Goal: Task Accomplishment & Management: Complete application form

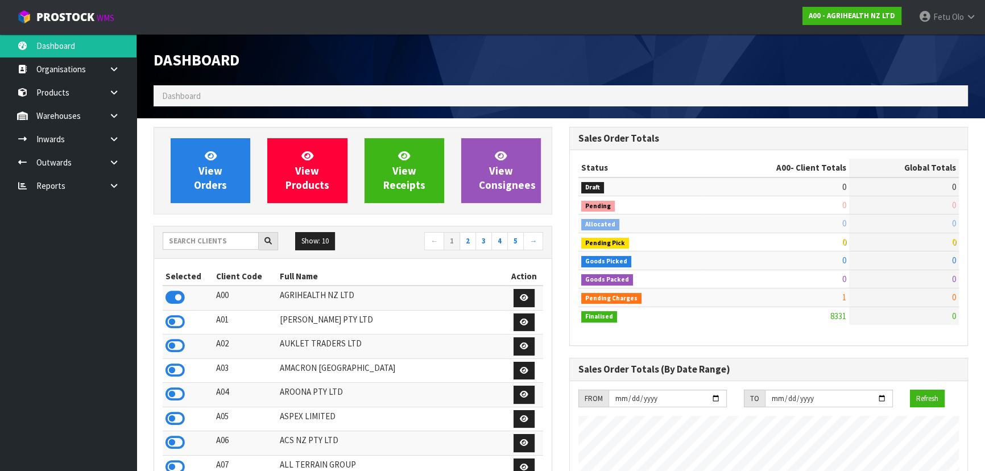
scroll to position [860, 415]
click at [232, 247] on input "text" at bounding box center [211, 241] width 96 height 18
click at [195, 245] on input "text" at bounding box center [211, 241] width 96 height 18
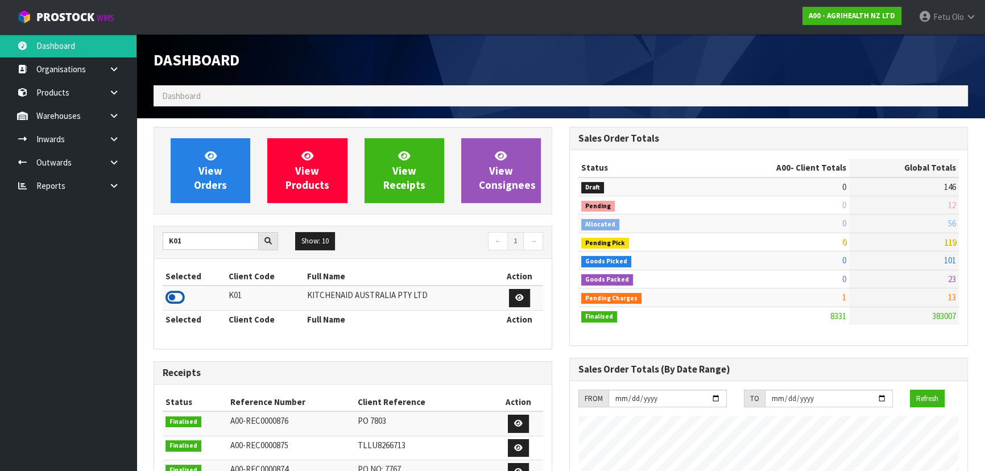
click at [176, 303] on icon at bounding box center [175, 297] width 19 height 17
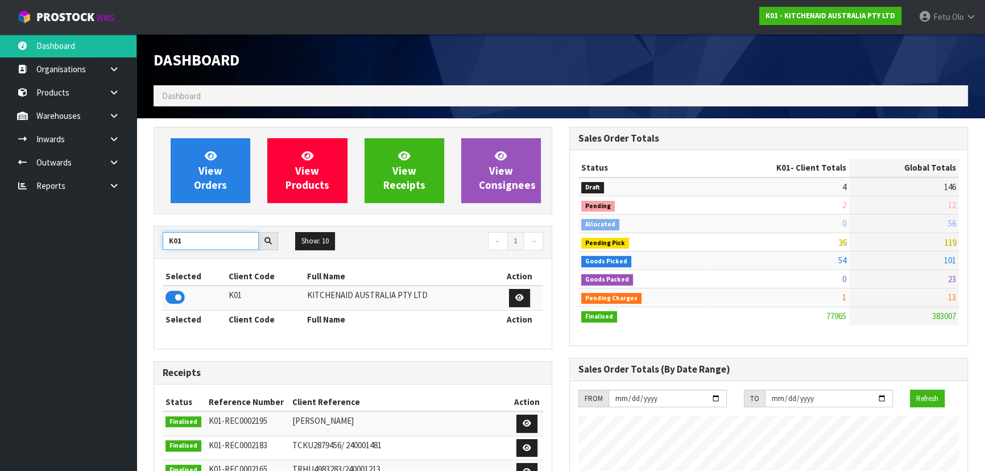
drag, startPoint x: 187, startPoint y: 237, endPoint x: 157, endPoint y: 250, distance: 32.9
click at [157, 250] on div "K01 Show: 10 5 10 25 50 ← 1 →" at bounding box center [353, 242] width 398 height 20
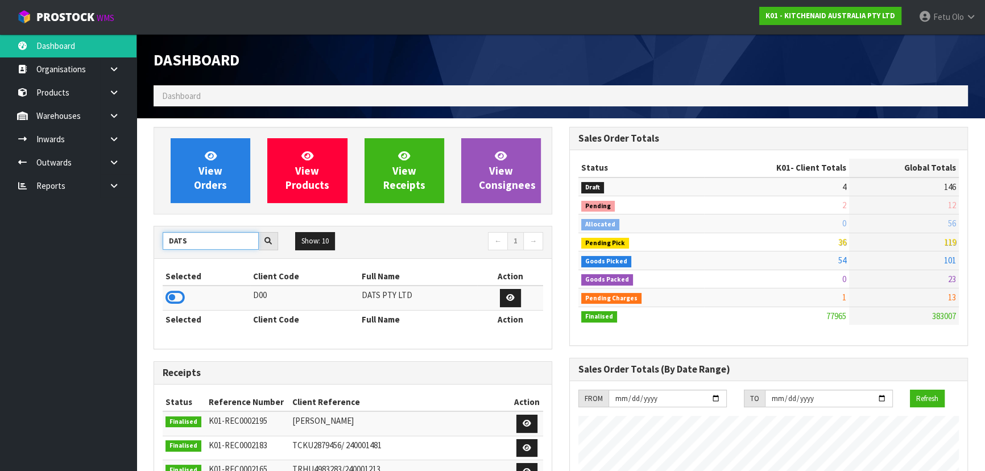
type input "DATS"
click at [174, 299] on icon at bounding box center [175, 297] width 19 height 17
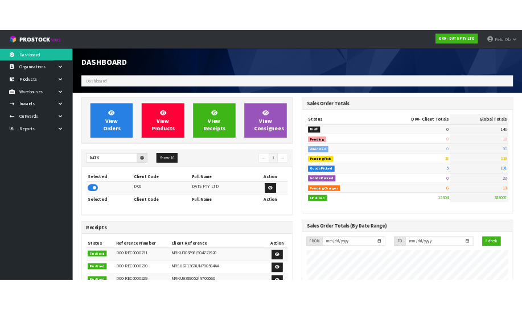
scroll to position [897, 415]
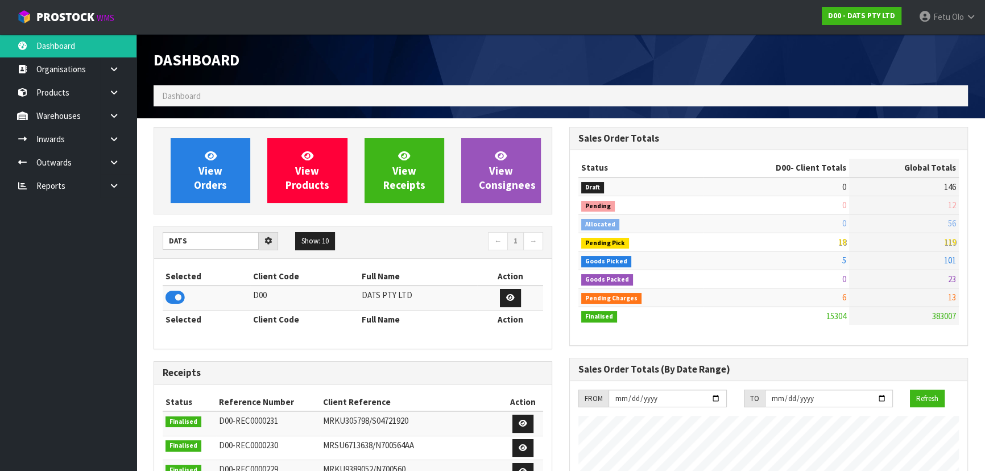
click at [500, 226] on div "DATS Show: 10 5 10 25 50 ← 1 → Selected Client Code Full Name Action D00 DATS P…" at bounding box center [353, 287] width 399 height 123
click at [501, 226] on div "DATS Show: 10 5 10 25 50 ← 1 →" at bounding box center [353, 242] width 398 height 32
click at [510, 242] on div "View Orders View Products View Receipts View Consignees DATS Show: 10 5 10 25 5…" at bounding box center [353, 457] width 416 height 661
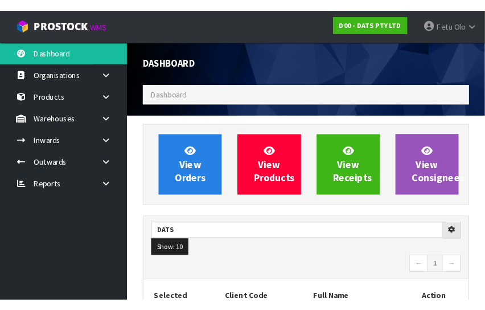
scroll to position [950, 368]
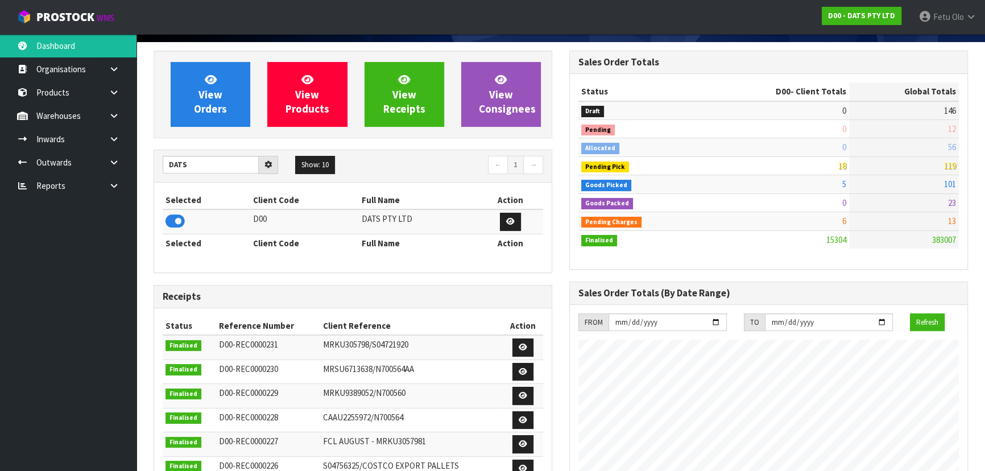
scroll to position [0, 0]
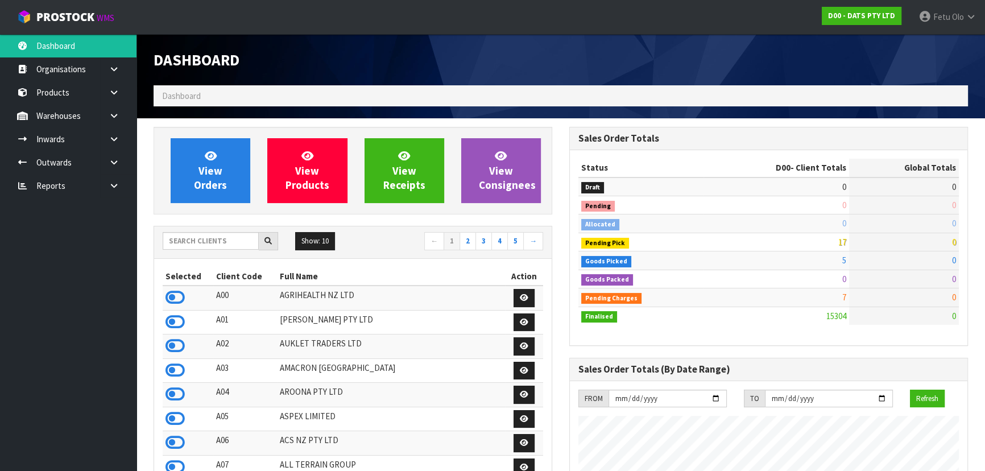
scroll to position [897, 415]
click at [217, 244] on input "text" at bounding box center [211, 241] width 96 height 18
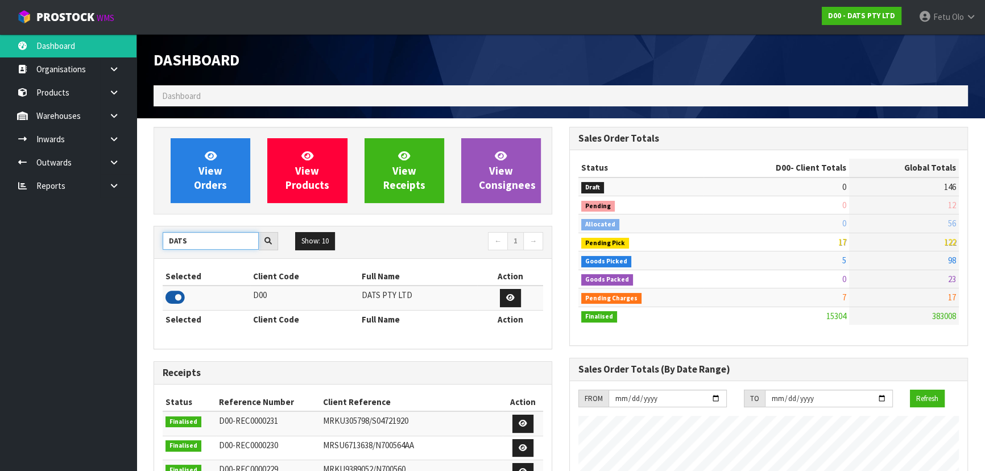
type input "DATS"
click at [176, 296] on icon at bounding box center [175, 297] width 19 height 17
click at [112, 162] on icon at bounding box center [114, 162] width 11 height 9
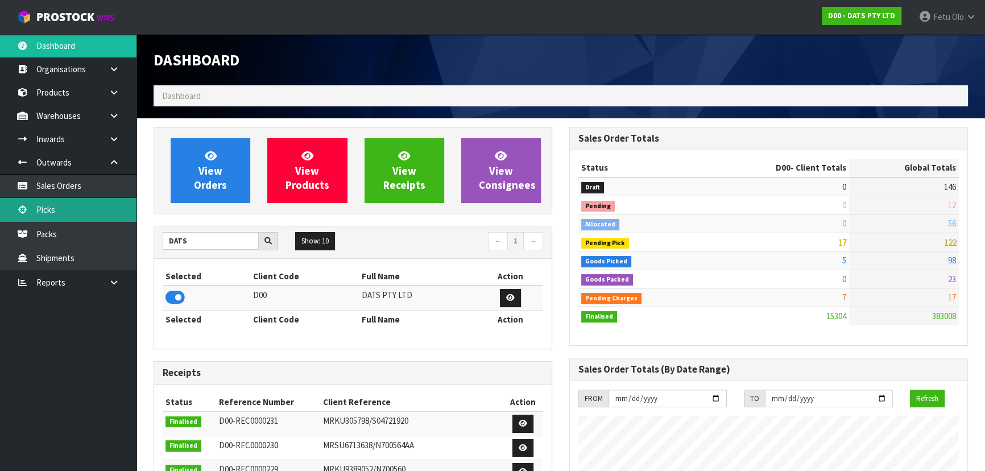
click at [56, 219] on link "Picks" at bounding box center [68, 209] width 137 height 23
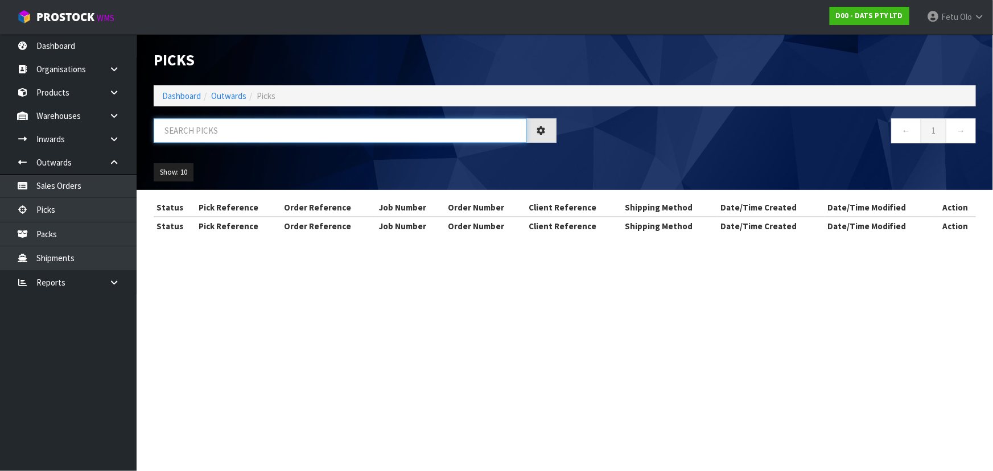
click at [222, 131] on input "text" at bounding box center [340, 130] width 373 height 24
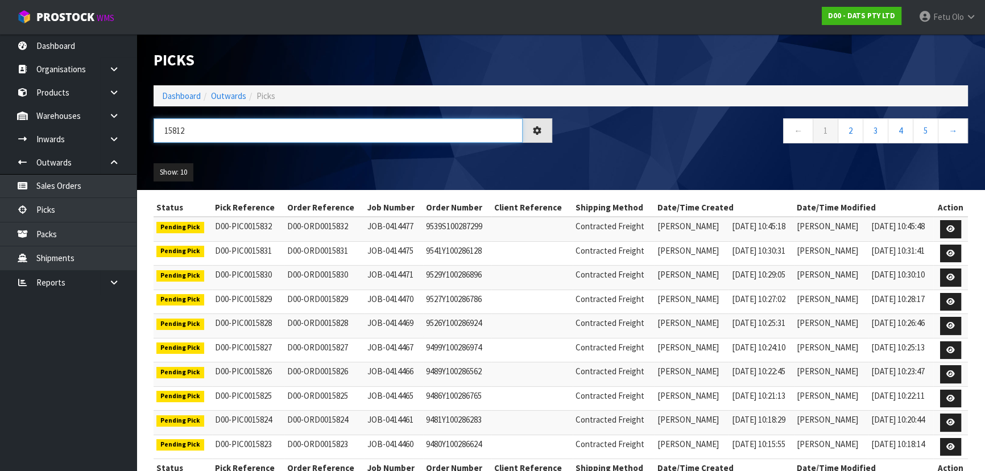
type input "15812"
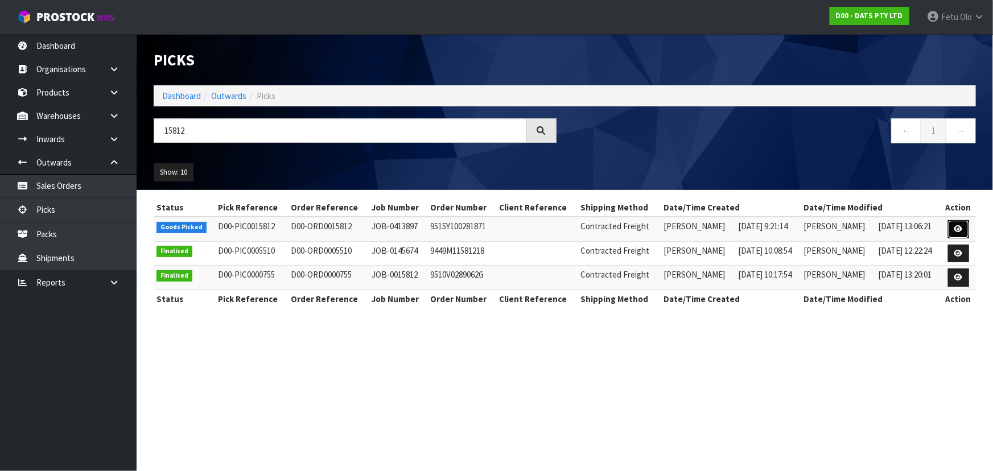
click at [955, 225] on icon at bounding box center [958, 228] width 9 height 7
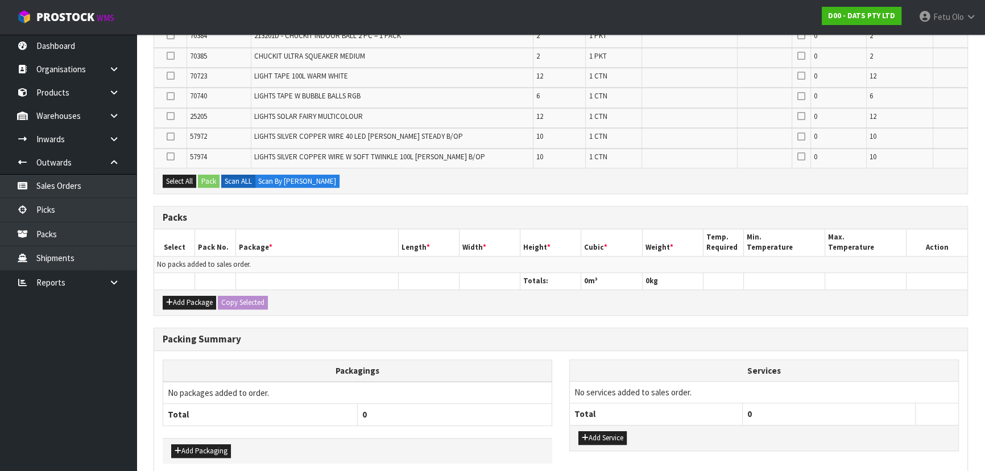
scroll to position [667, 0]
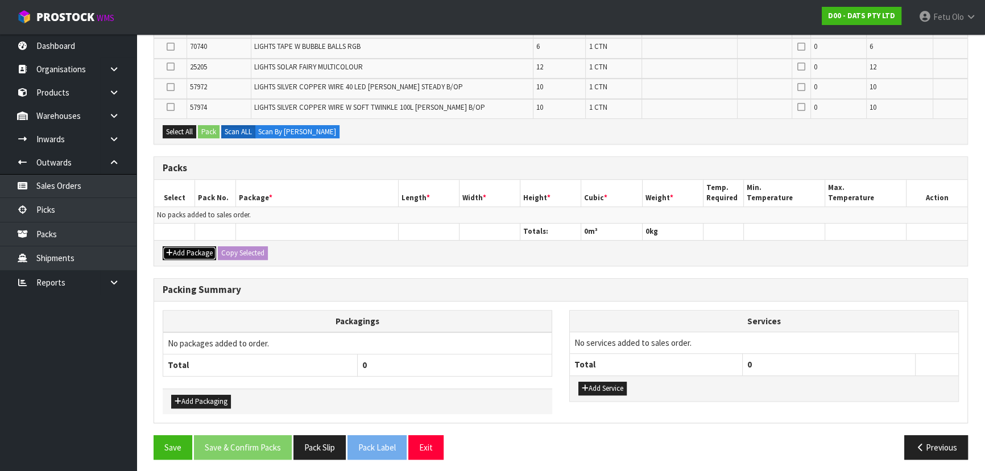
click at [170, 250] on icon "button" at bounding box center [169, 252] width 7 height 7
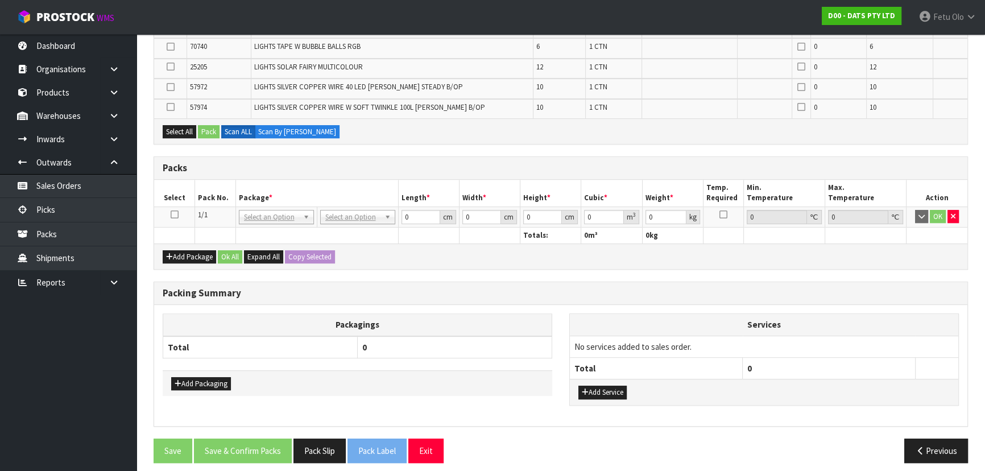
click at [176, 214] on icon at bounding box center [175, 214] width 8 height 1
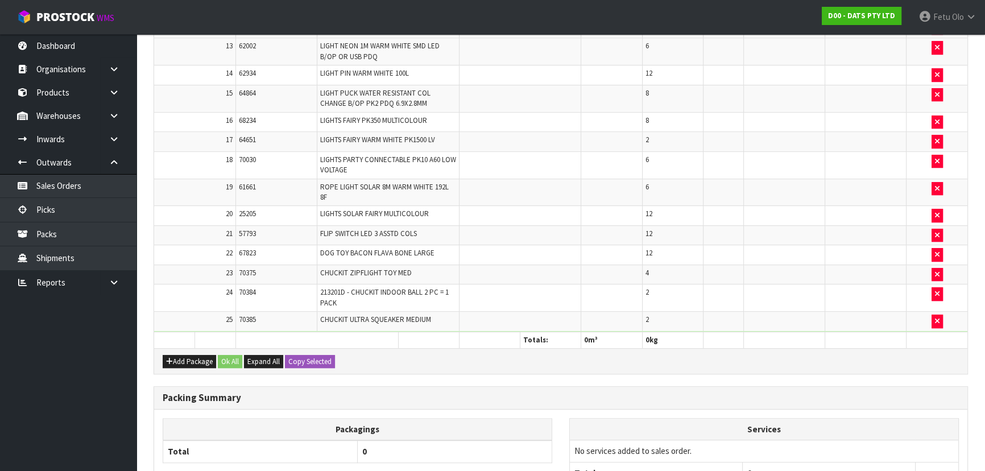
scroll to position [0, 0]
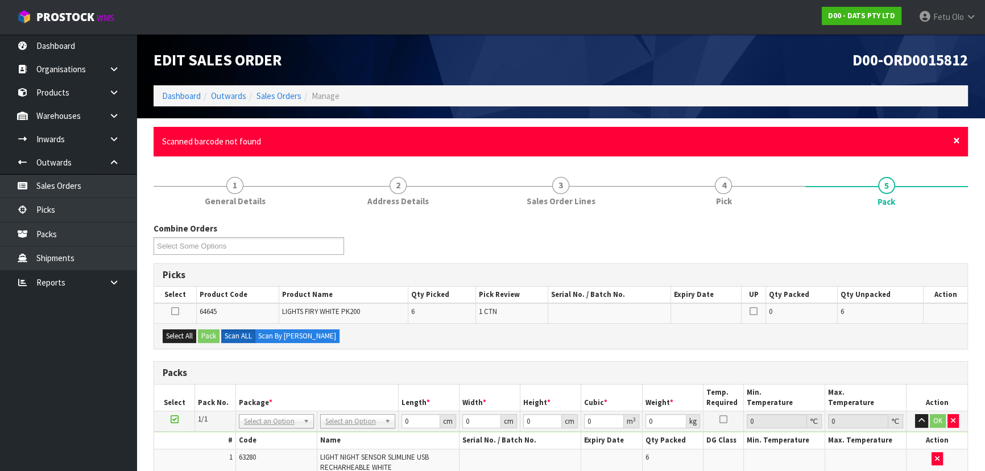
click at [955, 142] on span "×" at bounding box center [957, 141] width 7 height 16
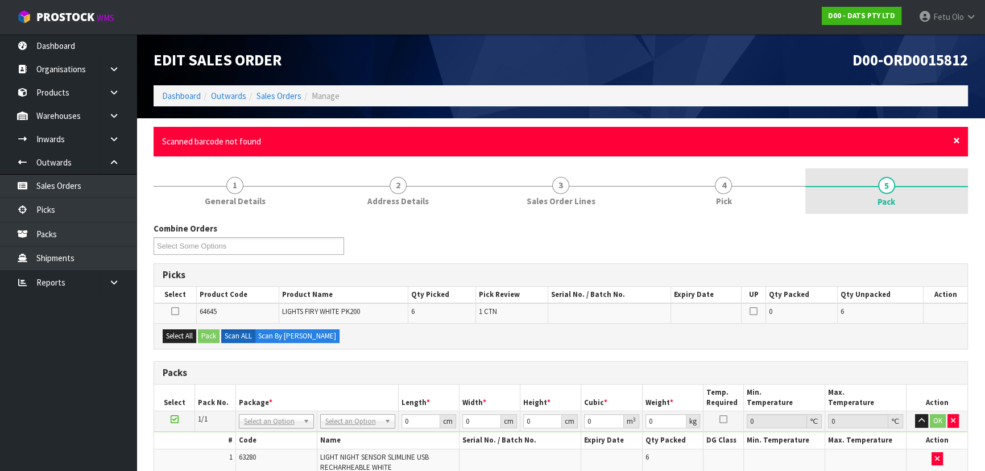
click at [956, 137] on span "×" at bounding box center [957, 141] width 7 height 16
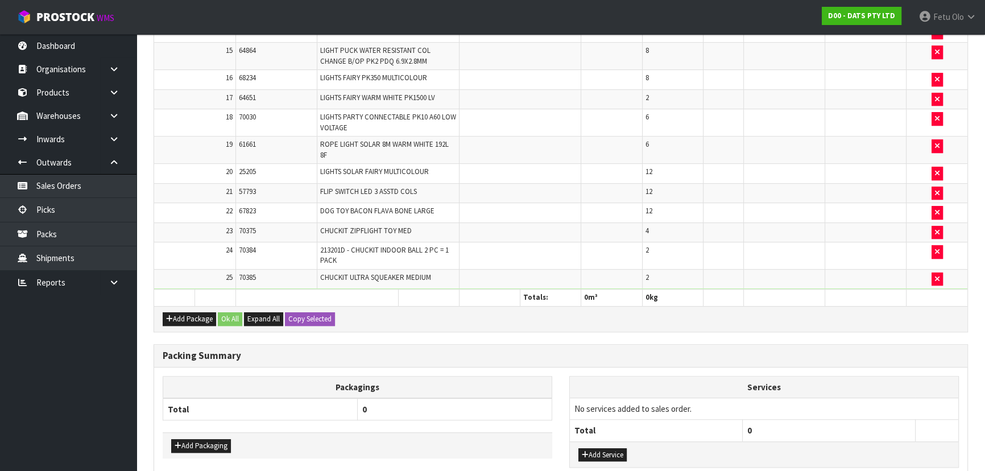
scroll to position [766, 0]
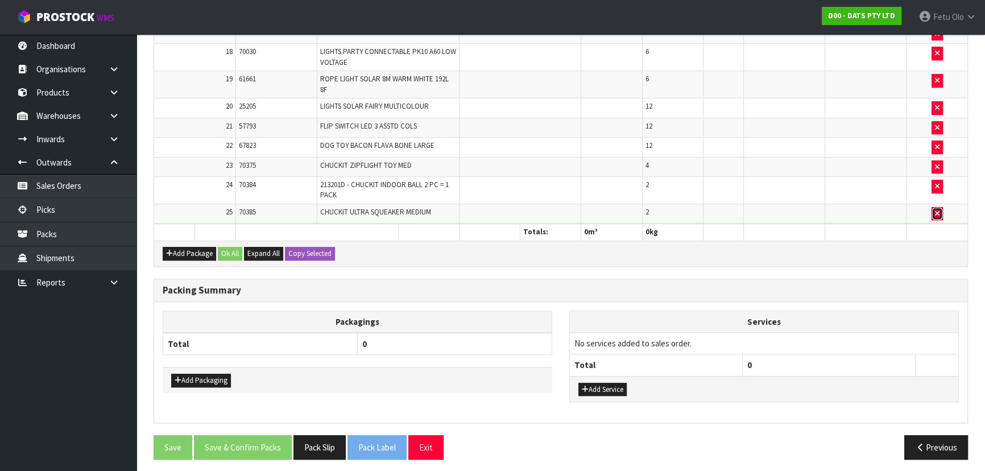
click at [938, 211] on icon "button" at bounding box center [937, 213] width 5 height 7
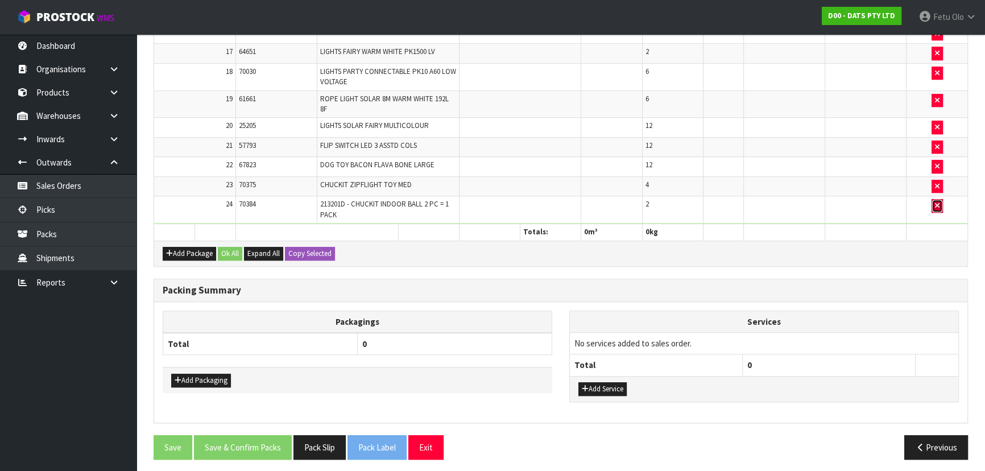
click at [937, 205] on icon "button" at bounding box center [937, 205] width 5 height 7
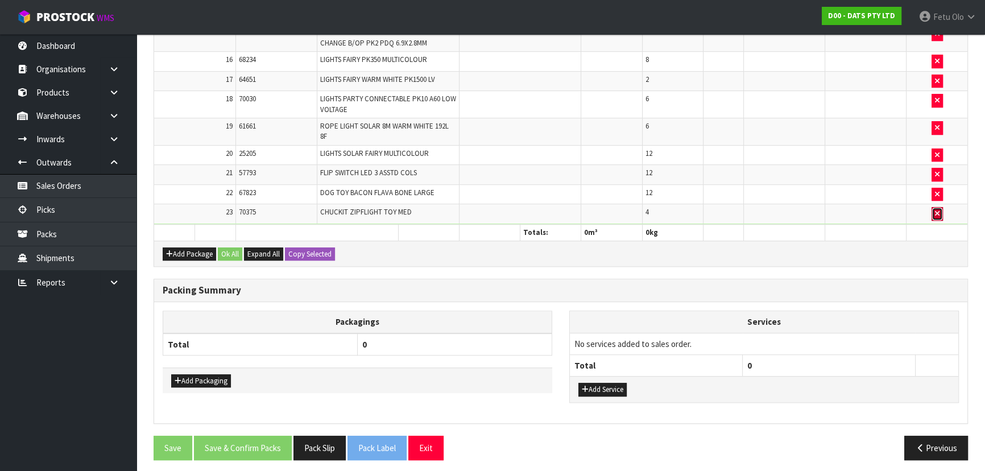
click at [937, 210] on icon "button" at bounding box center [937, 213] width 5 height 7
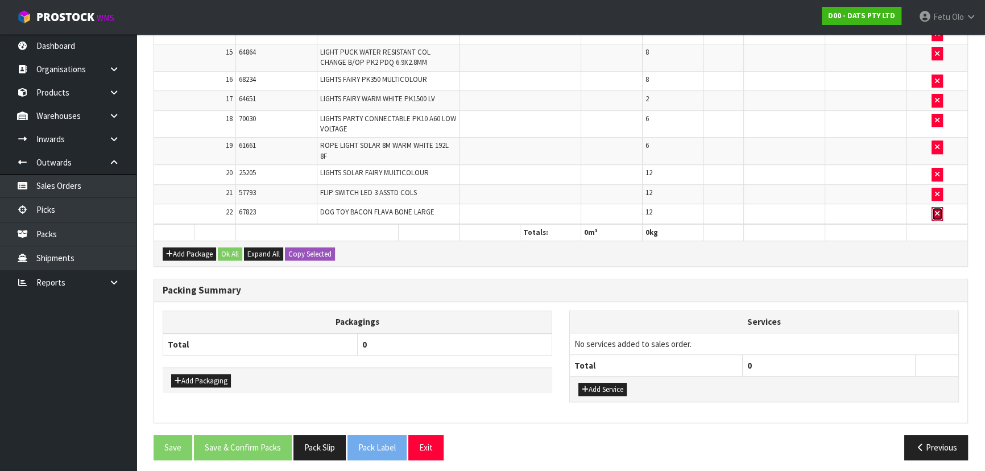
click at [937, 210] on icon "button" at bounding box center [937, 213] width 5 height 7
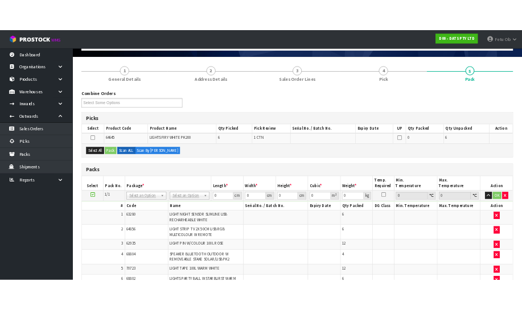
scroll to position [0, 0]
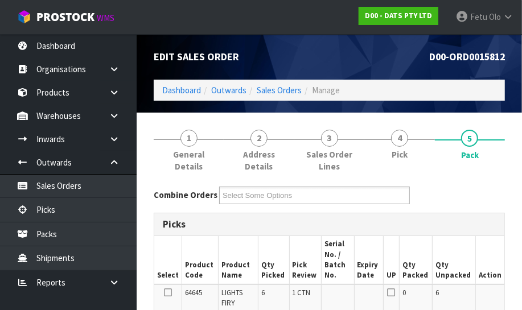
click at [500, 219] on div "Picks" at bounding box center [329, 224] width 350 height 23
drag, startPoint x: 501, startPoint y: 214, endPoint x: 498, endPoint y: 206, distance: 8.8
click at [497, 209] on div "Combine Orders D00-ORD0015801 D00-ORD0015806 D00-ORD0015808 D00-ORD0015812 D00-…" at bounding box center [329, 200] width 368 height 26
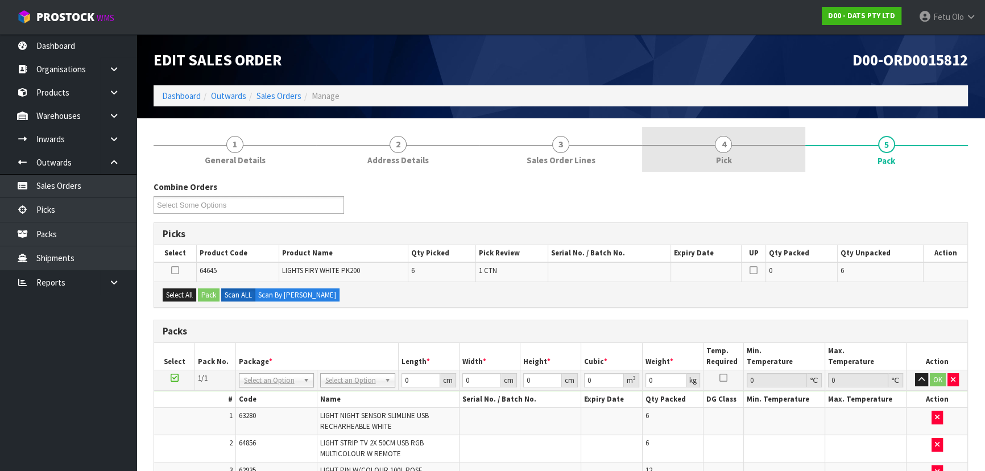
click at [740, 160] on link "4 Pick" at bounding box center [723, 149] width 163 height 45
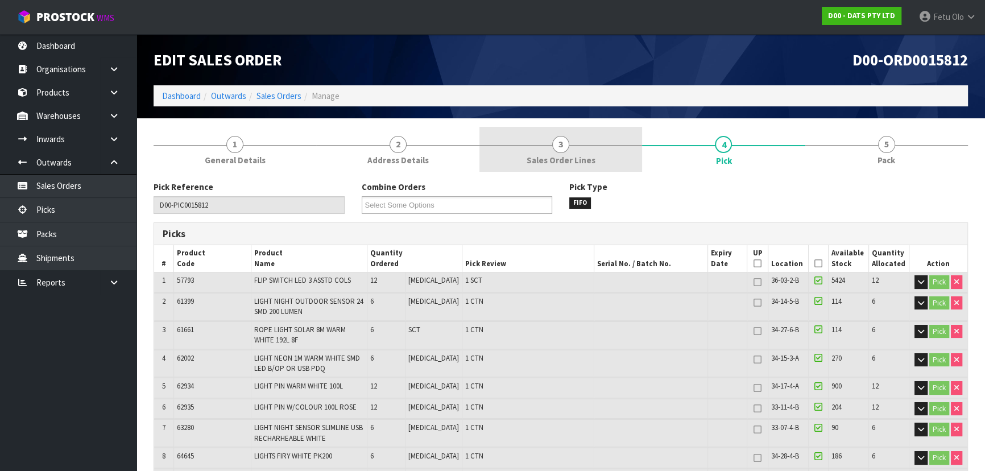
click at [560, 148] on span "3" at bounding box center [560, 144] width 17 height 17
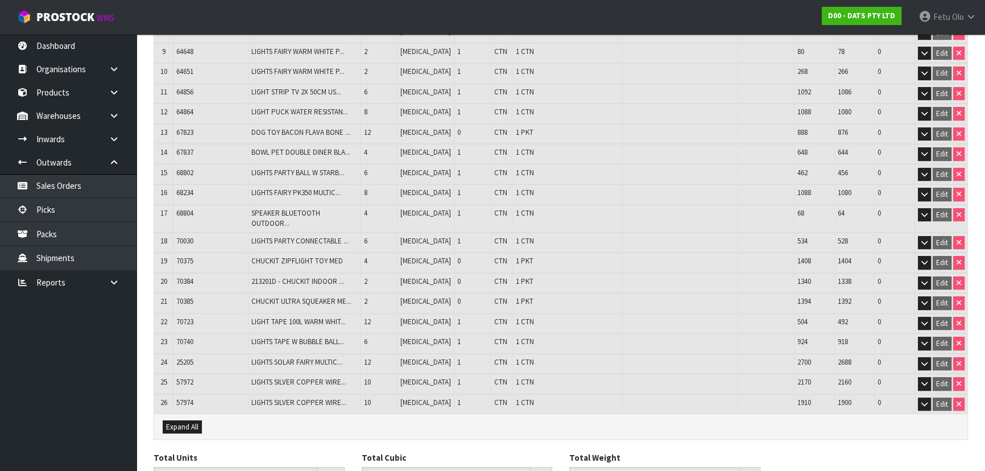
scroll to position [362, 0]
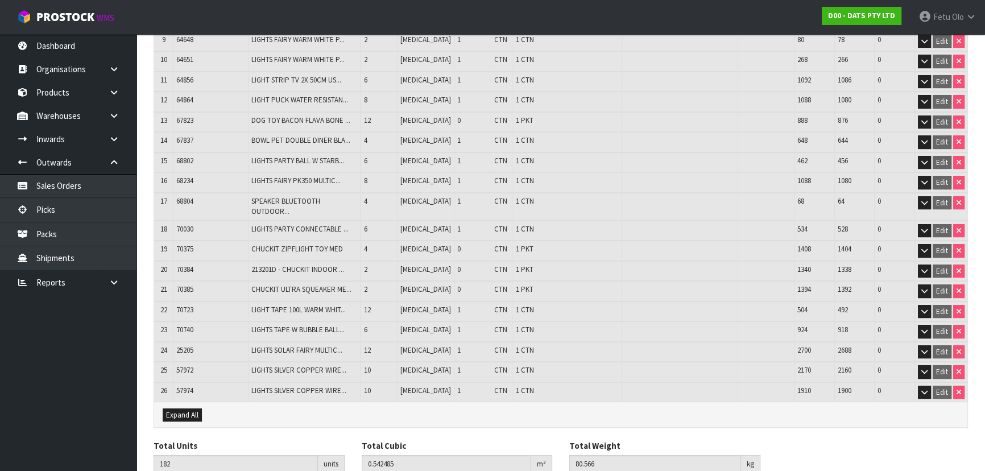
click at [515, 56] on span "1 CTN" at bounding box center [524, 60] width 18 height 10
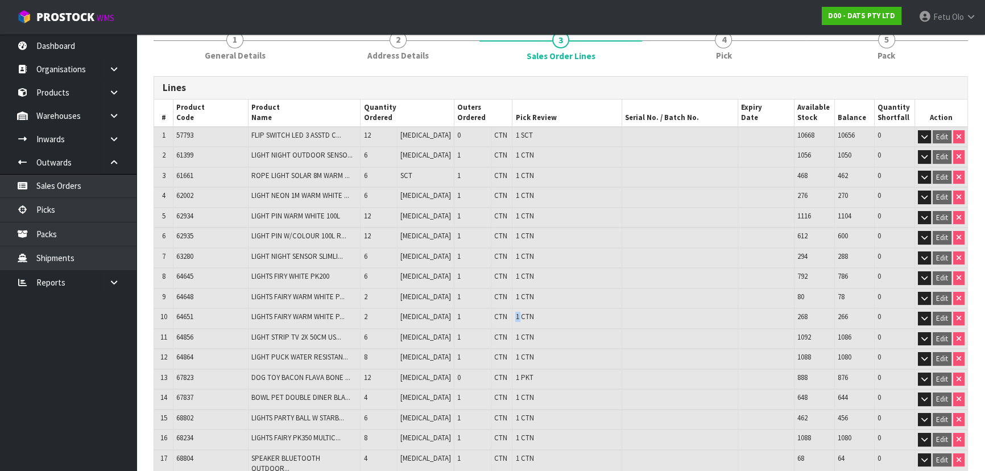
scroll to position [103, 0]
click at [515, 158] on span "1 CTN" at bounding box center [524, 157] width 18 height 10
click at [515, 173] on span "1 CTN" at bounding box center [524, 177] width 18 height 10
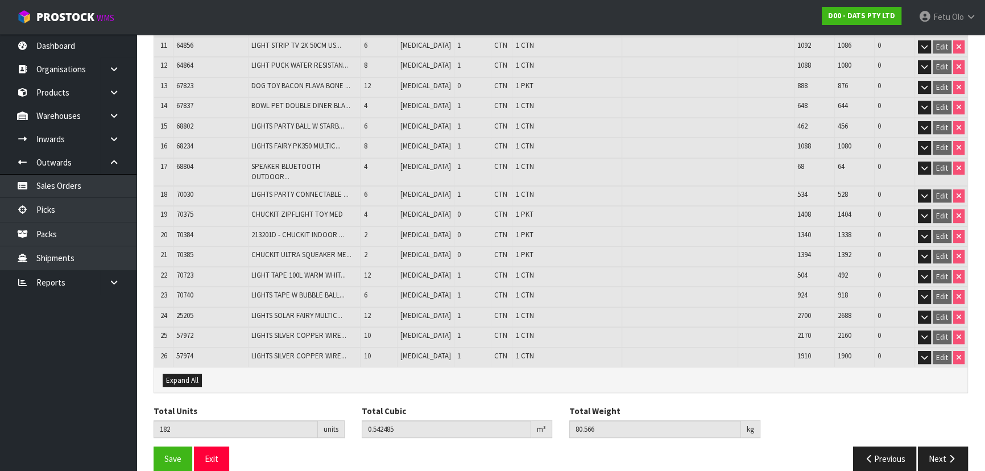
scroll to position [399, 0]
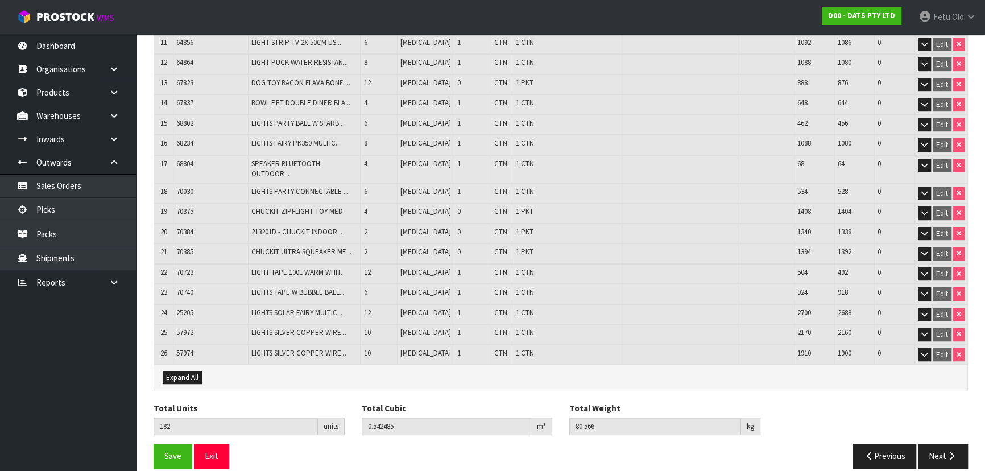
click at [515, 57] on span "1 CTN" at bounding box center [524, 62] width 18 height 10
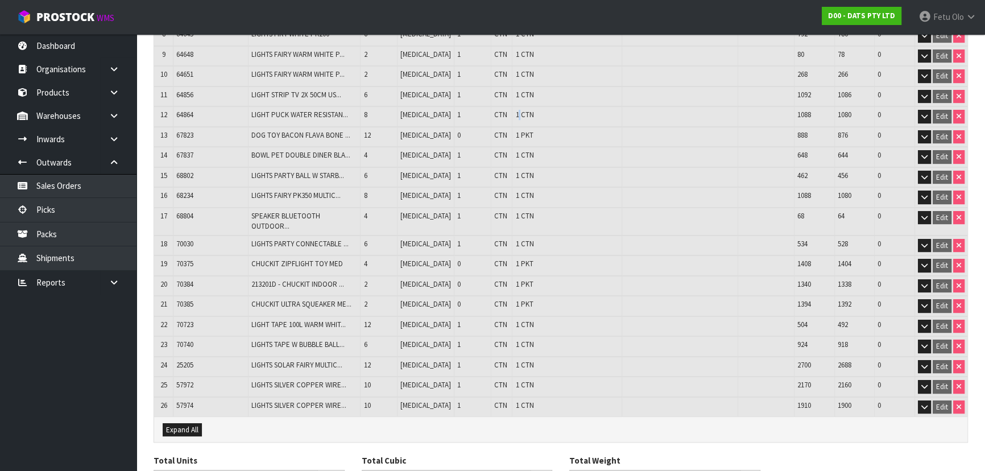
scroll to position [348, 0]
click at [519, 187] on td "1 CTN" at bounding box center [567, 197] width 109 height 20
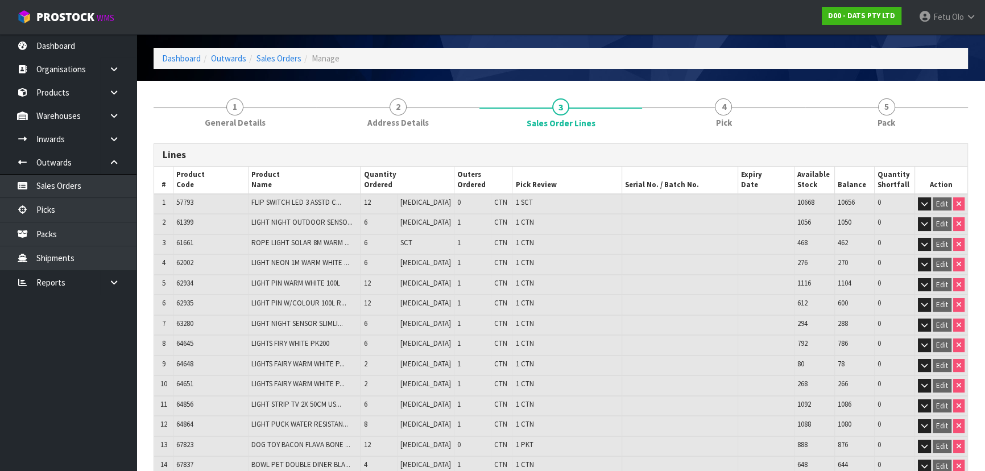
scroll to position [0, 0]
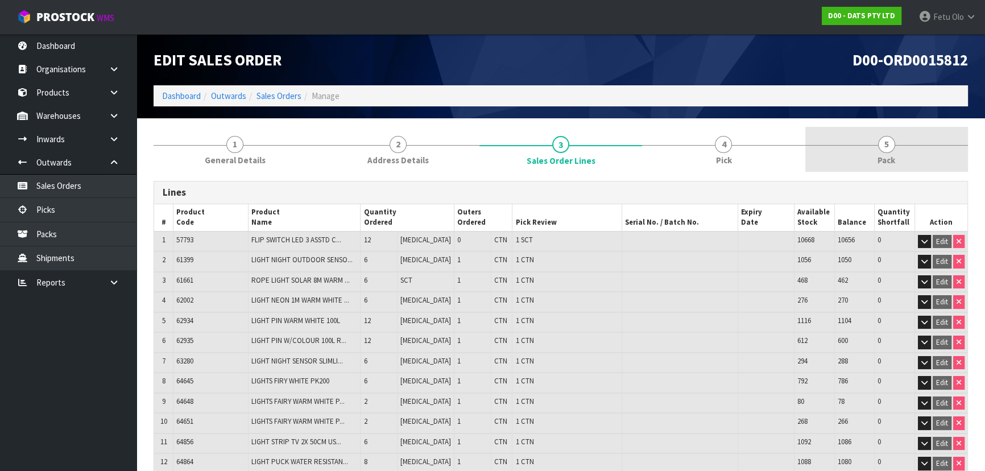
click at [869, 148] on link "5 Pack" at bounding box center [887, 149] width 163 height 45
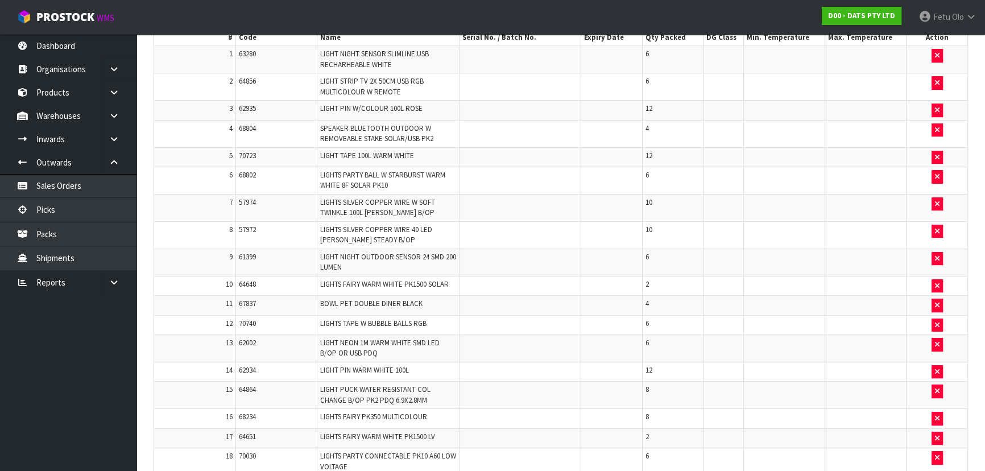
scroll to position [51, 0]
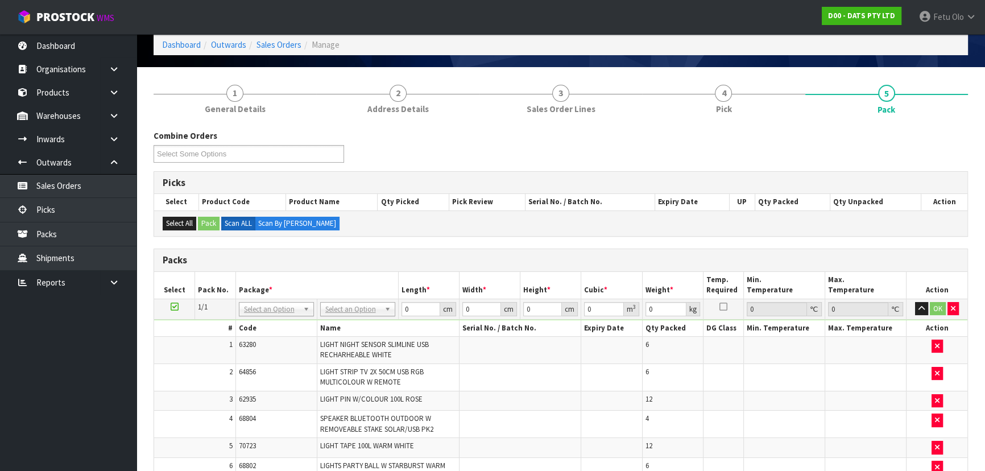
click at [633, 261] on h3 "Packs" at bounding box center [561, 260] width 797 height 11
click at [370, 272] on th "Package *" at bounding box center [317, 285] width 163 height 27
type input "120"
type input "100"
type input "80.566"
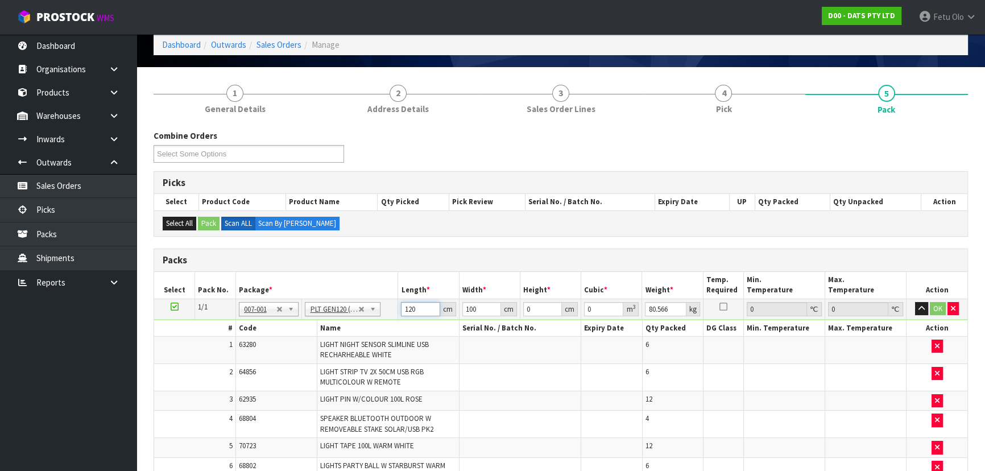
click at [411, 313] on input "120" at bounding box center [420, 309] width 39 height 14
type input "120"
type input "7"
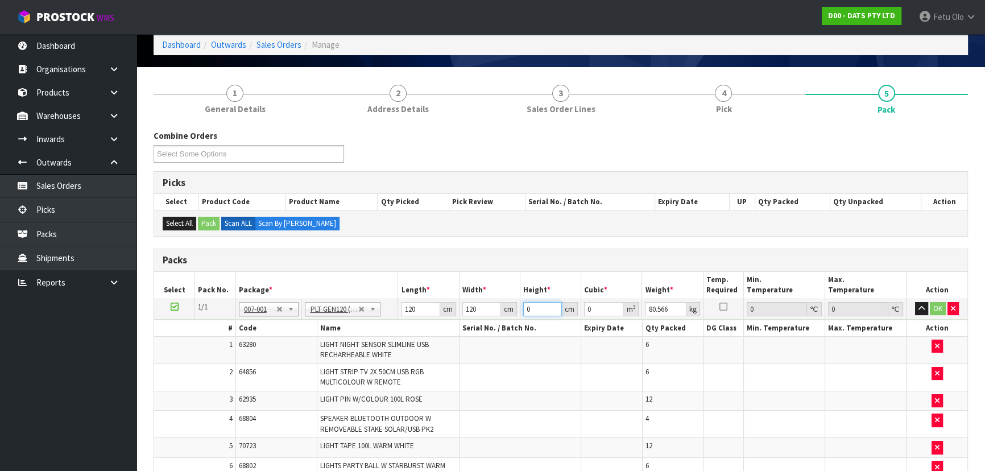
type input "0.1008"
type input "71"
type input "1.0224"
type input "71"
type input "131"
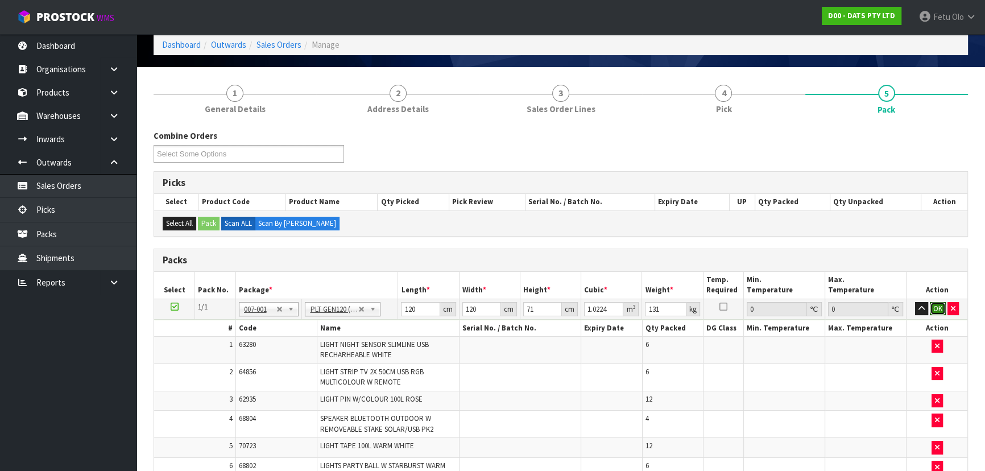
click button "OK" at bounding box center [938, 309] width 16 height 14
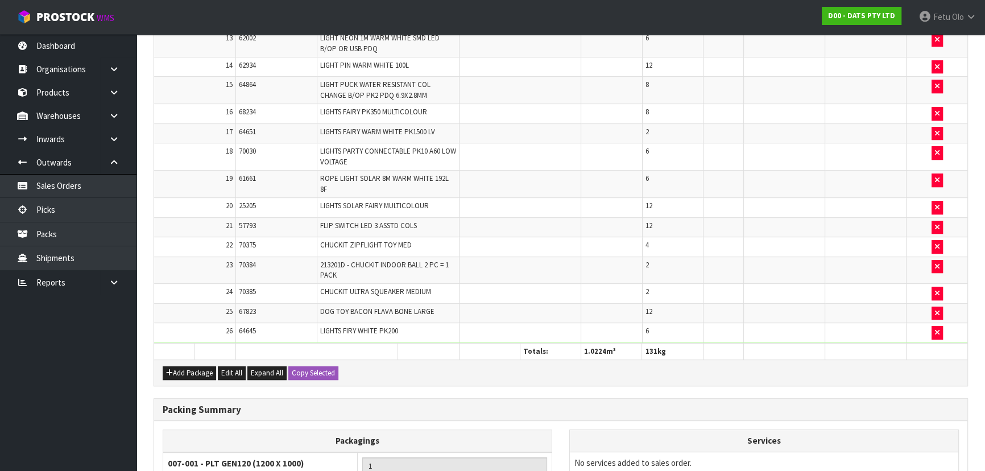
scroll to position [771, 0]
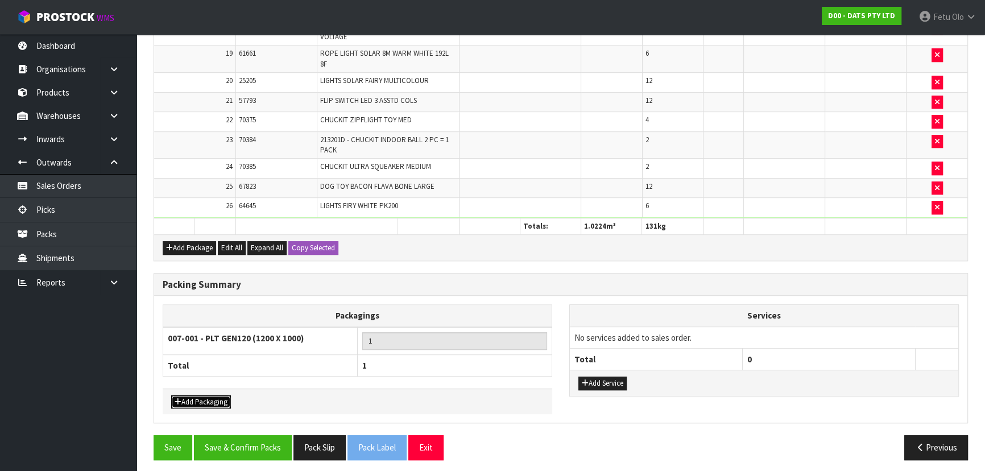
drag, startPoint x: 210, startPoint y: 399, endPoint x: 230, endPoint y: 389, distance: 22.4
click at [211, 399] on button "Add Packaging" at bounding box center [201, 402] width 60 height 14
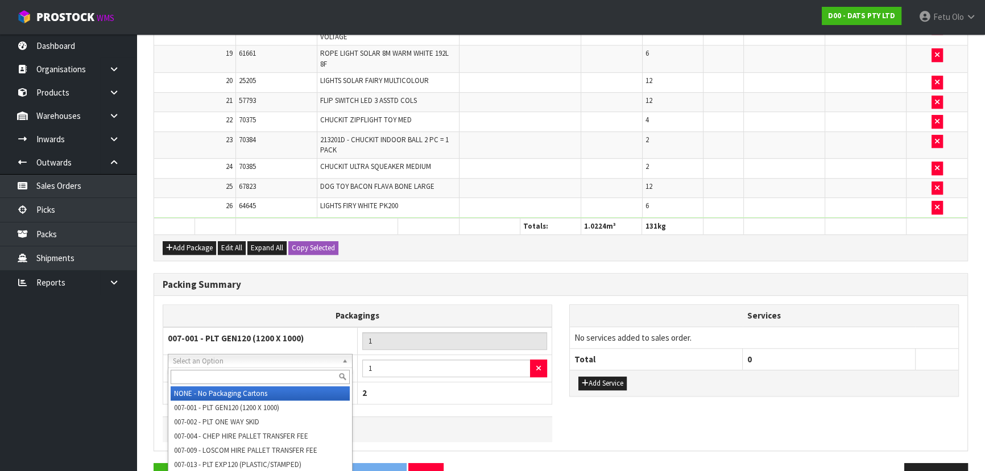
click at [256, 370] on input "text" at bounding box center [260, 377] width 179 height 14
type input "OC"
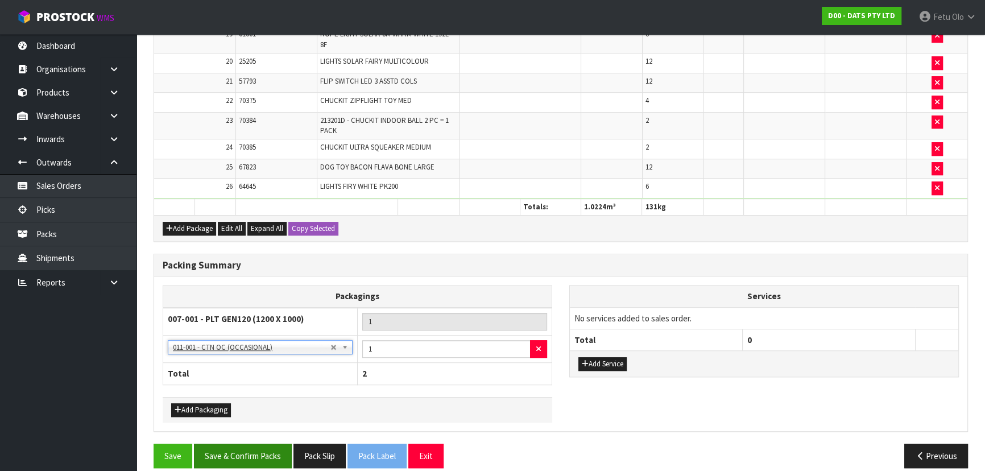
scroll to position [798, 0]
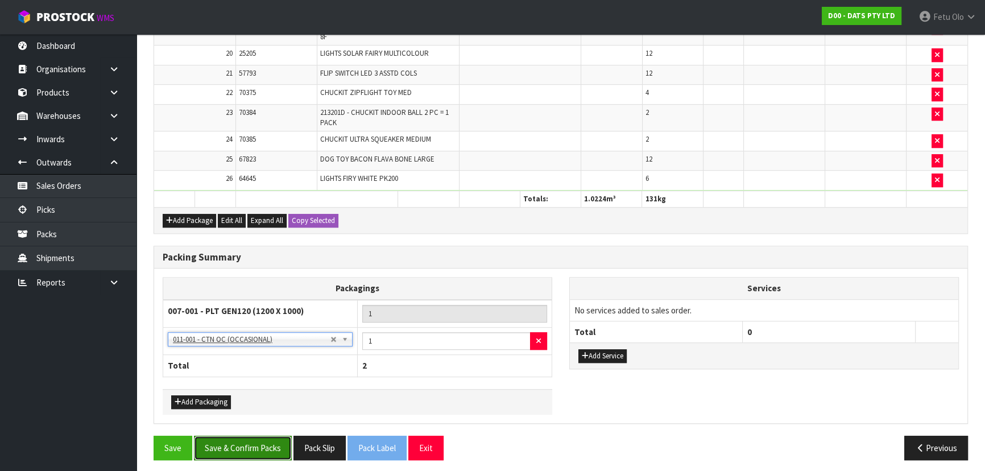
click at [243, 440] on button "Save & Confirm Packs" at bounding box center [243, 448] width 98 height 24
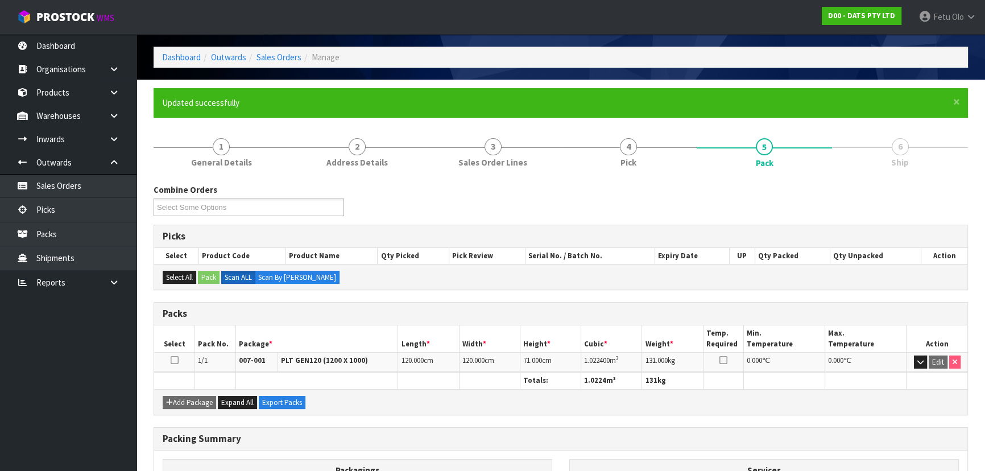
scroll to position [103, 0]
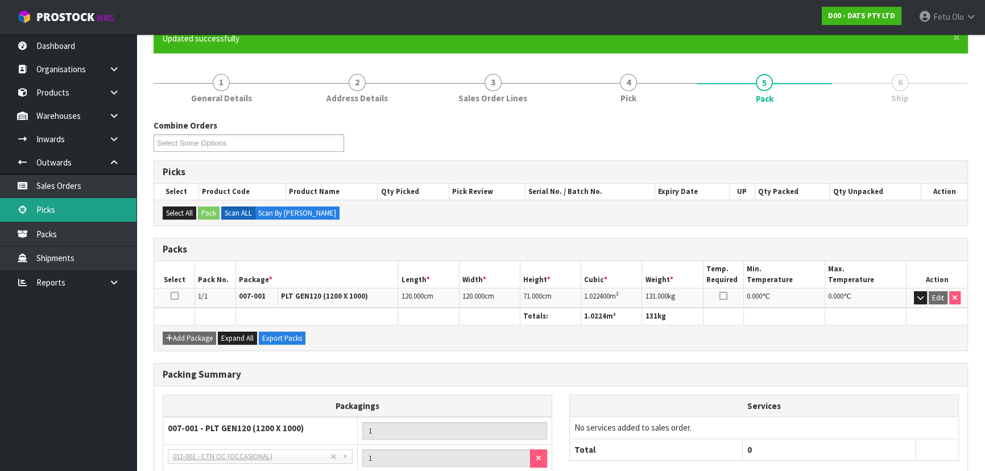
click at [74, 216] on link "Picks" at bounding box center [68, 209] width 137 height 23
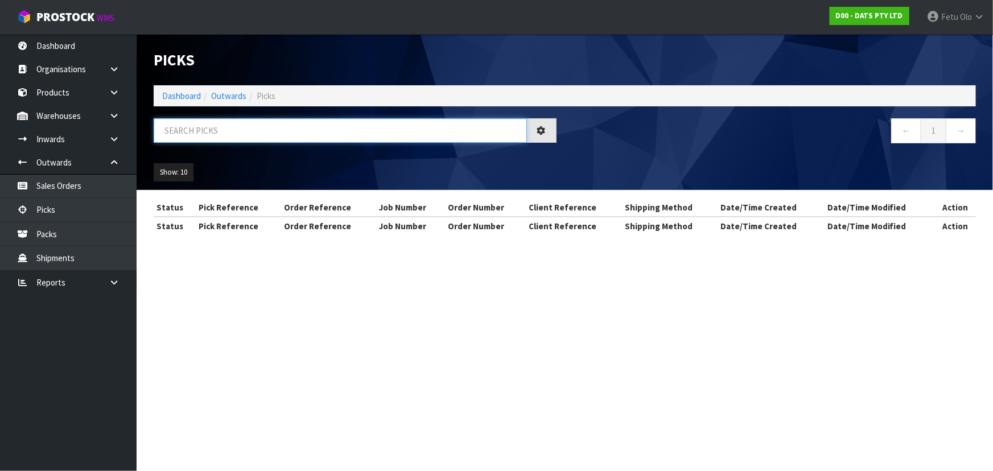
click at [208, 125] on input "text" at bounding box center [340, 130] width 373 height 24
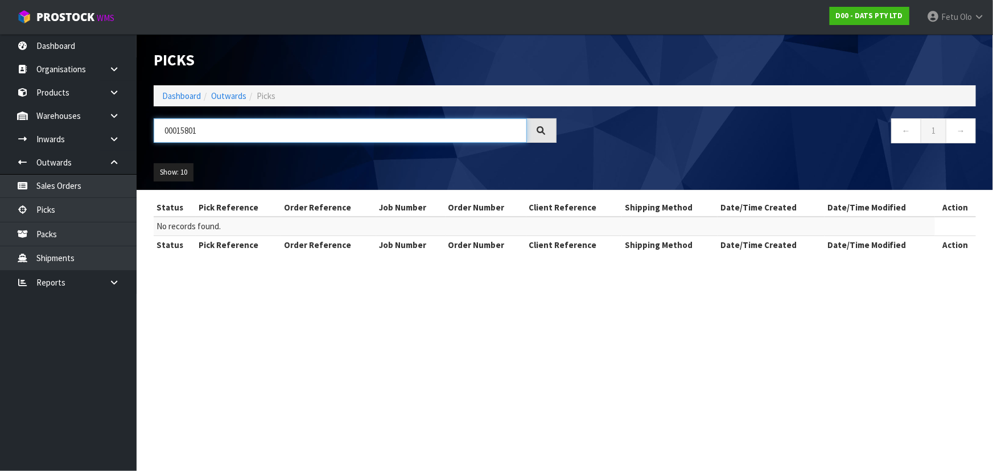
click at [180, 129] on input "00015801" at bounding box center [340, 130] width 373 height 24
type input "0015801"
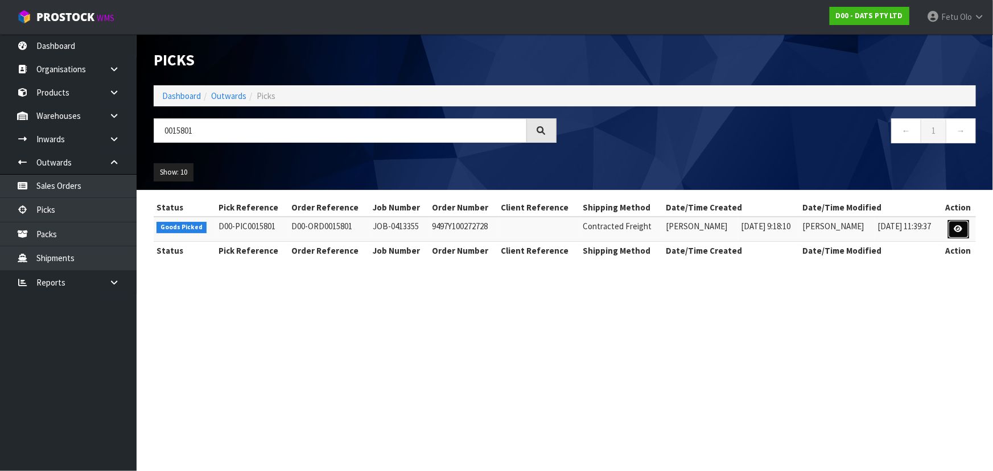
click at [962, 226] on icon at bounding box center [958, 228] width 9 height 7
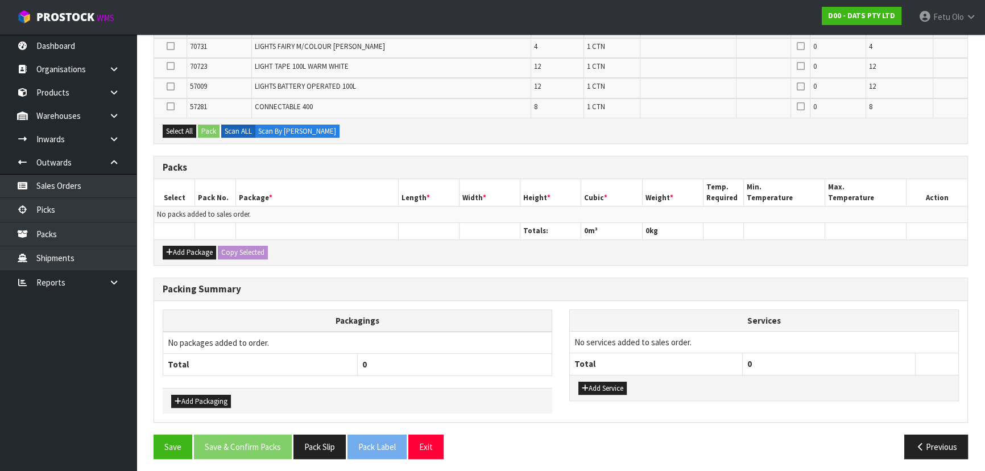
scroll to position [487, 0]
click at [178, 247] on button "Add Package" at bounding box center [189, 252] width 53 height 14
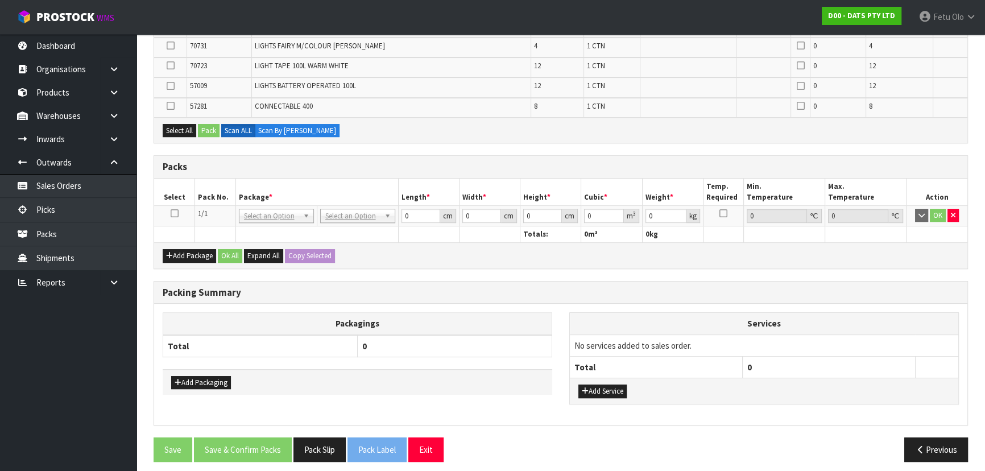
drag, startPoint x: 173, startPoint y: 211, endPoint x: 303, endPoint y: 184, distance: 133.1
click at [174, 213] on icon at bounding box center [175, 213] width 8 height 1
click at [328, 181] on th "Package *" at bounding box center [317, 192] width 163 height 27
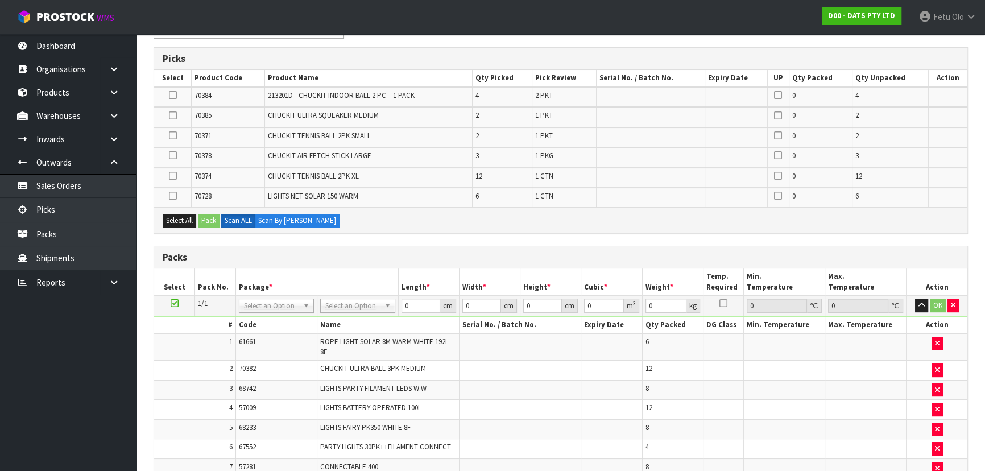
scroll to position [88, 0]
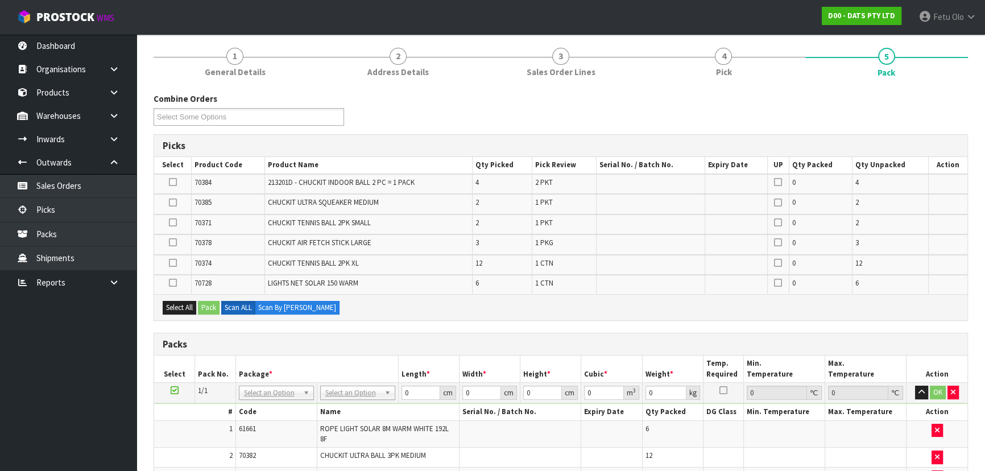
click at [174, 283] on icon at bounding box center [173, 283] width 8 height 1
click at [0, 0] on input "checkbox" at bounding box center [0, 0] width 0 height 0
drag, startPoint x: 203, startPoint y: 302, endPoint x: 243, endPoint y: 312, distance: 41.7
click at [204, 302] on button "Pack" at bounding box center [209, 308] width 22 height 14
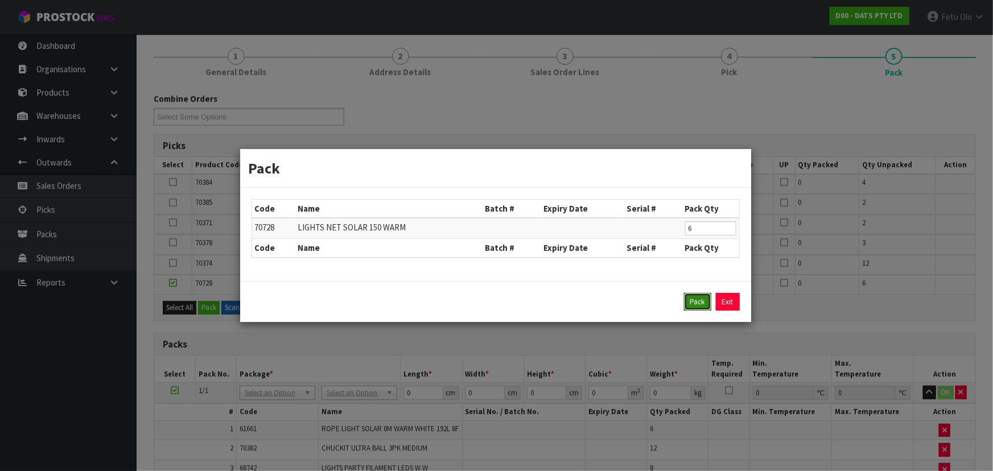
click at [696, 300] on button "Pack" at bounding box center [697, 302] width 27 height 18
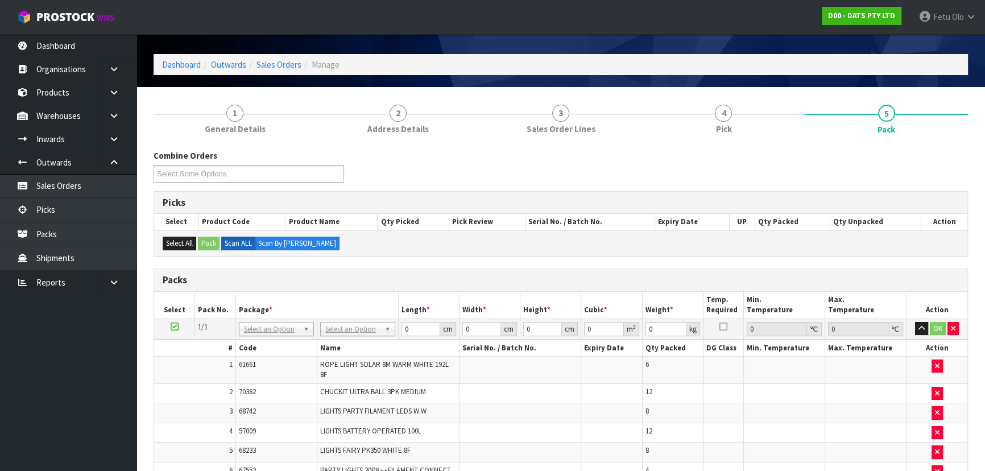
scroll to position [17, 0]
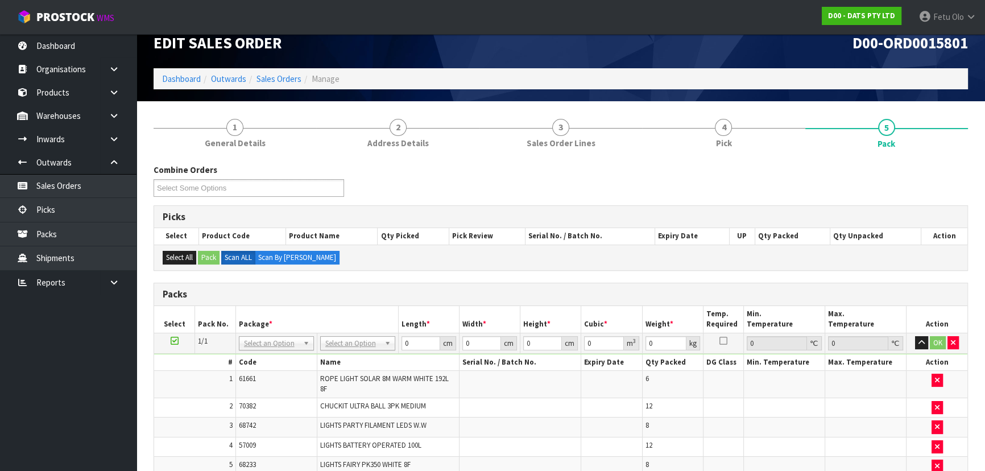
drag, startPoint x: 349, startPoint y: 341, endPoint x: 355, endPoint y: 359, distance: 18.5
type input "120"
type input "100"
type input "75.97"
drag, startPoint x: 411, startPoint y: 343, endPoint x: 376, endPoint y: 346, distance: 35.4
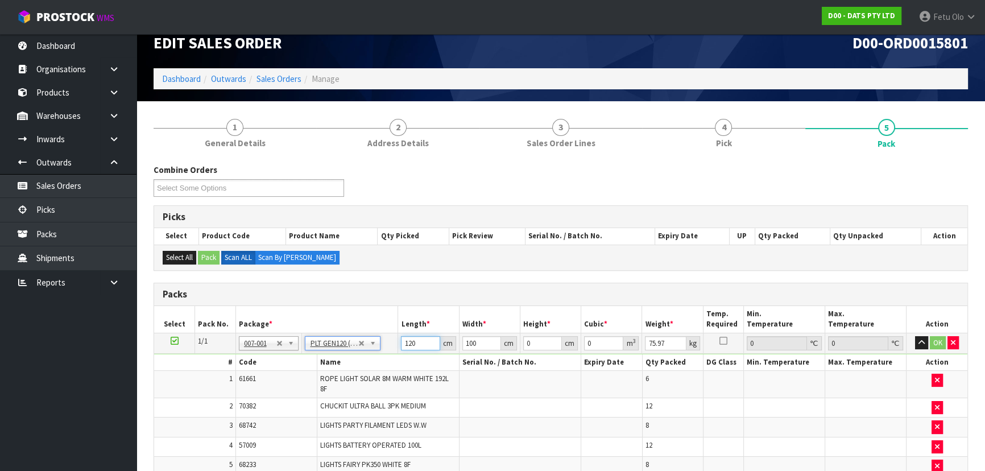
click at [376, 346] on tr "1/1 NONE 007-001 007-002 007-004 007-009 007-013 007-014 007-015 007-017 007-01…" at bounding box center [561, 343] width 814 height 20
type input "114"
type input "6"
type input "0.077976"
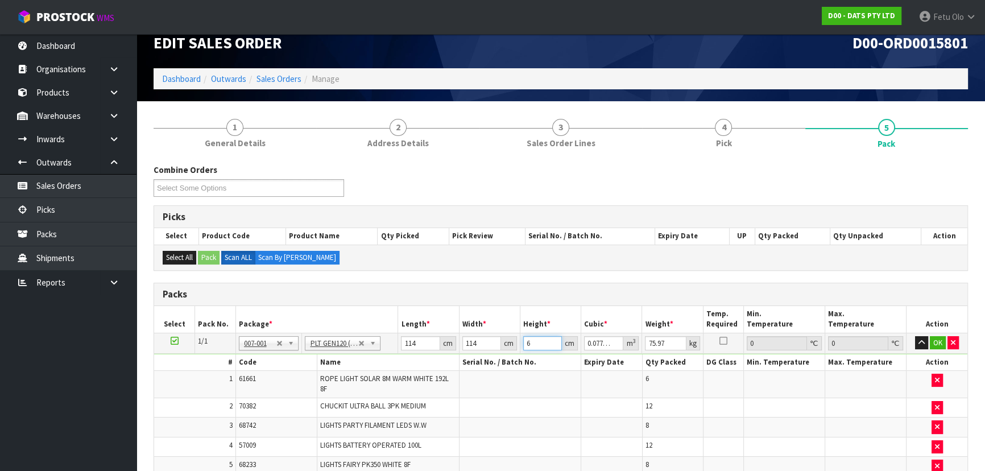
type input "67"
type input "0.870732"
type input "67"
type input "94"
click button "OK" at bounding box center [938, 343] width 16 height 14
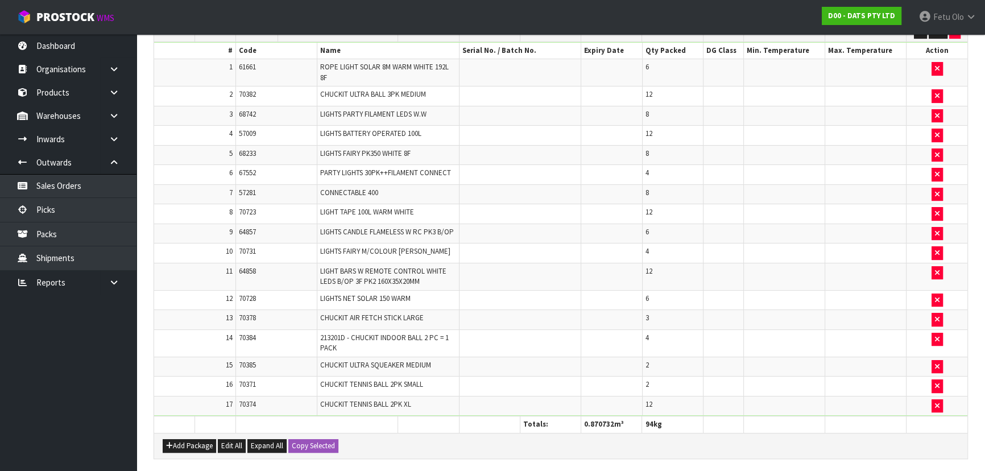
scroll to position [483, 0]
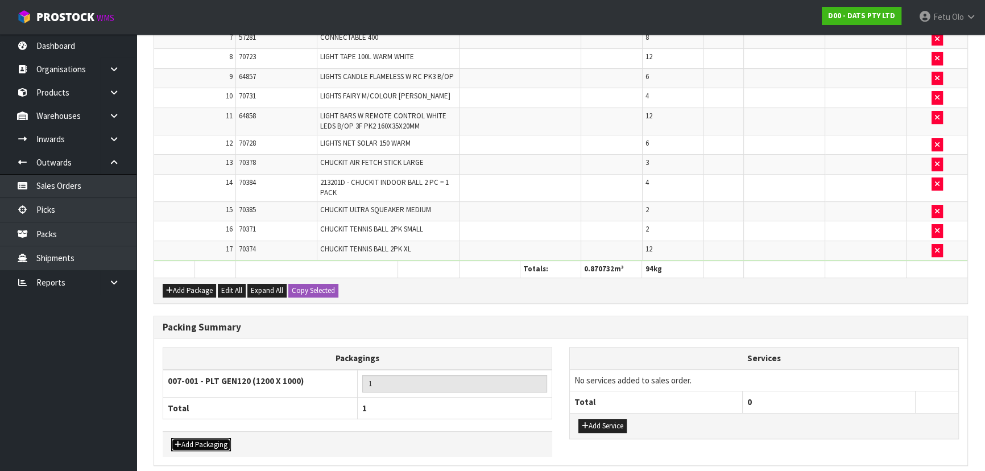
click at [220, 438] on button "Add Packaging" at bounding box center [201, 445] width 60 height 14
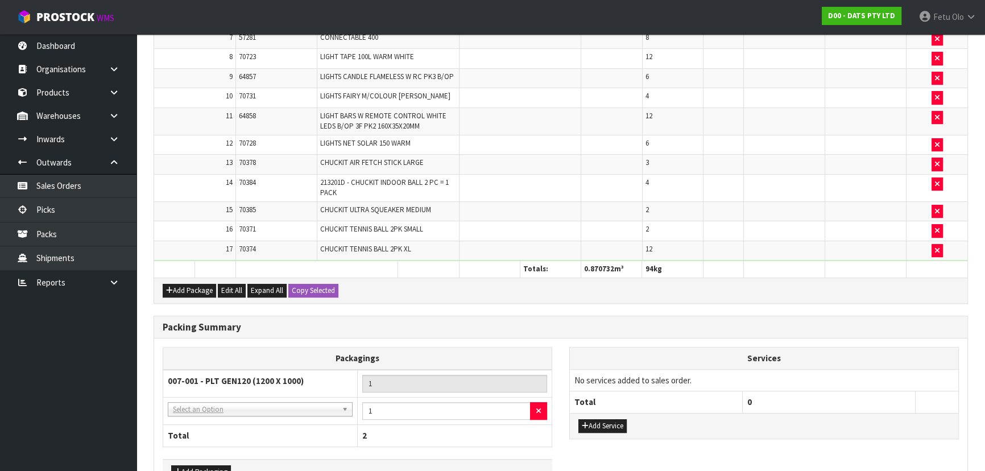
click at [276, 387] on td "007-001 - PLT GEN120 (1200 X 1000)" at bounding box center [260, 384] width 195 height 28
drag, startPoint x: 274, startPoint y: 394, endPoint x: 271, endPoint y: 403, distance: 10.3
click at [272, 401] on td "NONE - No Packaging Cartons 007-001 - PLT GEN120 (1200 X 1000) 007-002 - PLT ON…" at bounding box center [260, 411] width 195 height 28
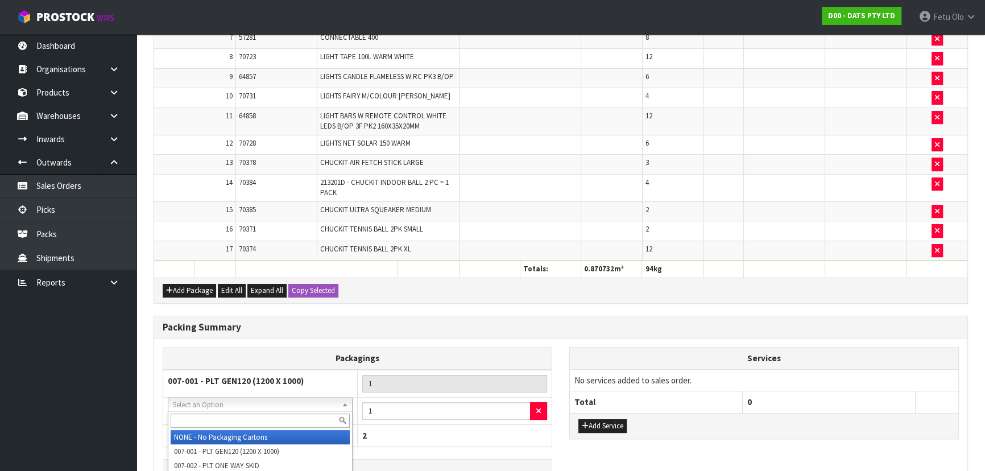
drag, startPoint x: 271, startPoint y: 403, endPoint x: 255, endPoint y: 425, distance: 26.5
click at [255, 419] on input "text" at bounding box center [260, 421] width 179 height 14
type input "OC"
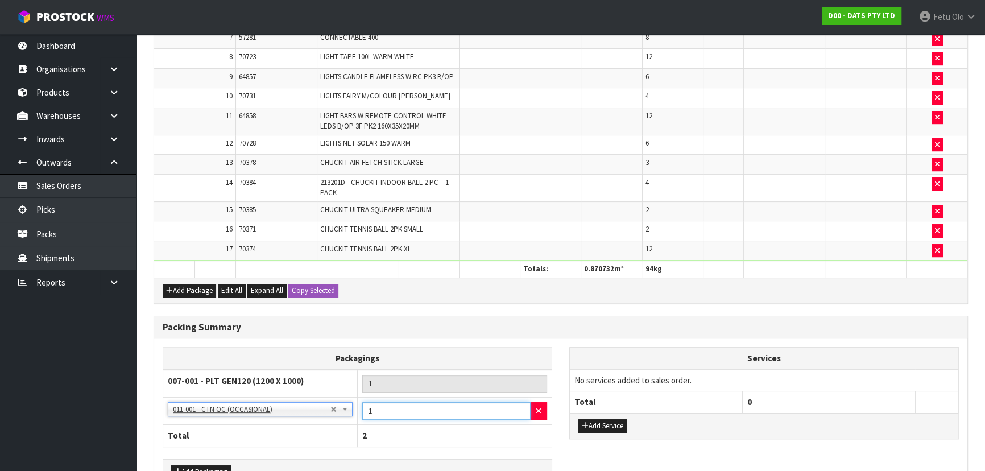
drag, startPoint x: 394, startPoint y: 411, endPoint x: 334, endPoint y: 412, distance: 60.3
click at [334, 412] on tr "NONE - No Packaging Cartons 007-001 - PLT GEN120 (1200 X 1000) 007-002 - PLT ON…" at bounding box center [357, 411] width 389 height 28
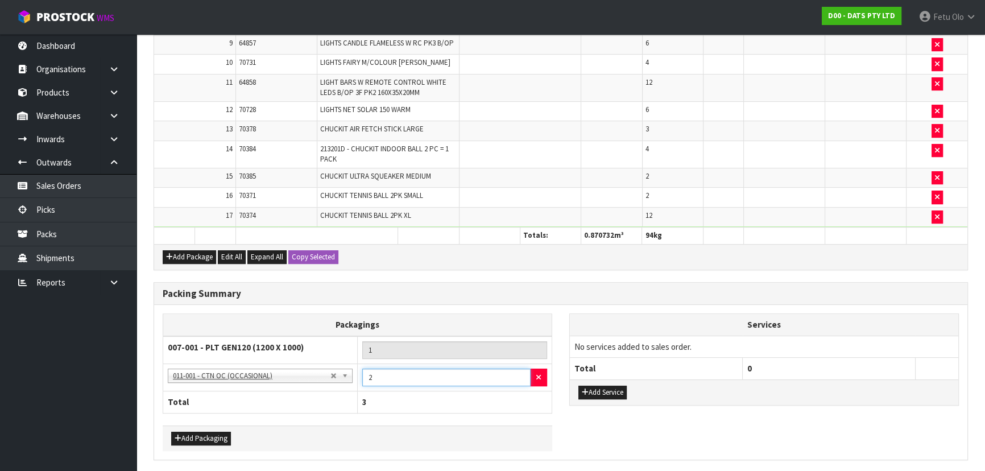
scroll to position [554, 0]
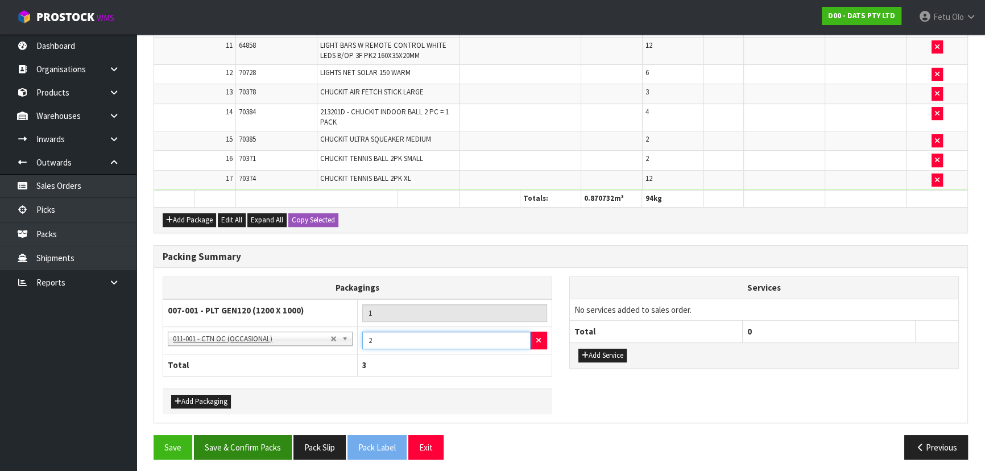
type input "2"
click at [217, 439] on button "Save & Confirm Packs" at bounding box center [243, 447] width 98 height 24
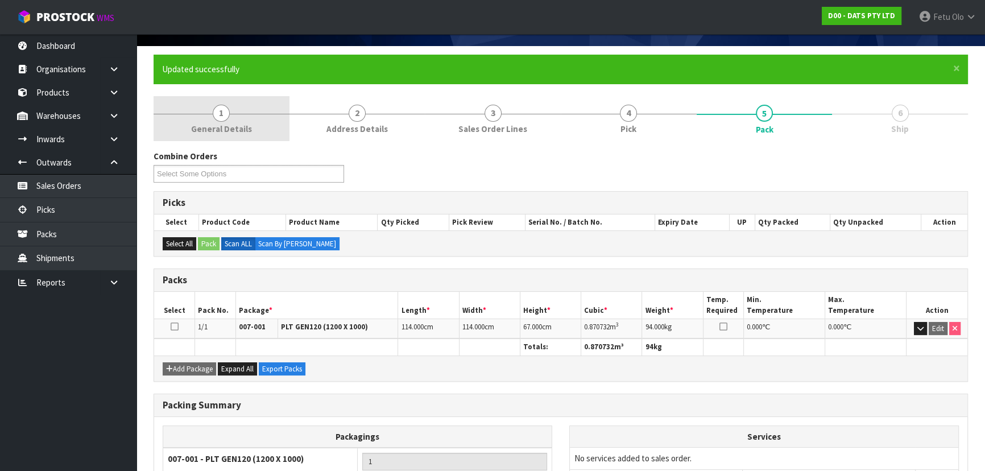
scroll to position [0, 0]
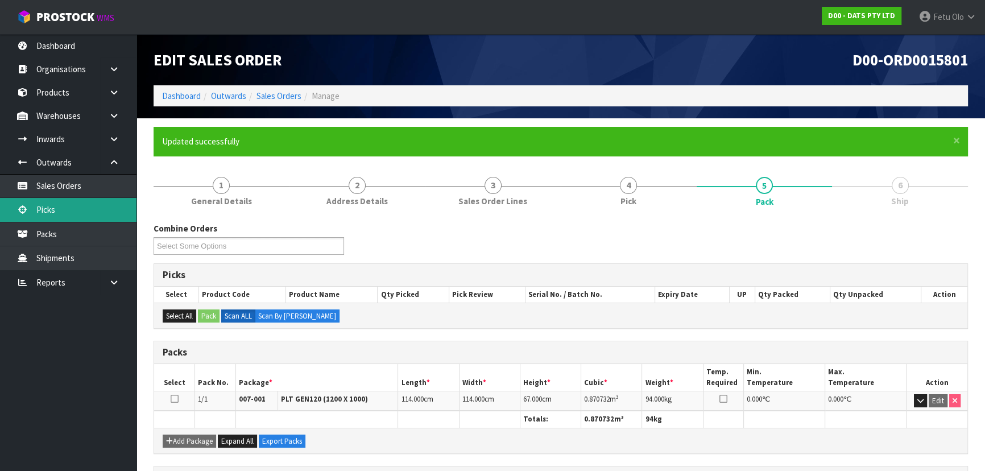
click at [75, 209] on link "Picks" at bounding box center [68, 209] width 137 height 23
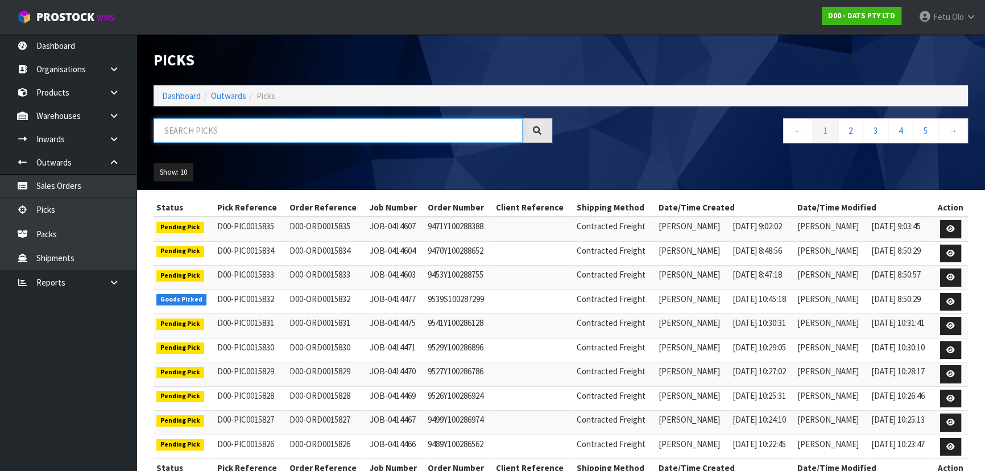
click at [245, 131] on input "text" at bounding box center [338, 130] width 369 height 24
click at [292, 127] on input "text" at bounding box center [338, 130] width 369 height 24
type input "15815"
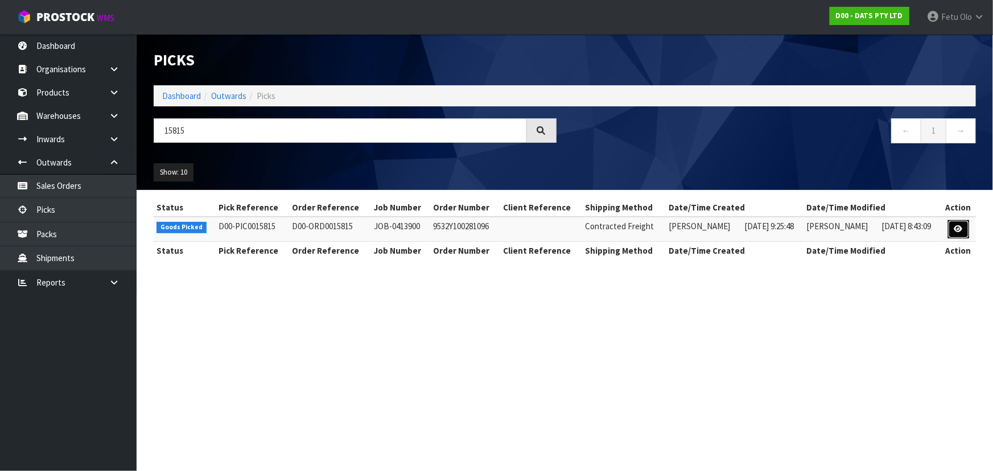
drag, startPoint x: 955, startPoint y: 227, endPoint x: 919, endPoint y: 227, distance: 35.3
click at [956, 227] on icon at bounding box center [958, 228] width 9 height 7
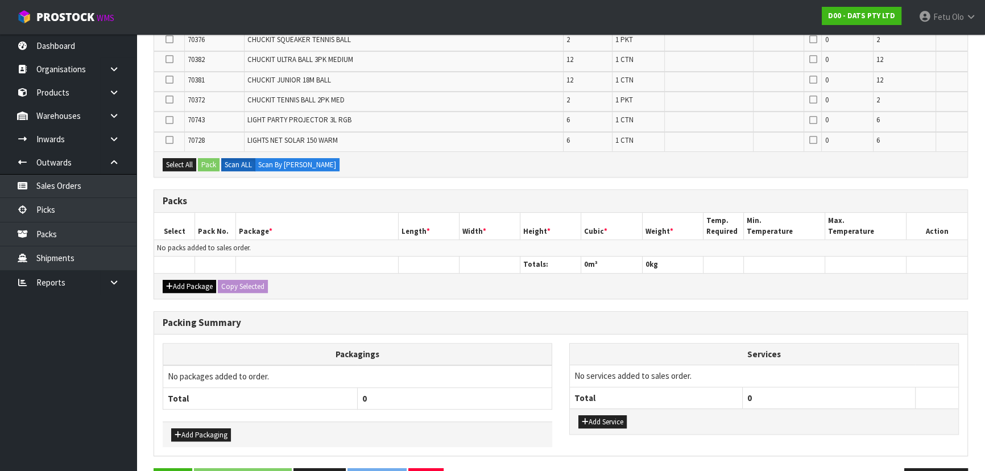
scroll to position [576, 0]
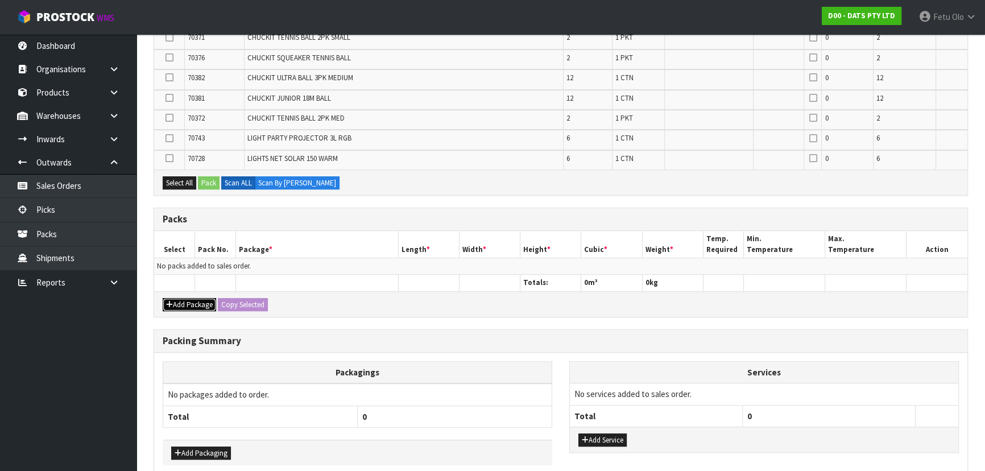
click at [188, 299] on button "Add Package" at bounding box center [189, 305] width 53 height 14
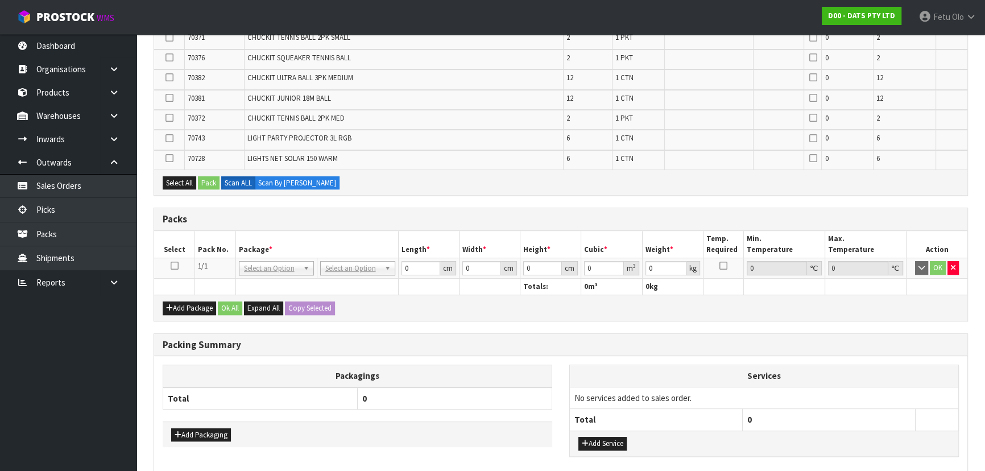
click at [171, 266] on icon at bounding box center [175, 266] width 8 height 1
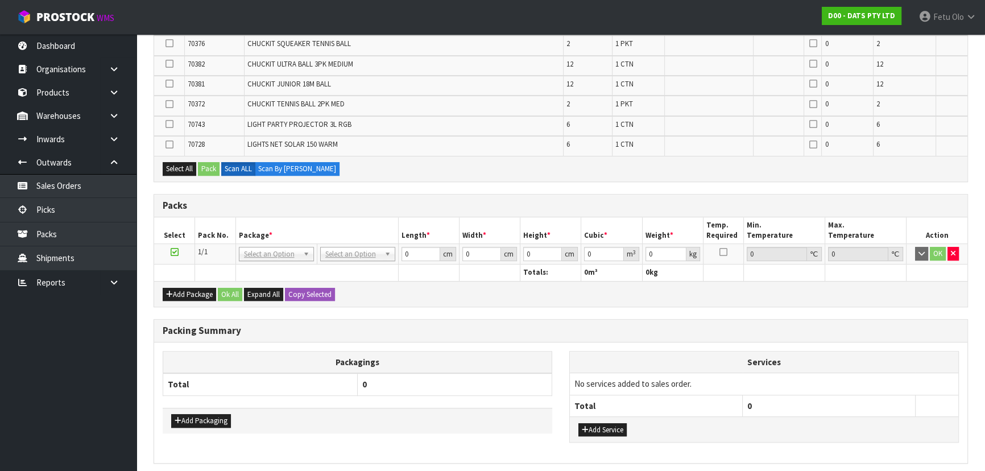
scroll to position [0, 0]
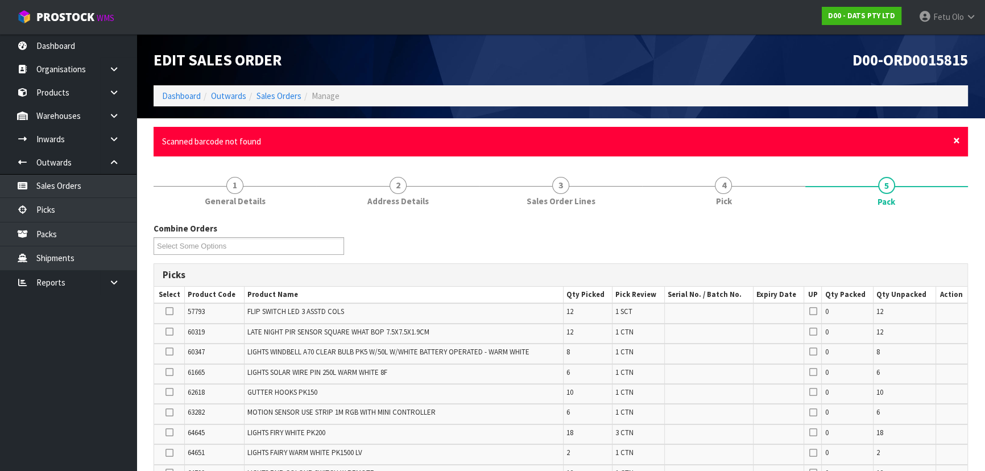
drag, startPoint x: 954, startPoint y: 140, endPoint x: 954, endPoint y: 148, distance: 8.0
click at [954, 139] on span "×" at bounding box center [957, 141] width 7 height 16
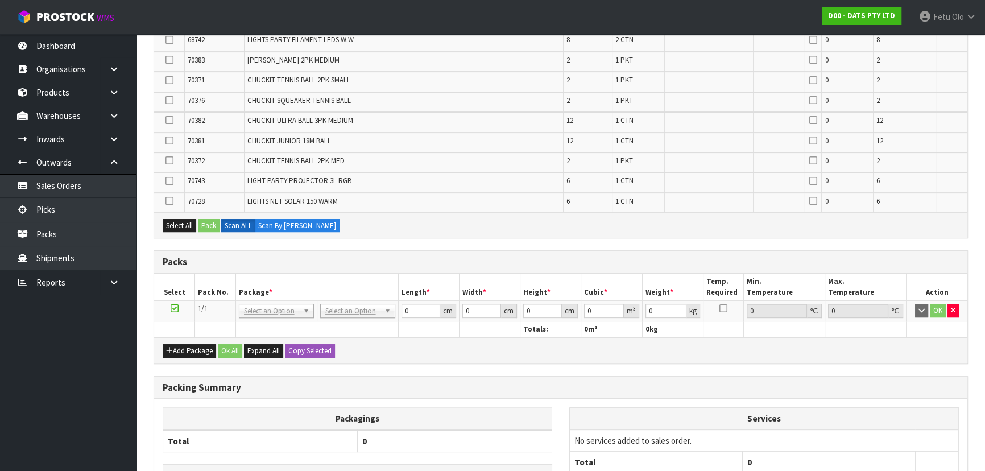
scroll to position [569, 0]
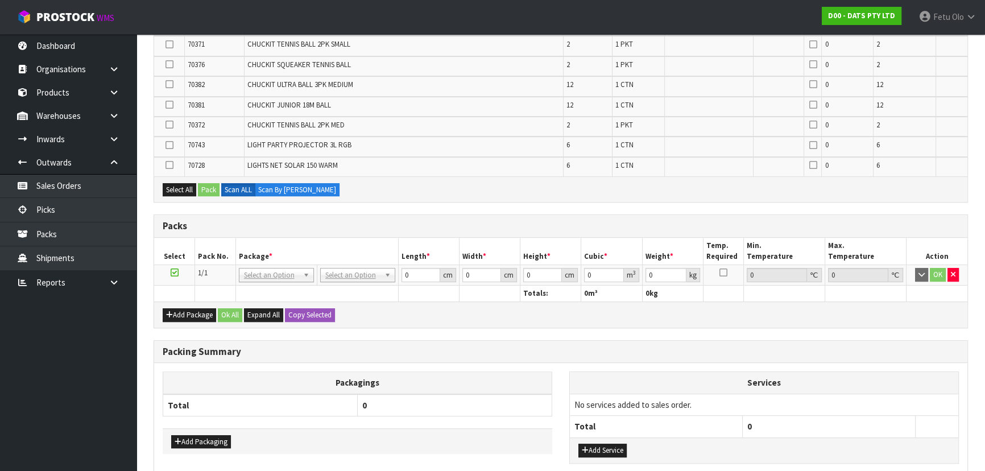
click at [766, 333] on div "Combine Orders D00-ORD0015801 D00-ORD0015806 D00-ORD0015808 D00-ORD0015812 D00-…" at bounding box center [561, 71] width 815 height 918
click at [851, 328] on div "Combine Orders D00-ORD0015801 D00-ORD0015806 D00-ORD0015808 D00-ORD0015812 D00-…" at bounding box center [561, 71] width 815 height 918
click at [852, 352] on h3 "Packing Summary" at bounding box center [561, 351] width 797 height 11
click at [799, 346] on h3 "Packing Summary" at bounding box center [561, 351] width 797 height 11
click at [814, 346] on h3 "Packing Summary" at bounding box center [561, 351] width 797 height 11
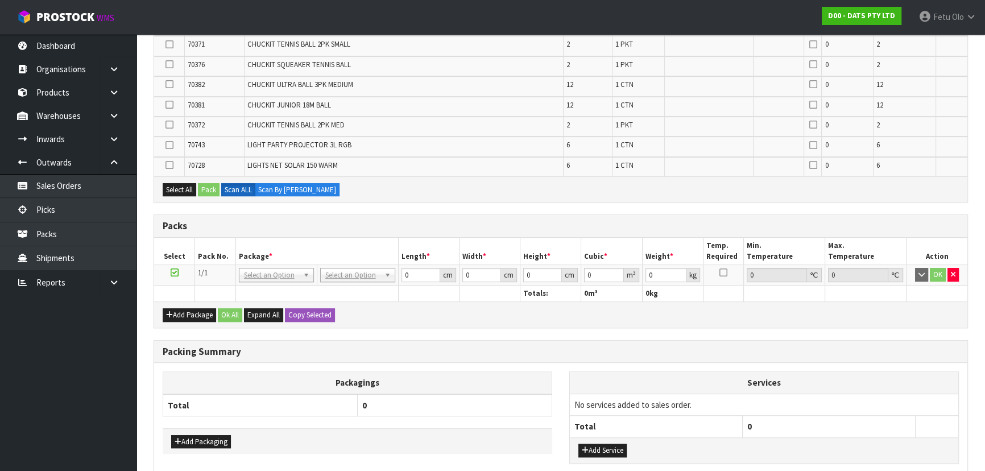
click at [816, 346] on h3 "Packing Summary" at bounding box center [561, 351] width 797 height 11
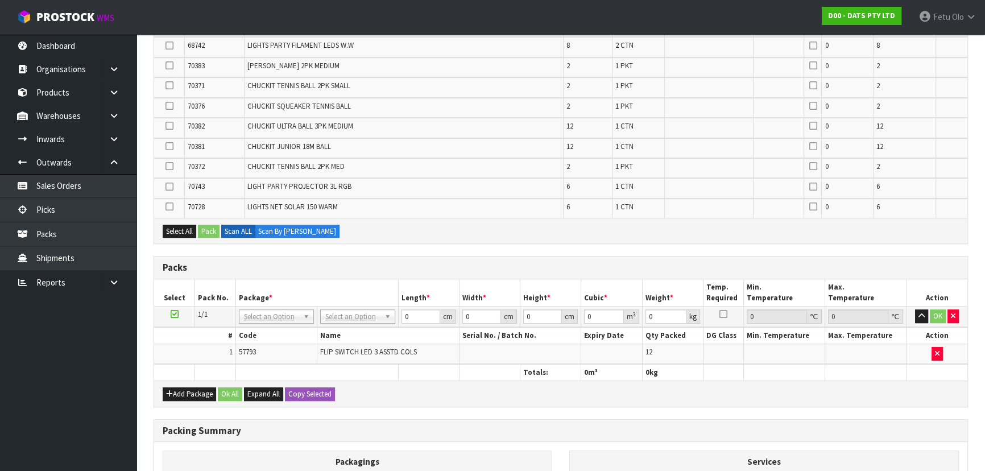
scroll to position [0, 0]
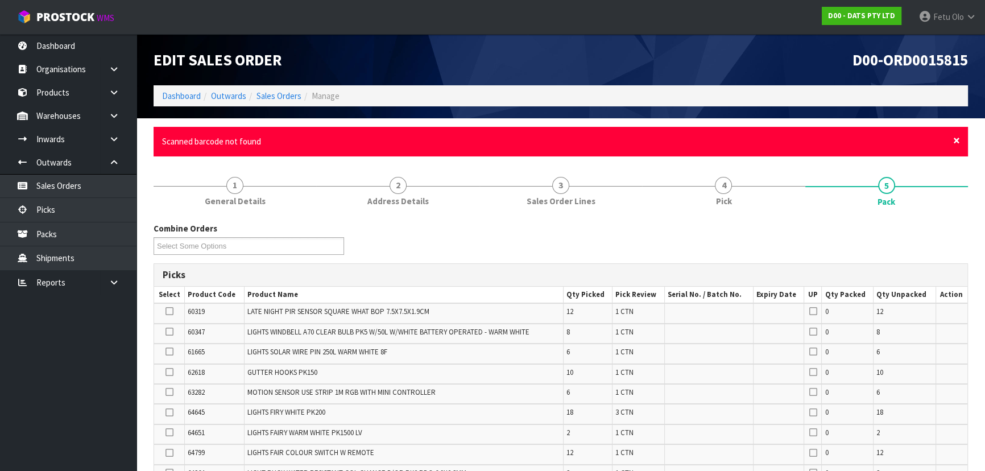
click at [955, 139] on span "×" at bounding box center [957, 141] width 7 height 16
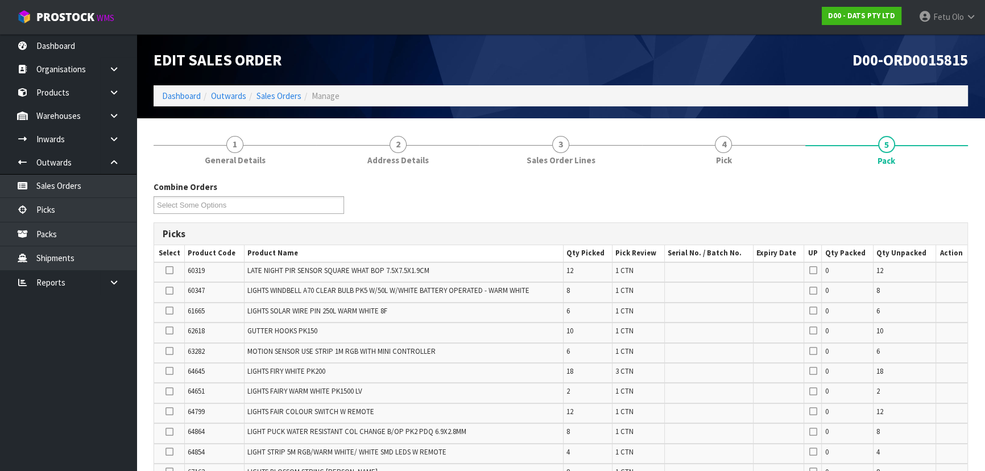
click at [761, 16] on nav "Toggle navigation ProStock WMS D00 - DATS PTY LTD Fetu Olo Logout" at bounding box center [492, 17] width 985 height 35
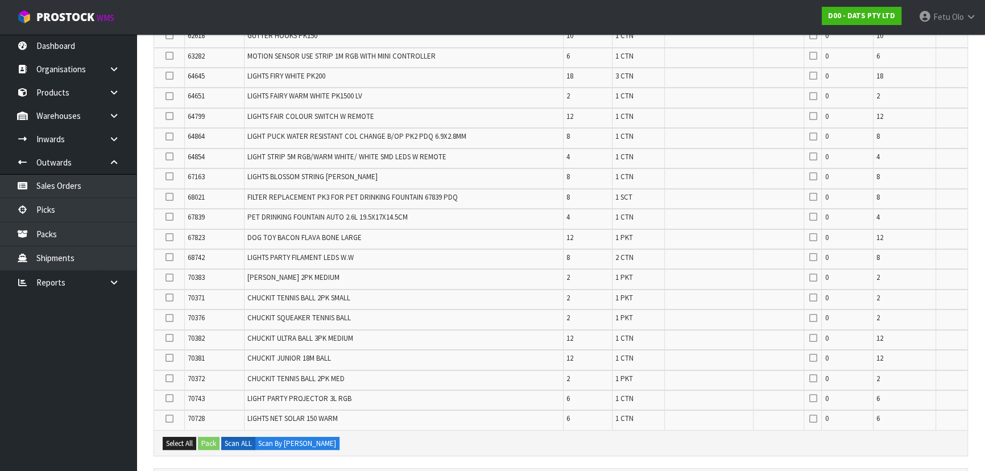
click at [169, 237] on icon at bounding box center [170, 237] width 8 height 1
click at [0, 0] on input "checkbox" at bounding box center [0, 0] width 0 height 0
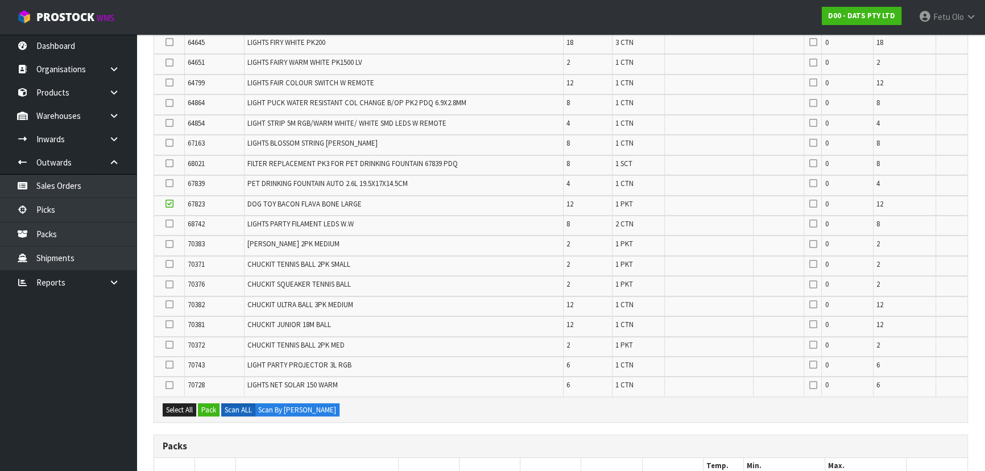
scroll to position [347, 0]
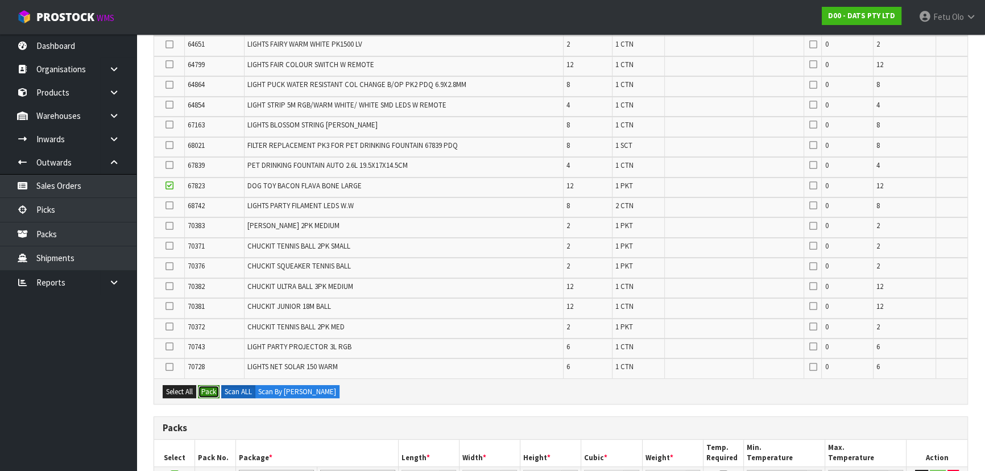
click at [208, 393] on button "Pack" at bounding box center [209, 392] width 22 height 14
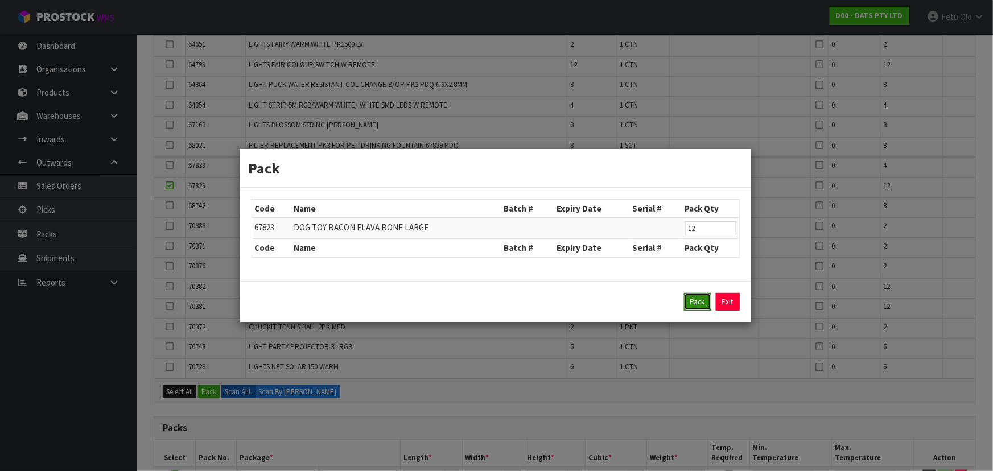
click at [690, 300] on button "Pack" at bounding box center [697, 302] width 27 height 18
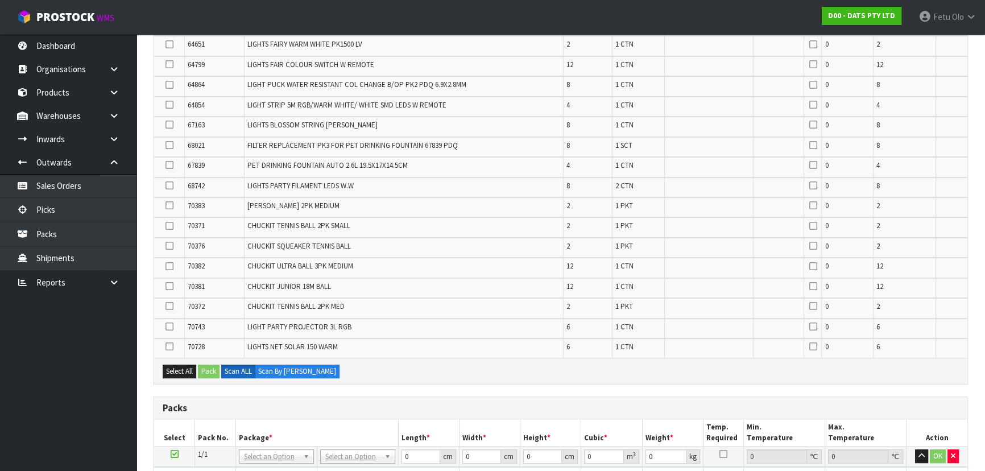
click at [68, 406] on ul "Dashboard Organisations Clients Consignees Carriers Products Categories Serial …" at bounding box center [68, 252] width 137 height 437
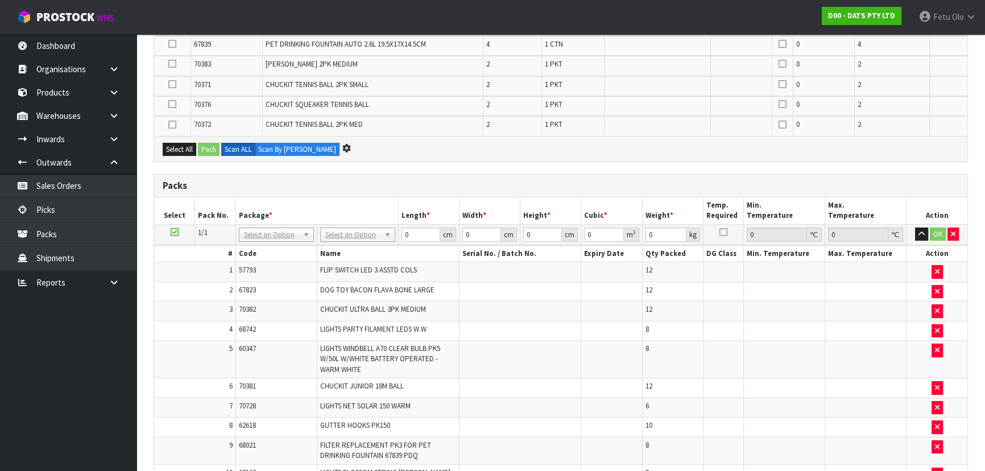
scroll to position [0, 0]
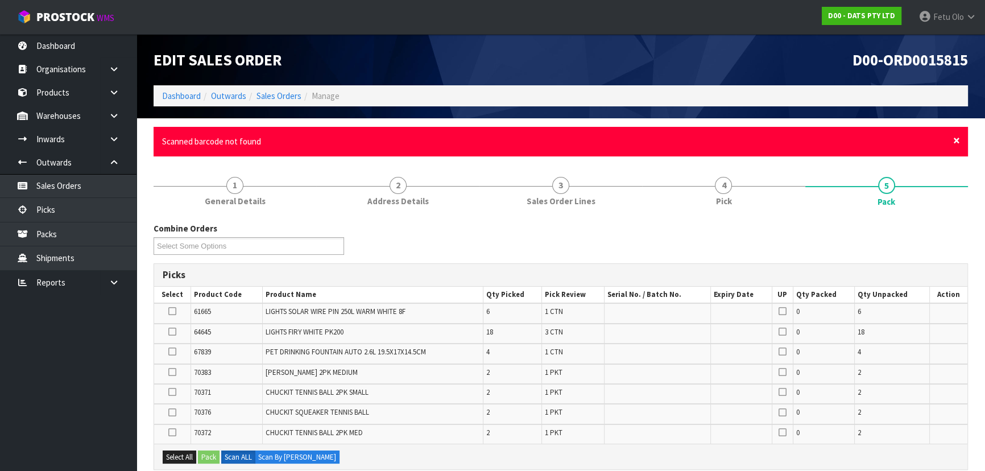
click at [960, 137] on span "×" at bounding box center [957, 141] width 7 height 16
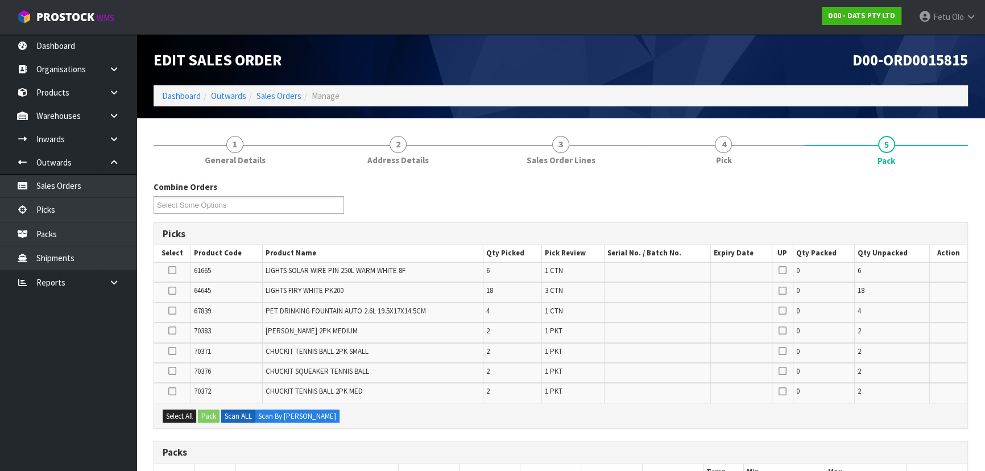
click at [170, 311] on icon at bounding box center [172, 311] width 8 height 1
click at [0, 0] on input "checkbox" at bounding box center [0, 0] width 0 height 0
click at [214, 415] on button "Pack" at bounding box center [209, 417] width 22 height 14
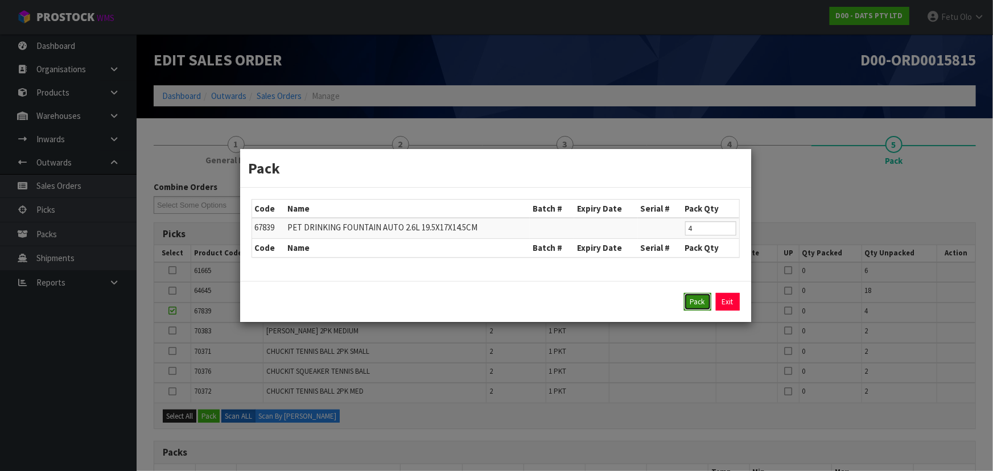
click at [694, 298] on button "Pack" at bounding box center [697, 302] width 27 height 18
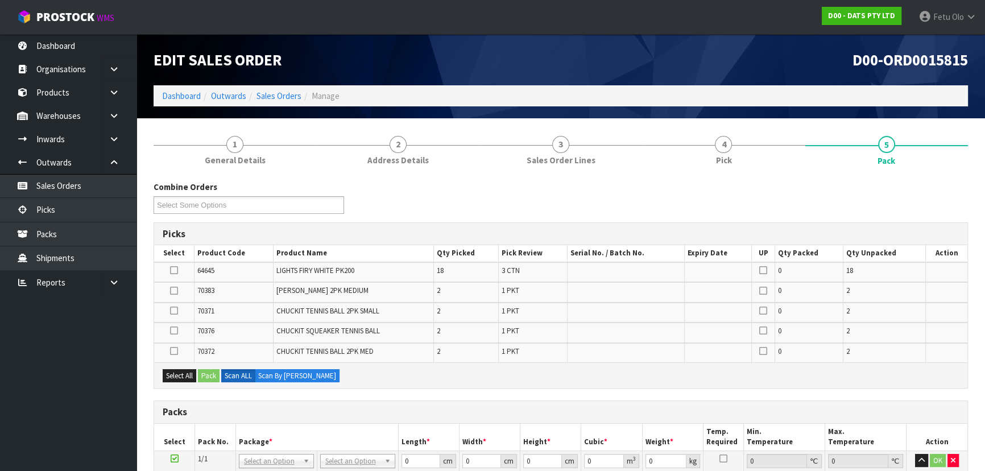
click at [174, 271] on icon at bounding box center [174, 270] width 8 height 1
click at [0, 0] on input "checkbox" at bounding box center [0, 0] width 0 height 0
click at [206, 373] on button "Pack" at bounding box center [209, 376] width 22 height 14
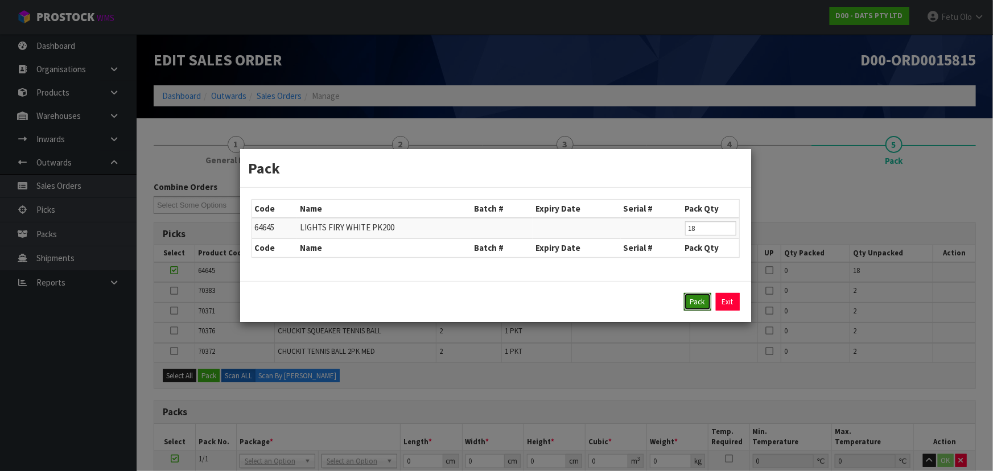
click at [684, 304] on button "Pack" at bounding box center [697, 302] width 27 height 18
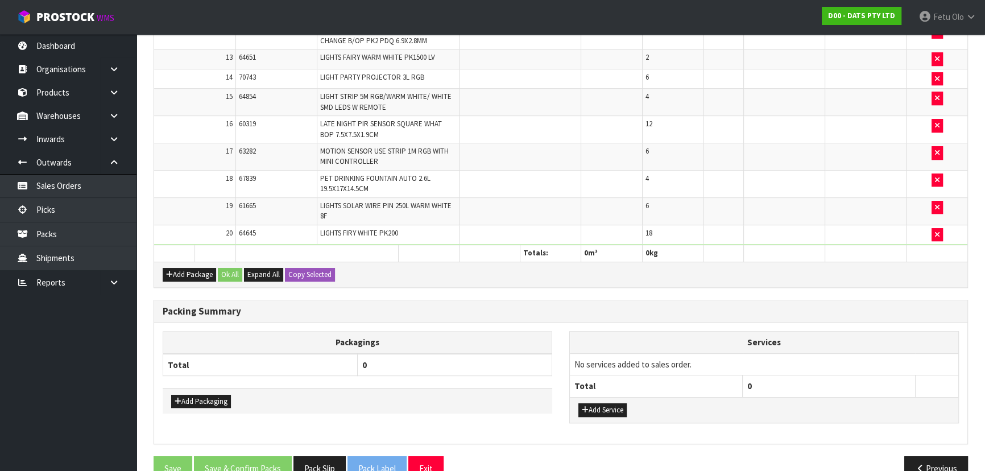
scroll to position [709, 0]
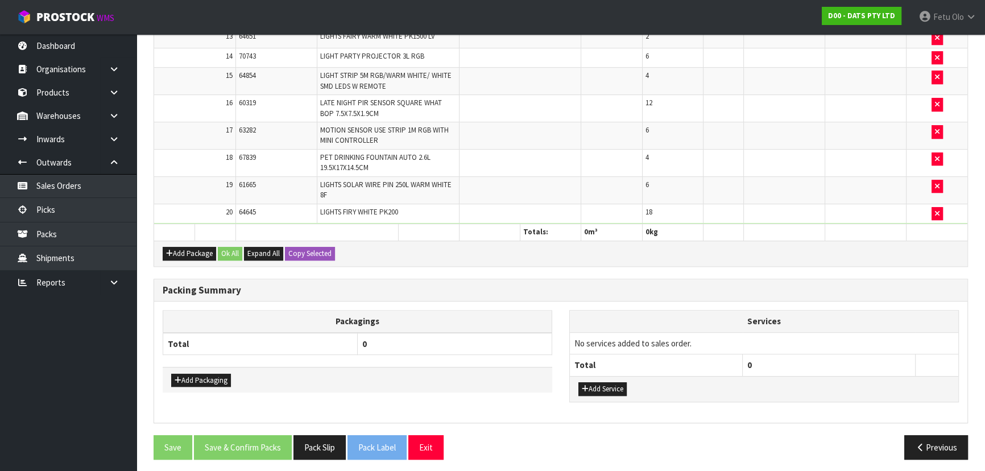
click at [829, 295] on div "Packing Summary" at bounding box center [561, 290] width 814 height 23
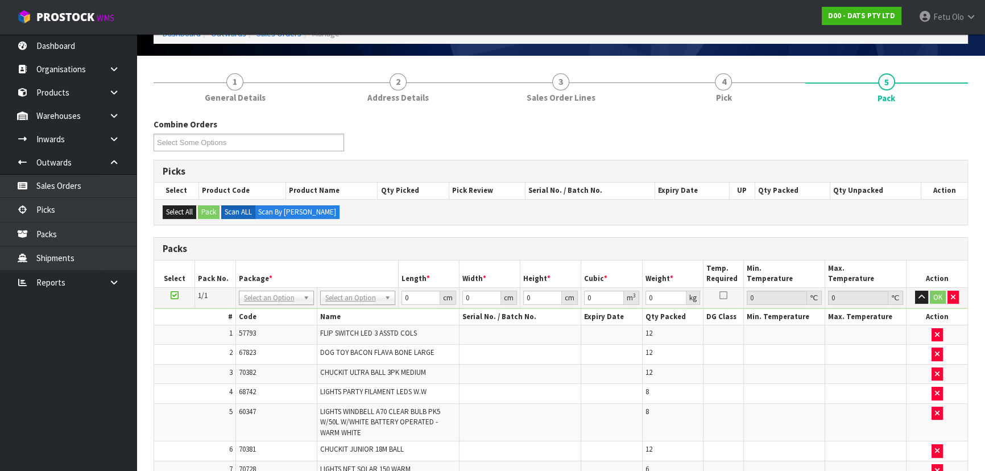
scroll to position [85, 0]
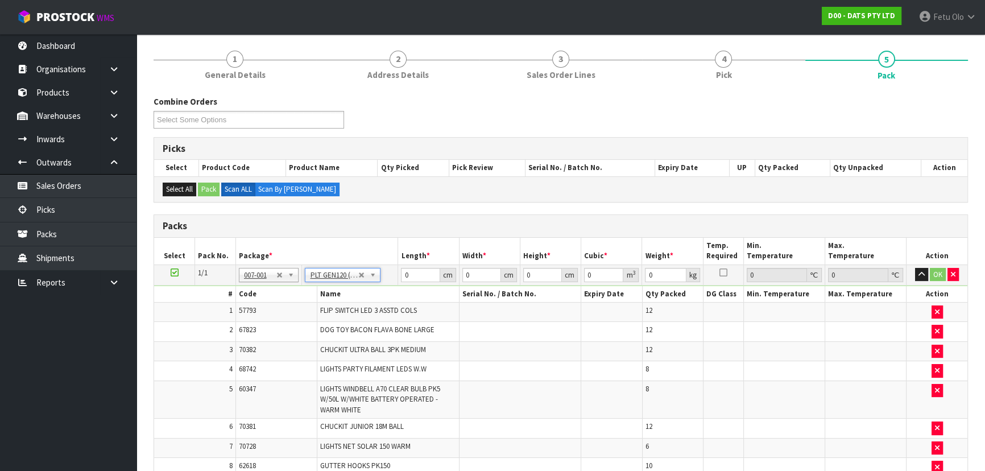
click at [378, 238] on th "Package *" at bounding box center [317, 251] width 163 height 27
type input "120"
type input "100"
type input "83.796"
click at [412, 274] on input "120" at bounding box center [420, 275] width 39 height 14
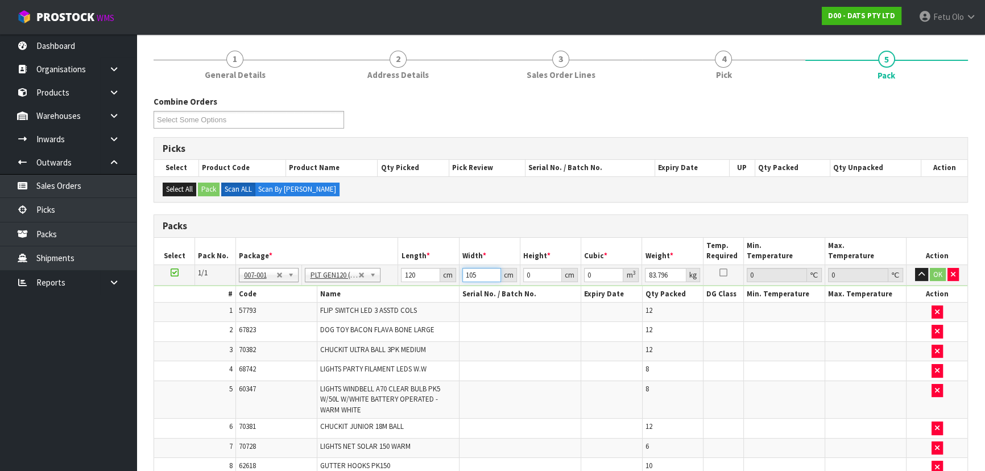
type input "105"
type input "70"
type input "0.882"
type input "770"
type input "9.702"
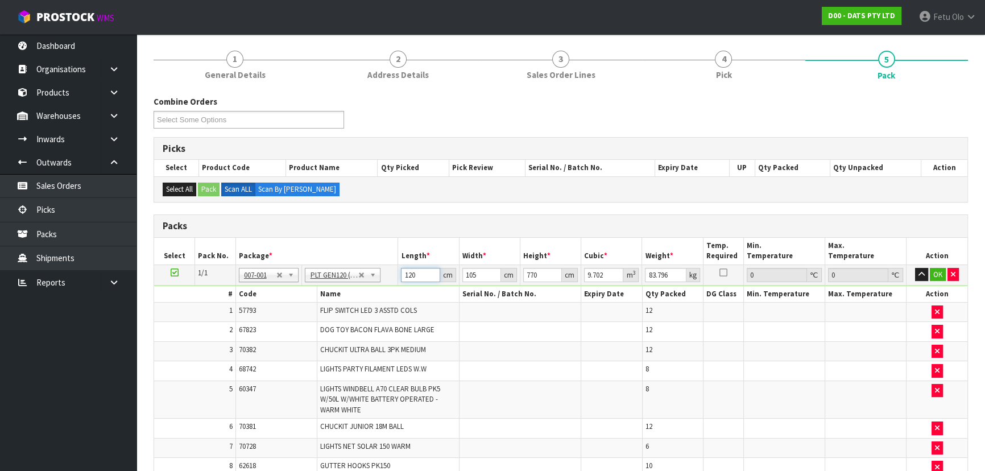
click at [412, 274] on input "120" at bounding box center [420, 275] width 39 height 14
type input "7"
type input "0.0882"
type input "77"
type input "0.9702"
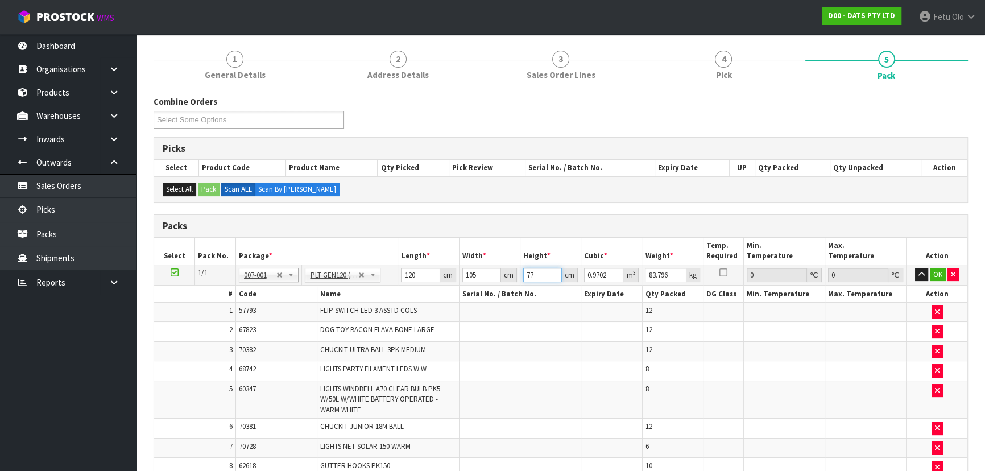
type input "77"
type input "107"
click button "OK" at bounding box center [938, 275] width 16 height 14
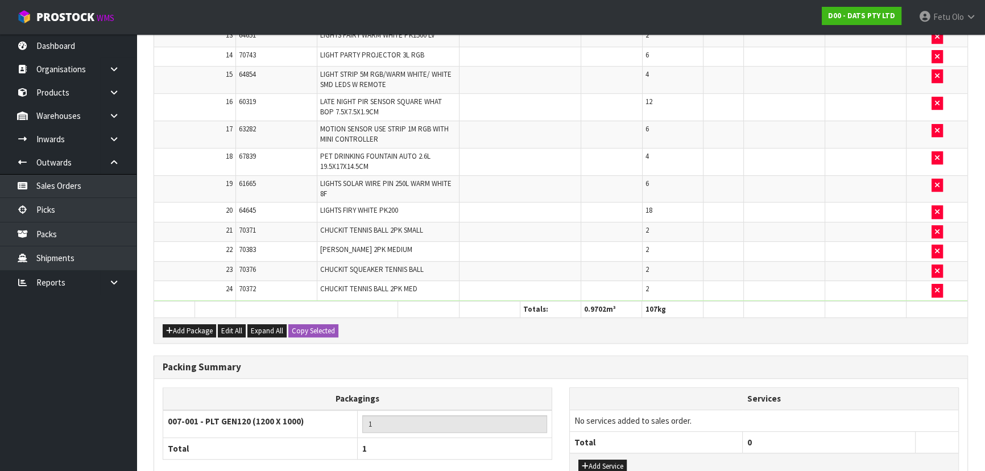
scroll to position [706, 0]
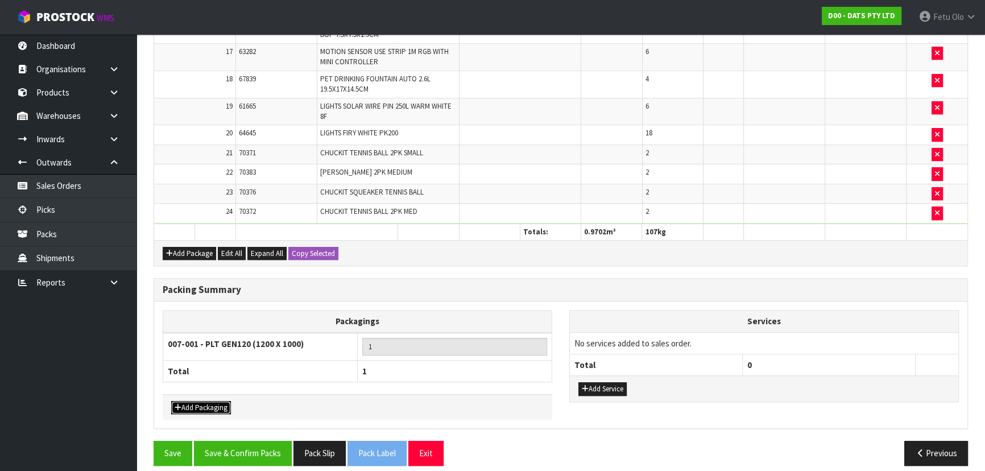
click at [203, 401] on button "Add Packaging" at bounding box center [201, 408] width 60 height 14
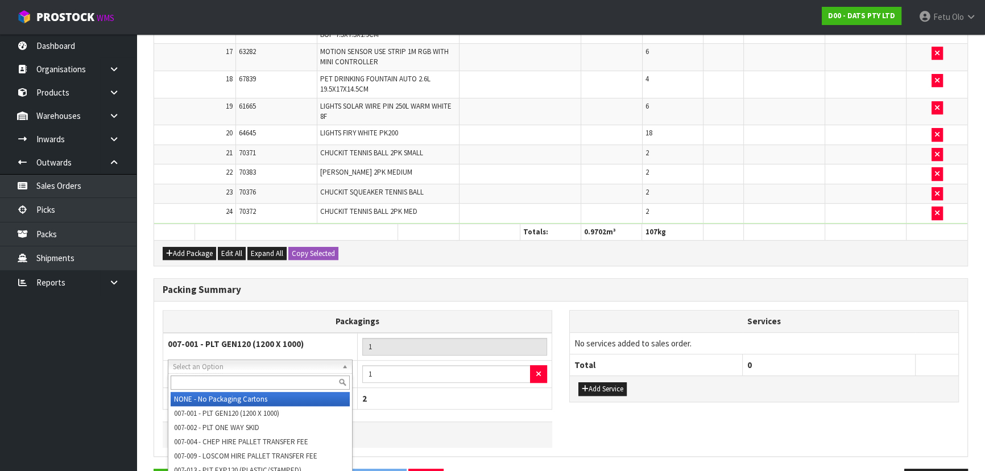
click at [226, 382] on input "text" at bounding box center [260, 383] width 179 height 14
type input "OC"
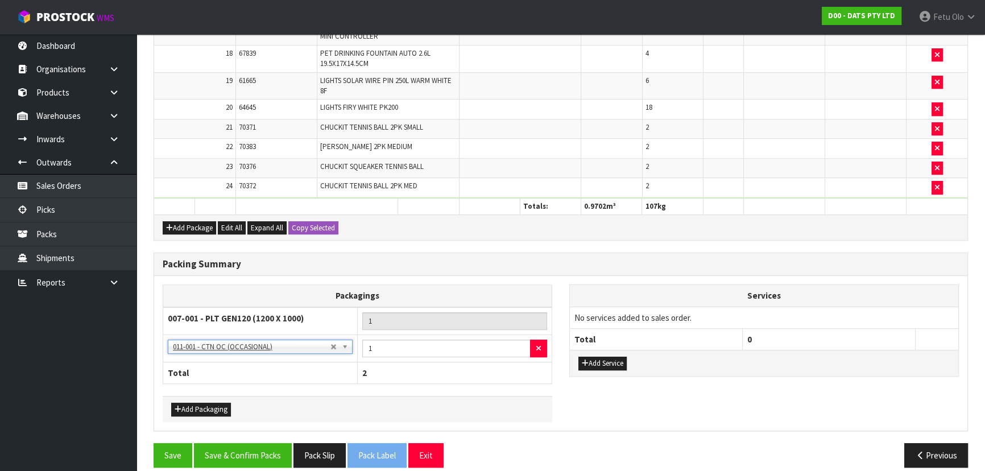
scroll to position [739, 0]
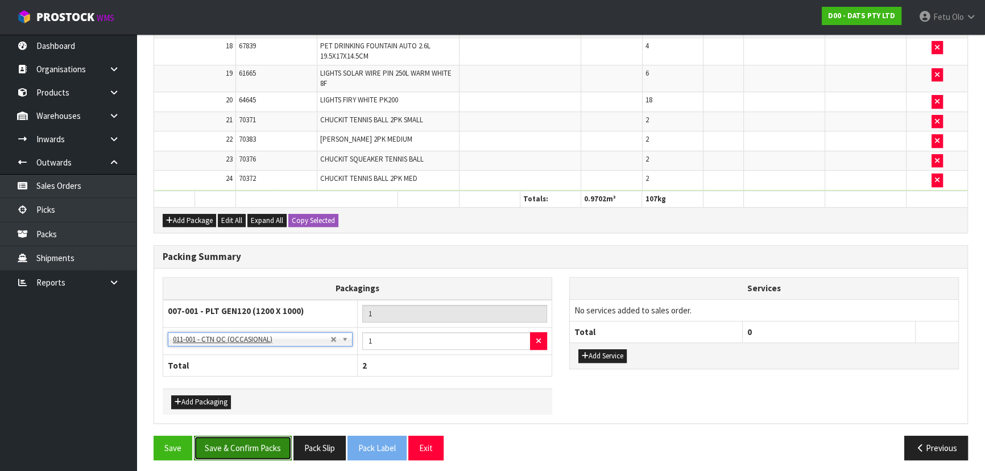
click at [232, 436] on button "Save & Confirm Packs" at bounding box center [243, 448] width 98 height 24
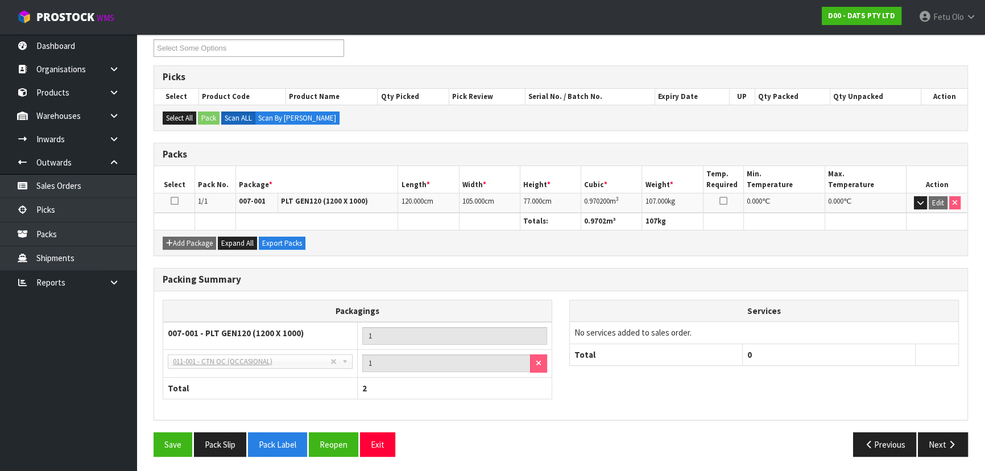
scroll to position [199, 0]
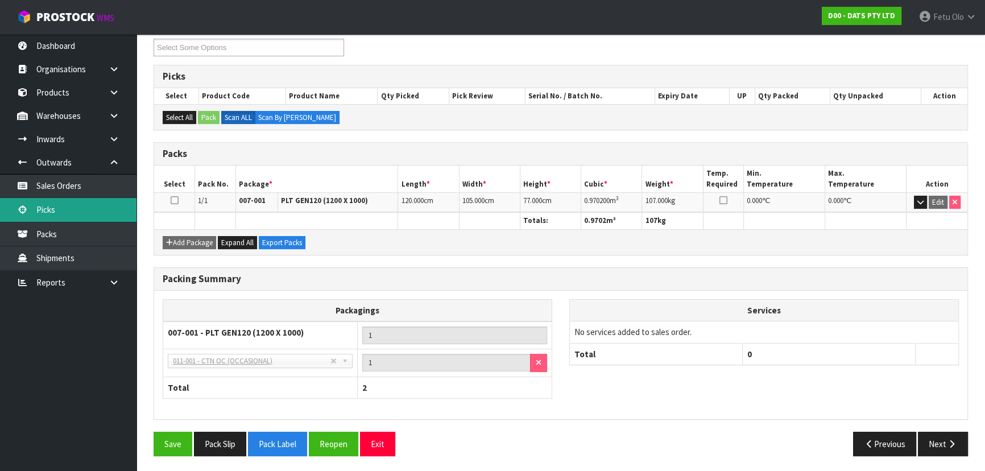
click at [68, 212] on link "Picks" at bounding box center [68, 209] width 137 height 23
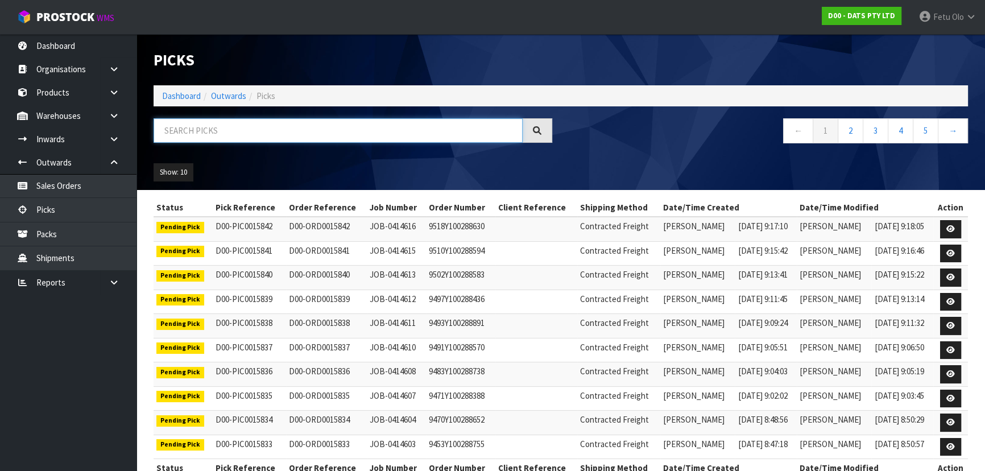
click at [449, 135] on input "text" at bounding box center [338, 130] width 369 height 24
type input "JOB-0413889"
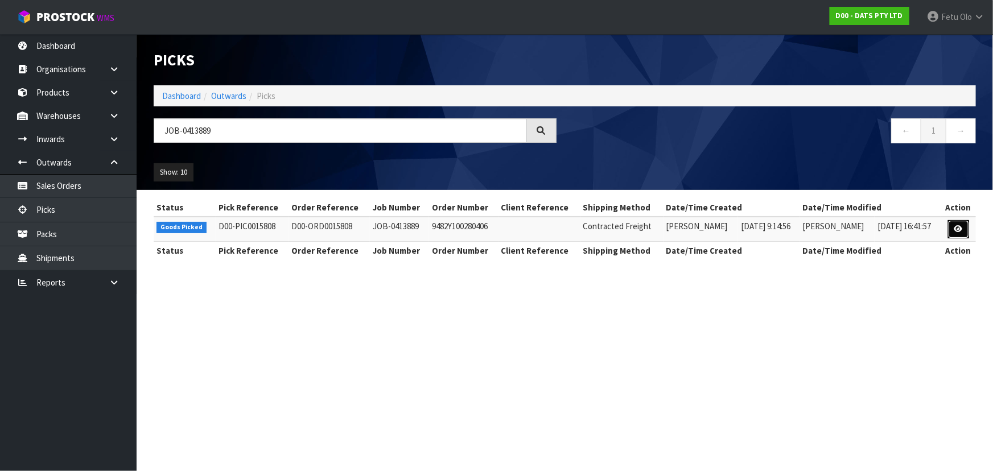
click at [958, 233] on link at bounding box center [958, 229] width 21 height 18
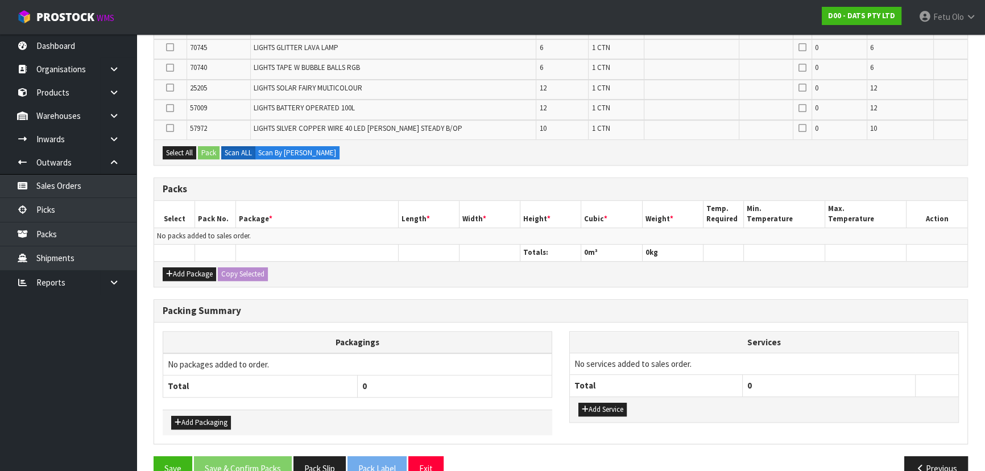
scroll to position [667, 0]
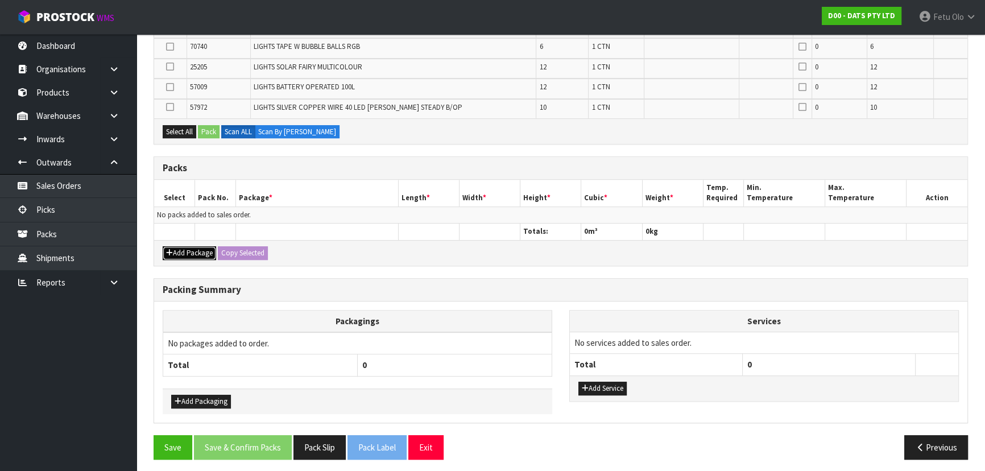
click at [193, 250] on button "Add Package" at bounding box center [189, 253] width 53 height 14
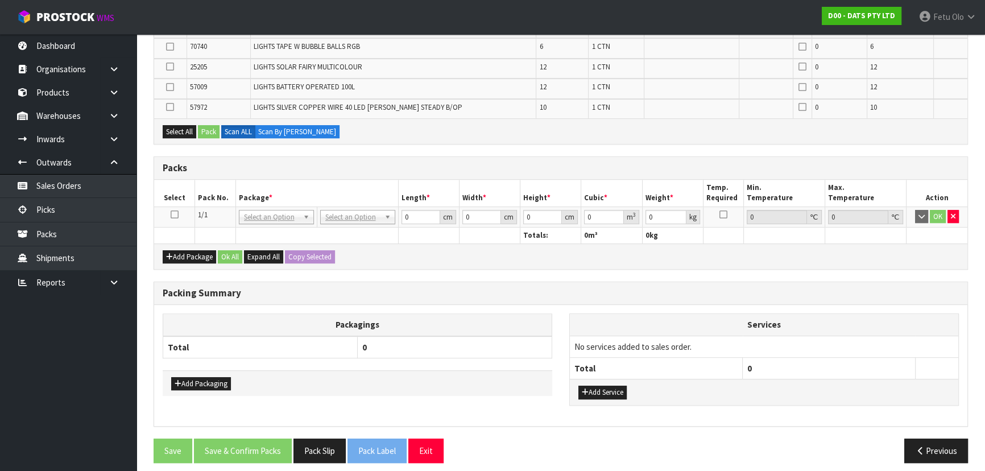
click at [174, 214] on icon at bounding box center [175, 214] width 8 height 1
click at [261, 196] on th "Package *" at bounding box center [317, 193] width 163 height 27
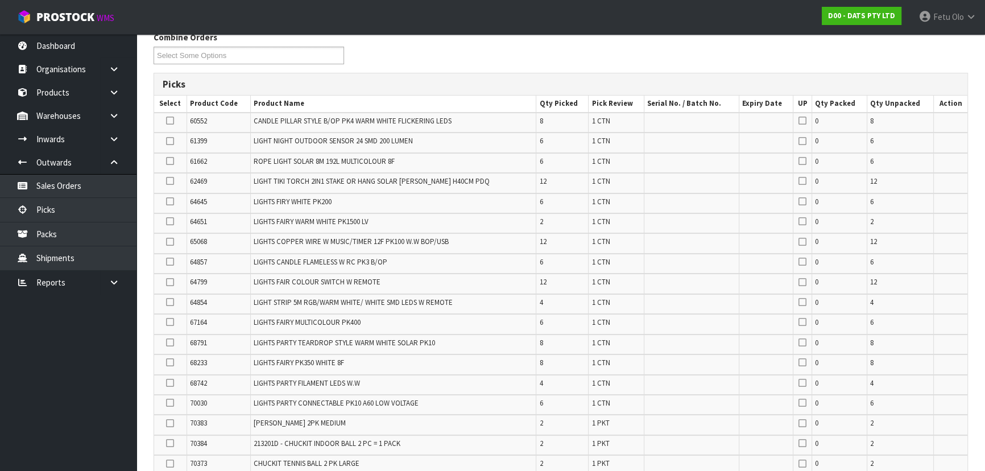
scroll to position [150, 0]
click at [170, 201] on icon at bounding box center [170, 201] width 8 height 1
click at [0, 0] on input "checkbox" at bounding box center [0, 0] width 0 height 0
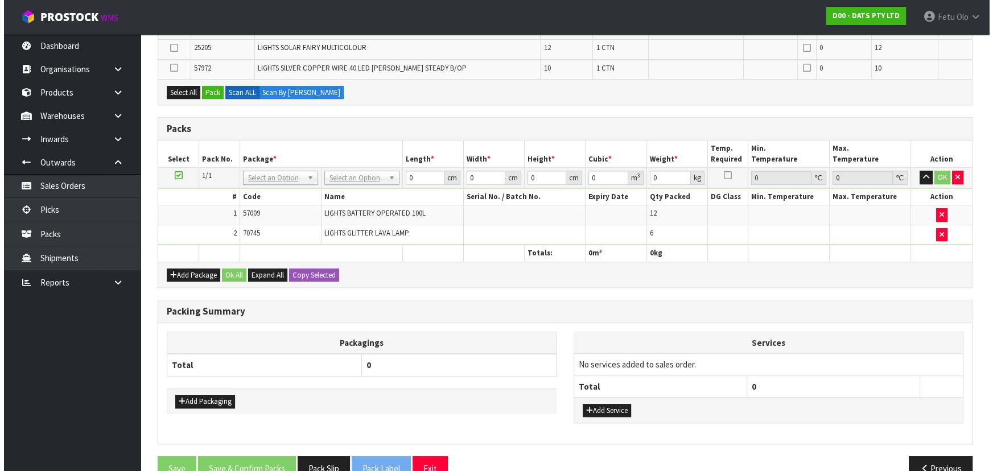
scroll to position [667, 0]
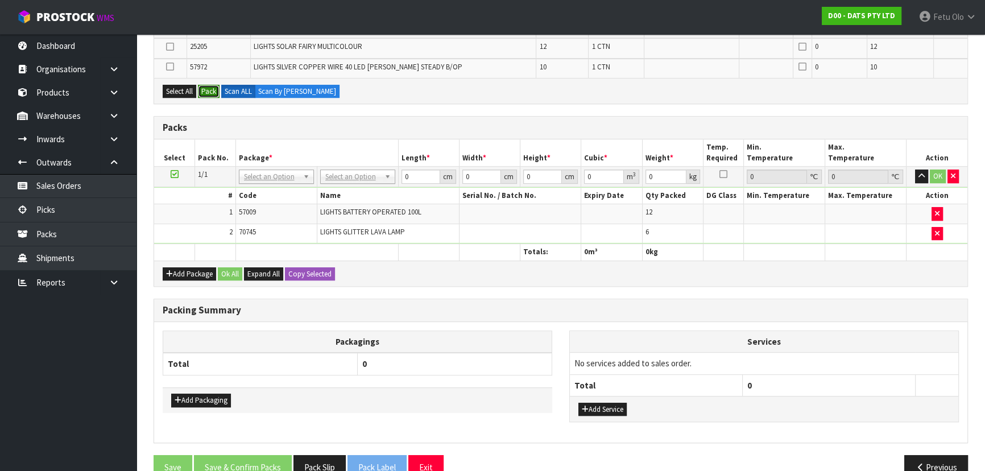
click at [218, 88] on button "Pack" at bounding box center [209, 92] width 22 height 14
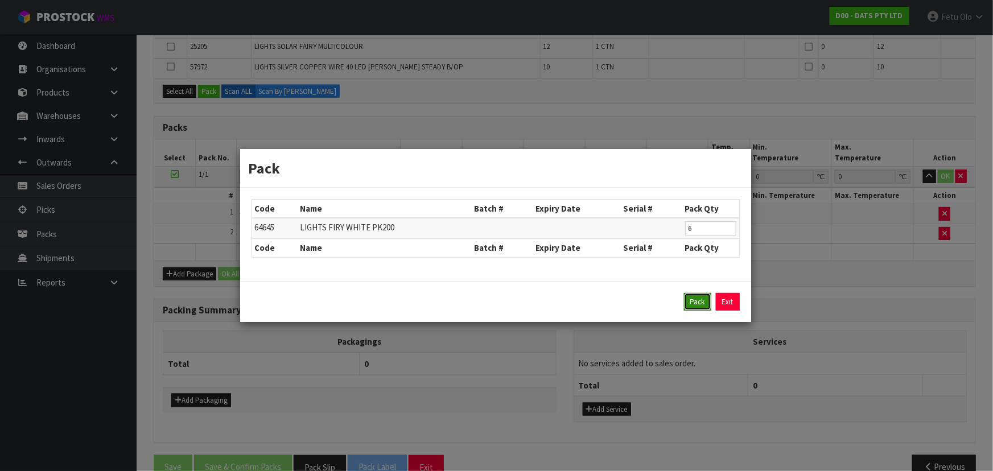
click at [700, 303] on button "Pack" at bounding box center [697, 302] width 27 height 18
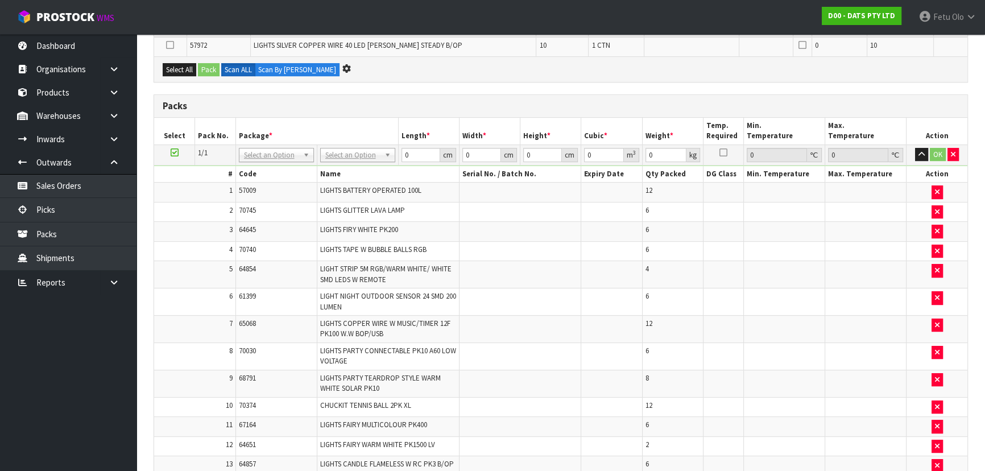
scroll to position [427, 0]
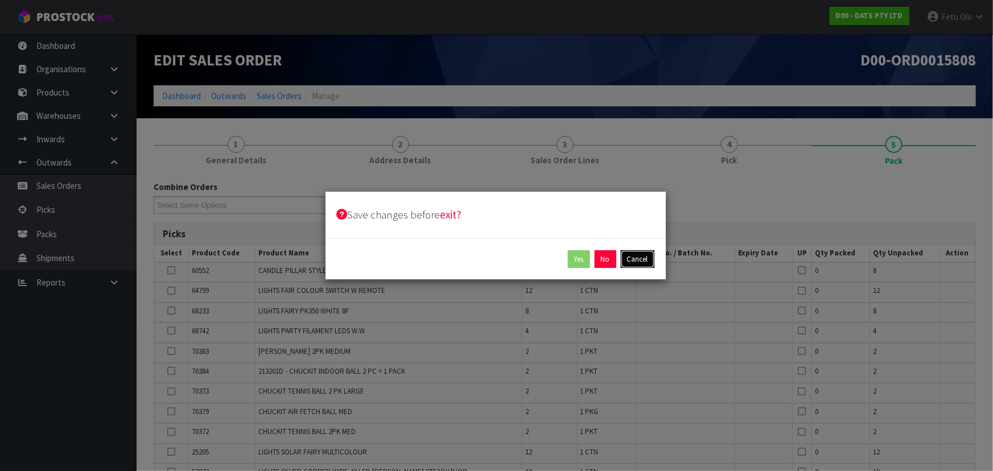
click at [646, 265] on button "Cancel" at bounding box center [638, 259] width 34 height 18
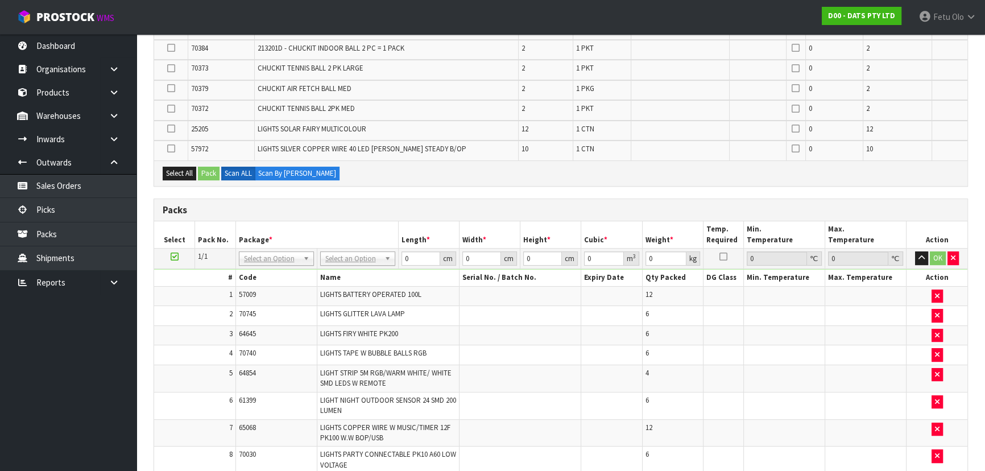
scroll to position [207, 0]
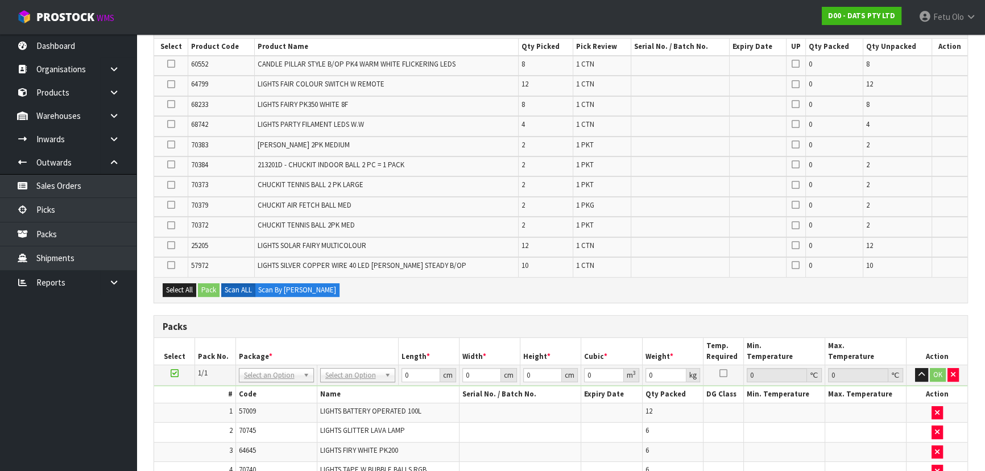
click at [830, 349] on th "Max. Temperature" at bounding box center [866, 351] width 81 height 27
click at [725, 318] on div "Packs" at bounding box center [561, 327] width 814 height 23
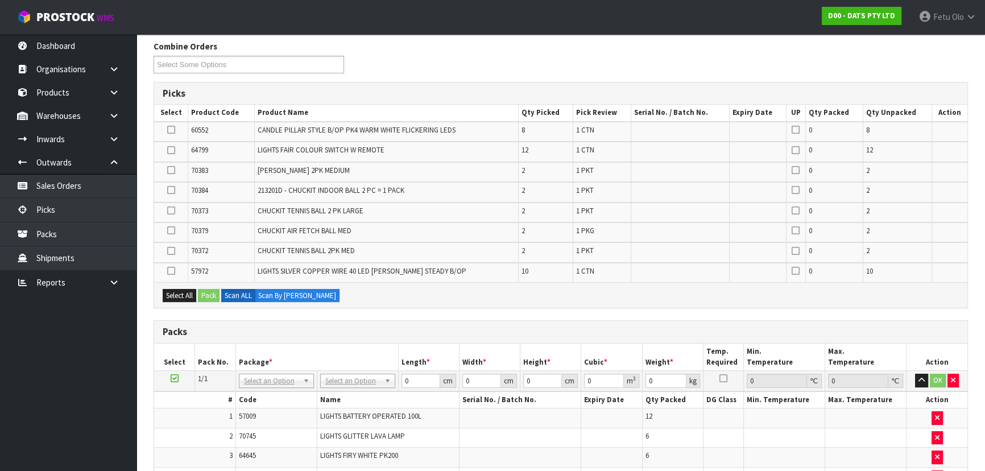
scroll to position [0, 0]
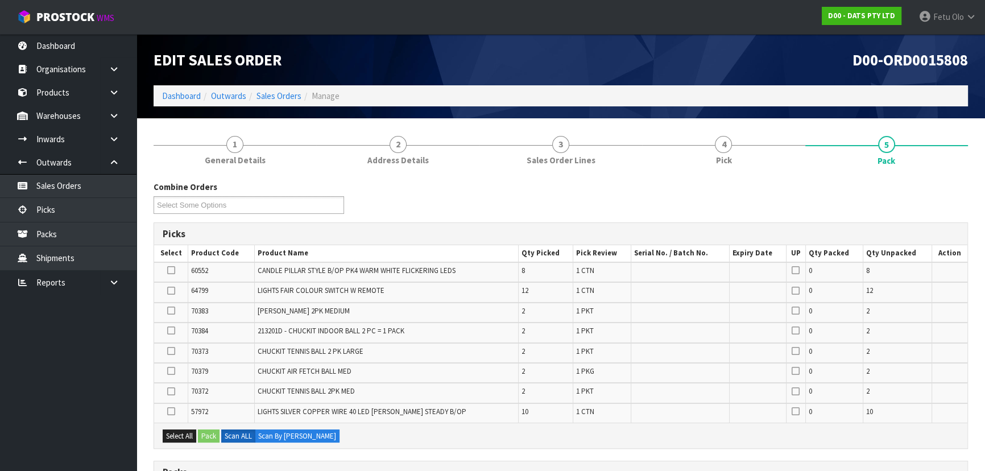
click at [171, 270] on icon at bounding box center [171, 270] width 8 height 1
click at [0, 0] on input "checkbox" at bounding box center [0, 0] width 0 height 0
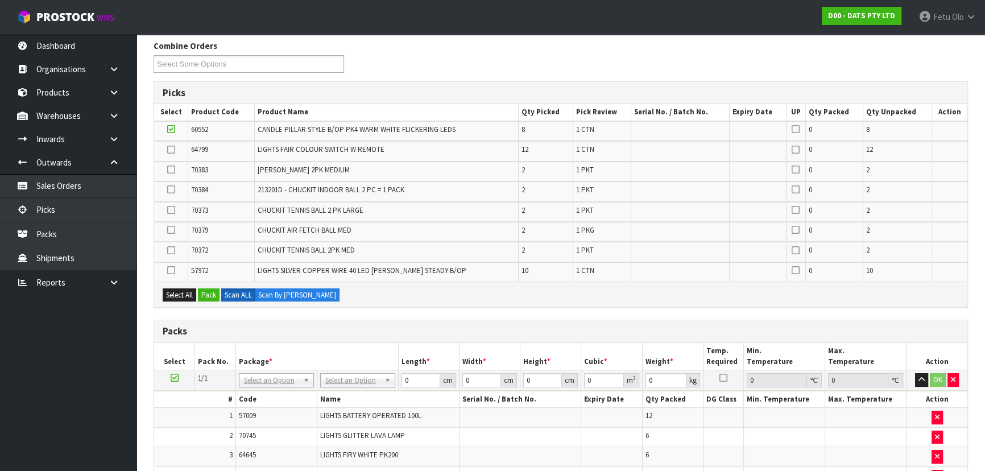
scroll to position [155, 0]
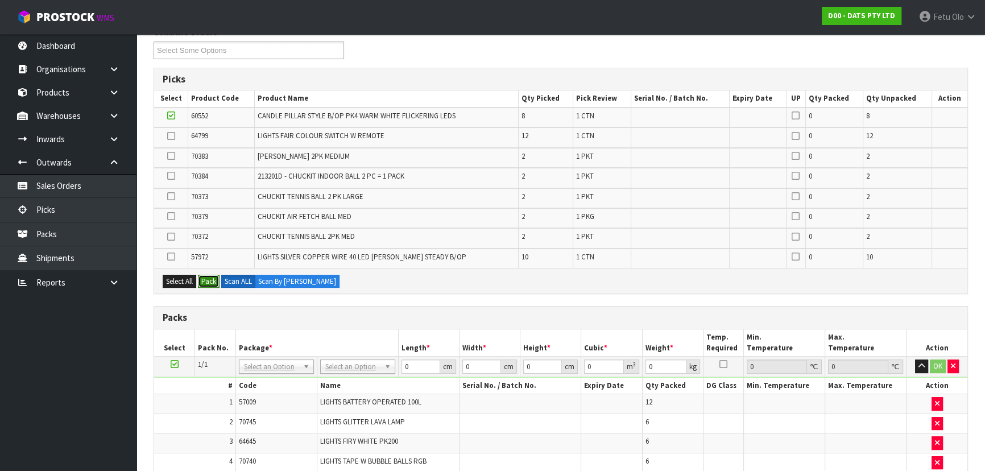
click at [211, 282] on button "Pack" at bounding box center [209, 282] width 22 height 14
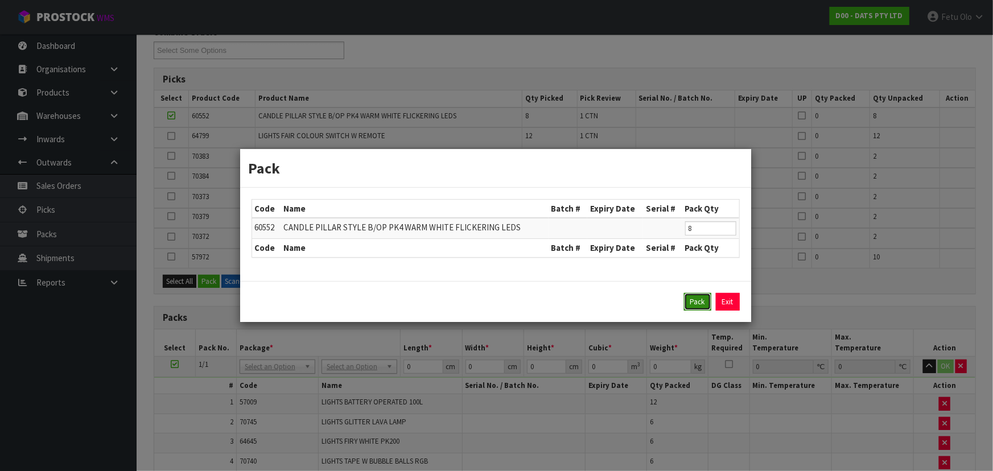
click at [704, 302] on button "Pack" at bounding box center [697, 302] width 27 height 18
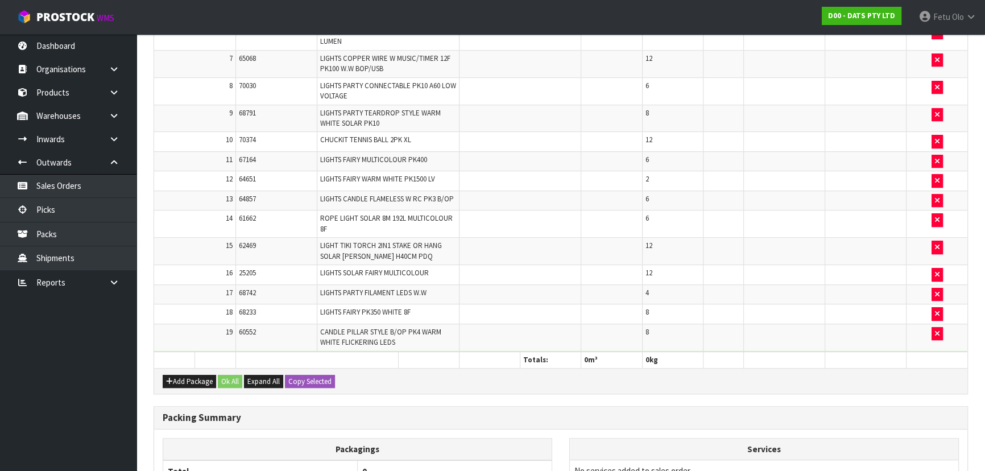
scroll to position [739, 0]
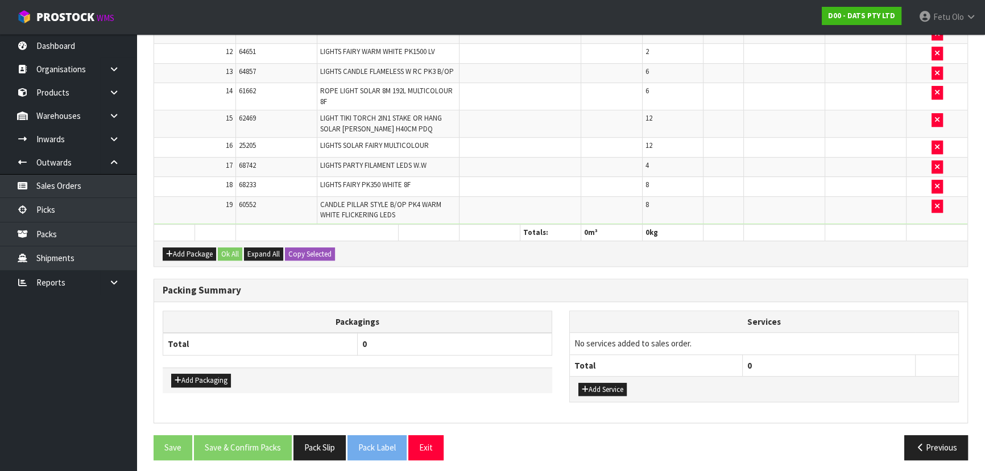
click at [688, 287] on h3 "Packing Summary" at bounding box center [561, 290] width 797 height 11
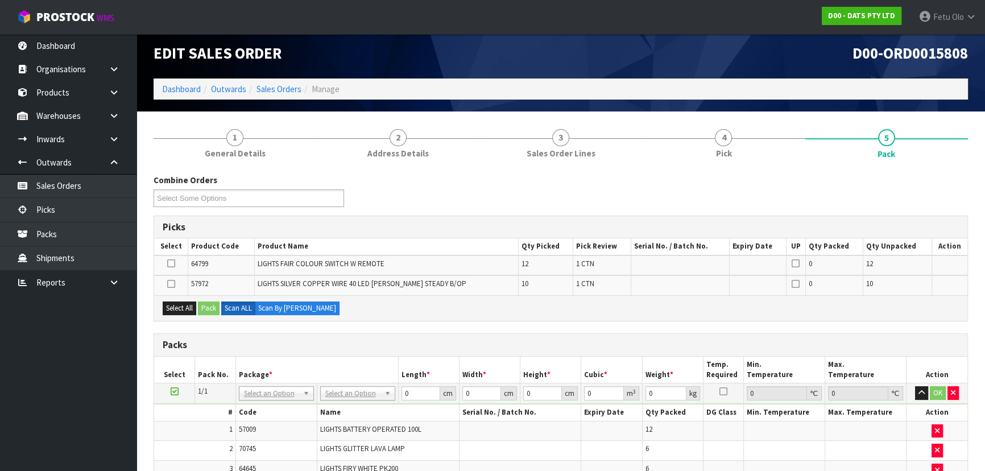
scroll to position [0, 0]
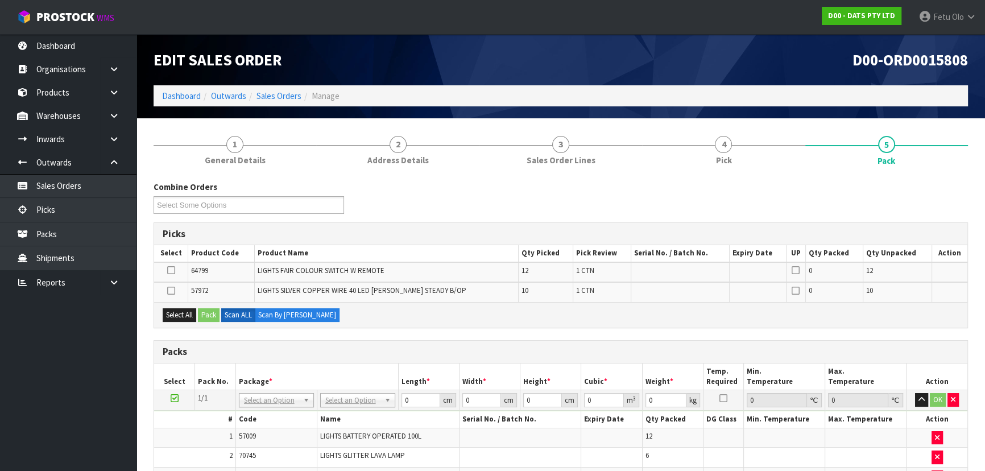
click at [168, 291] on icon at bounding box center [171, 291] width 8 height 1
click at [0, 0] on input "checkbox" at bounding box center [0, 0] width 0 height 0
click at [213, 314] on button "Pack" at bounding box center [209, 315] width 22 height 14
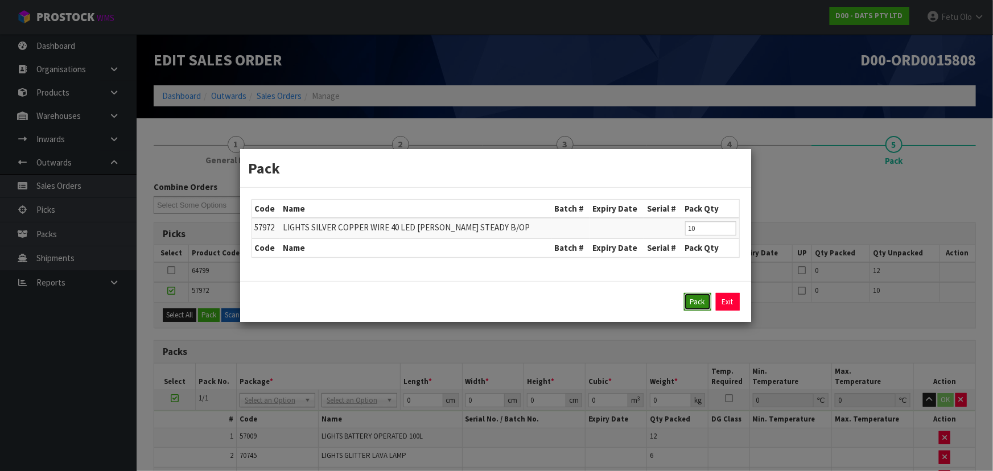
click at [693, 300] on button "Pack" at bounding box center [697, 302] width 27 height 18
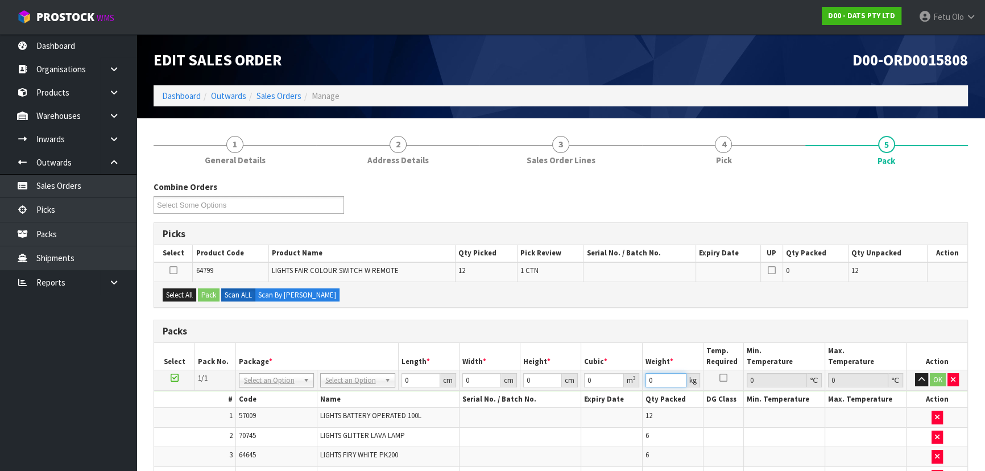
click at [659, 383] on input "0" at bounding box center [666, 380] width 41 height 14
click at [660, 383] on input "0" at bounding box center [666, 380] width 41 height 14
click at [633, 226] on div "Picks" at bounding box center [561, 234] width 814 height 23
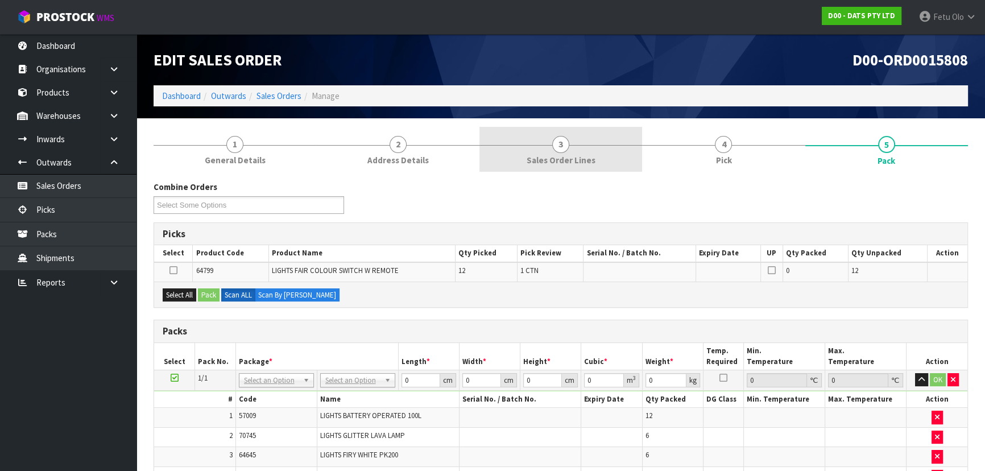
click at [634, 171] on link "3 Sales Order Lines" at bounding box center [561, 149] width 163 height 45
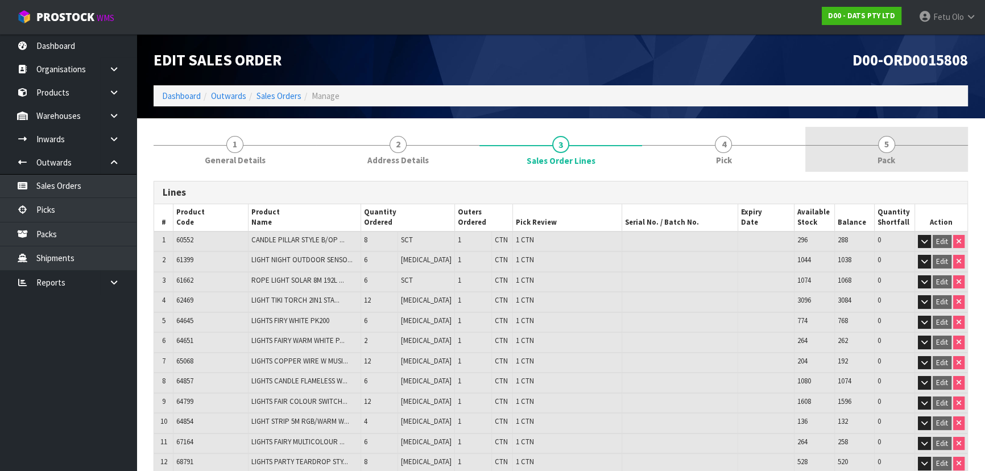
click at [871, 155] on link "5 Pack" at bounding box center [887, 149] width 163 height 45
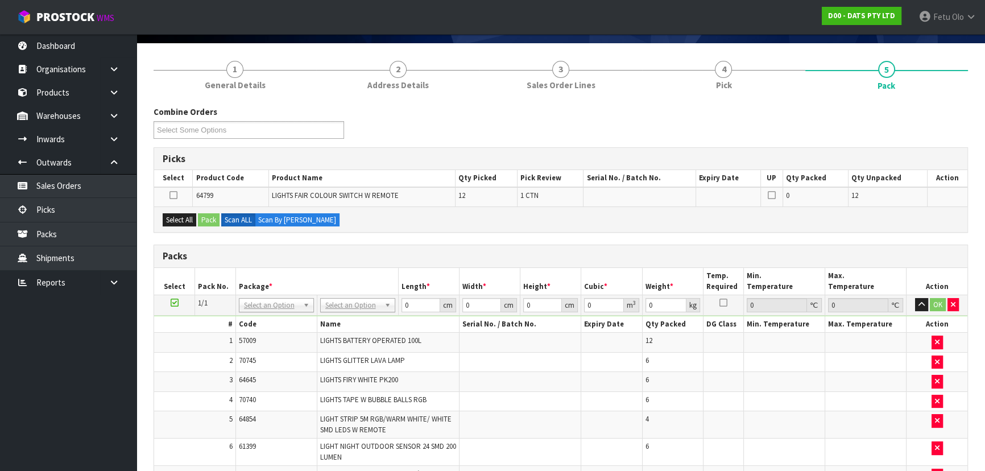
scroll to position [155, 0]
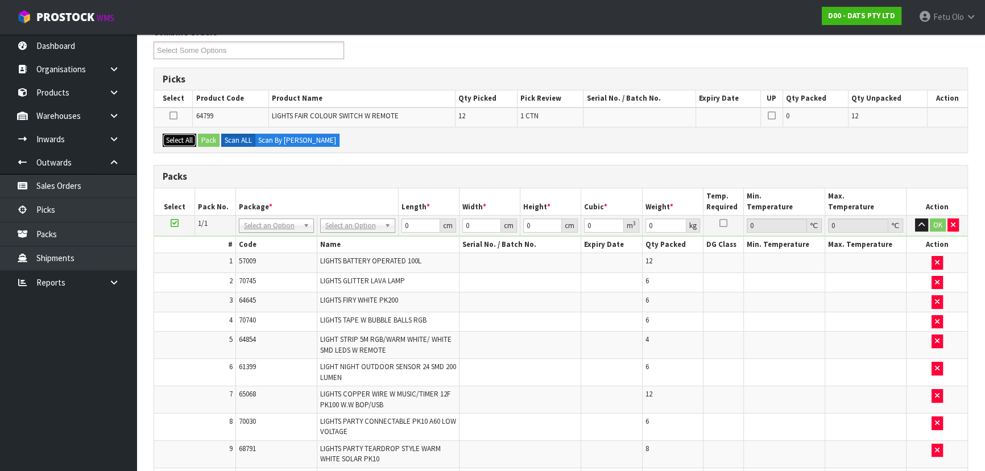
click at [188, 135] on button "Select All" at bounding box center [180, 141] width 34 height 14
click at [213, 136] on button "Pack" at bounding box center [209, 141] width 22 height 14
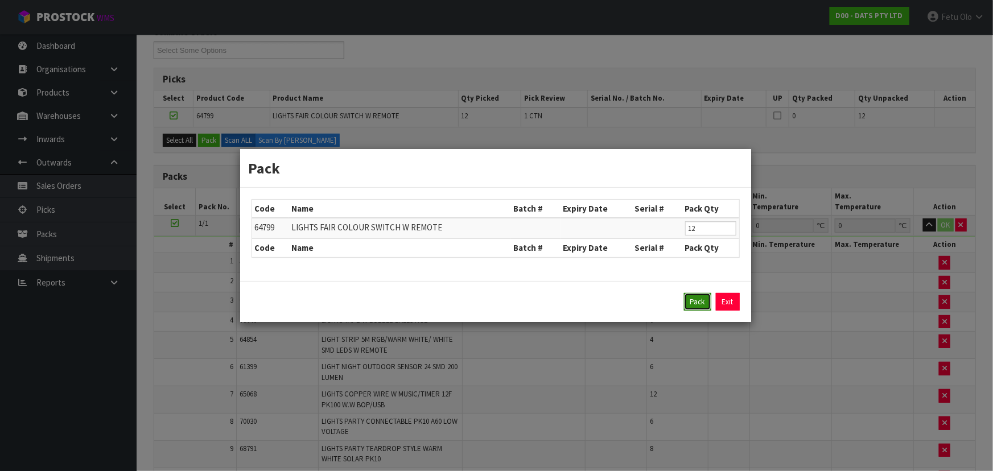
click at [691, 296] on button "Pack" at bounding box center [697, 302] width 27 height 18
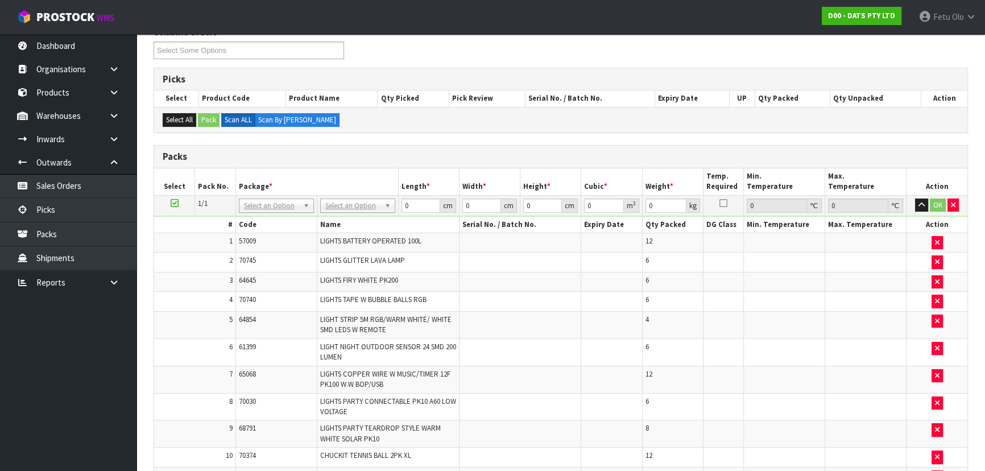
click at [356, 196] on td "No Packaging Cartons PLT GEN120 (1200 X 1000) PLT ONE WAY SKID CHEP HIRE PALLET…" at bounding box center [357, 205] width 81 height 20
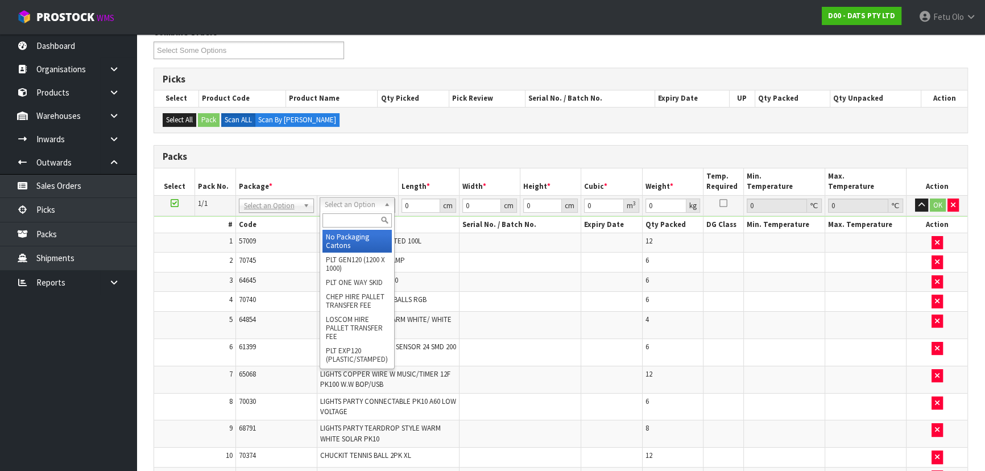
drag, startPoint x: 356, startPoint y: 202, endPoint x: 368, endPoint y: 244, distance: 43.6
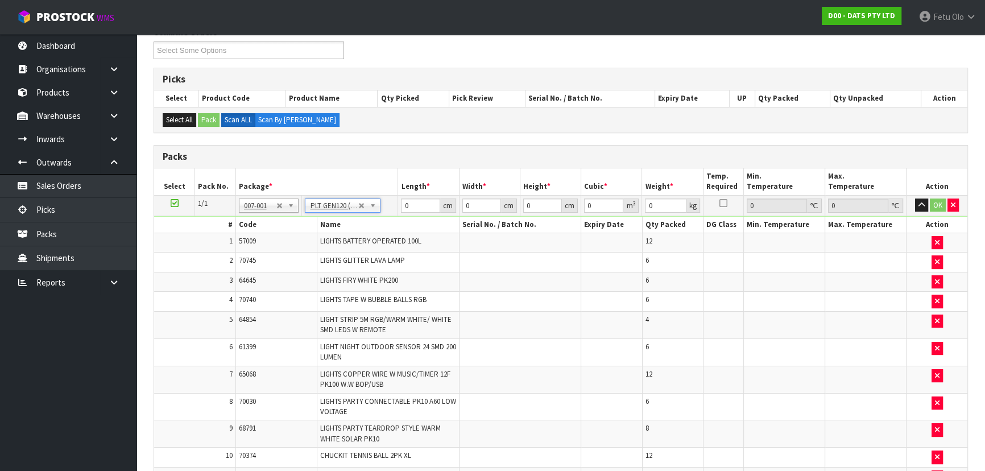
type input "120"
type input "100"
type input "97.37"
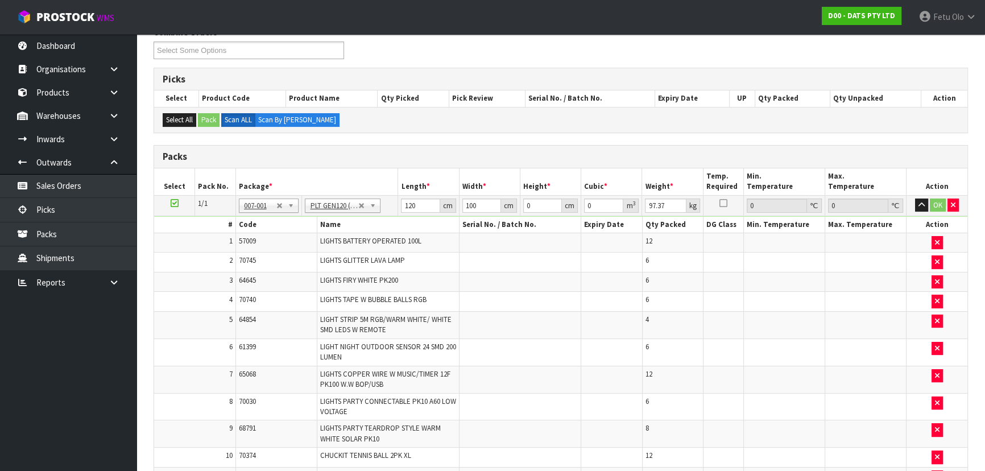
drag, startPoint x: 426, startPoint y: 200, endPoint x: 290, endPoint y: 252, distance: 146.0
type input "111"
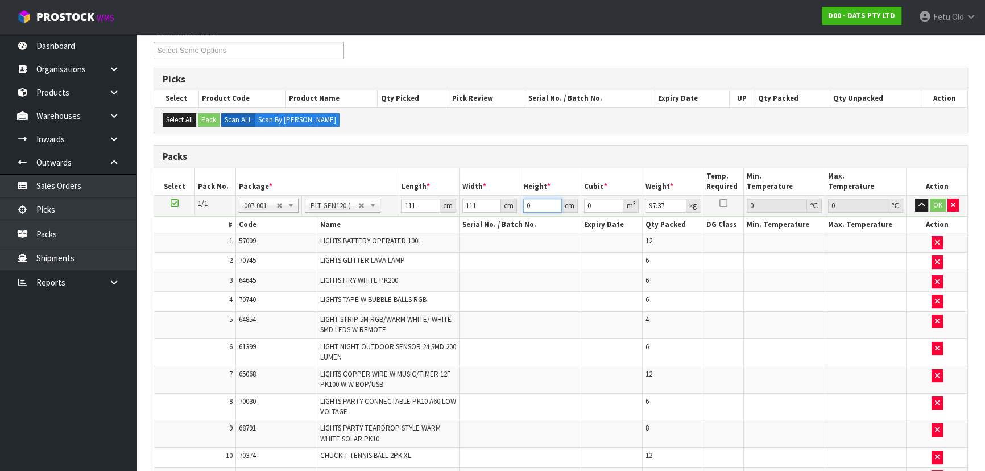
type input "8"
type input "0.098568"
type input "85"
type input "1.047285"
type input "85"
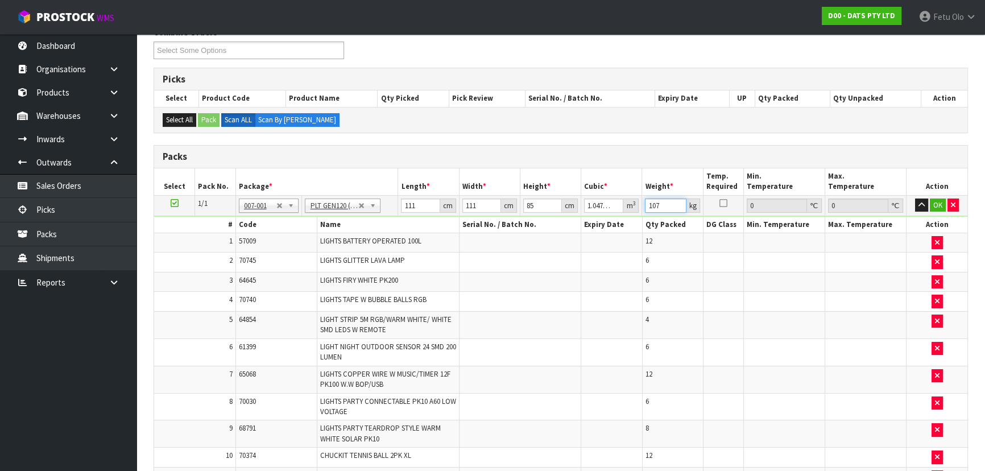
type input "107"
click button "OK" at bounding box center [938, 206] width 16 height 14
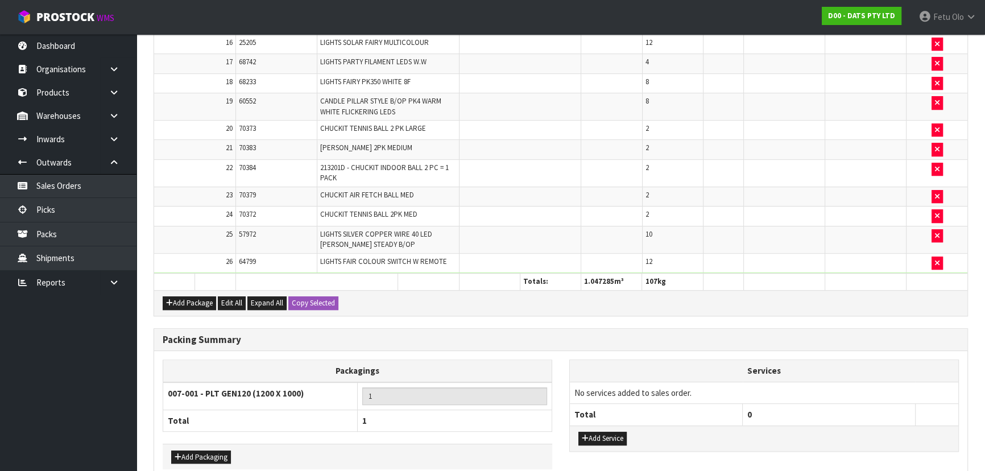
scroll to position [756, 0]
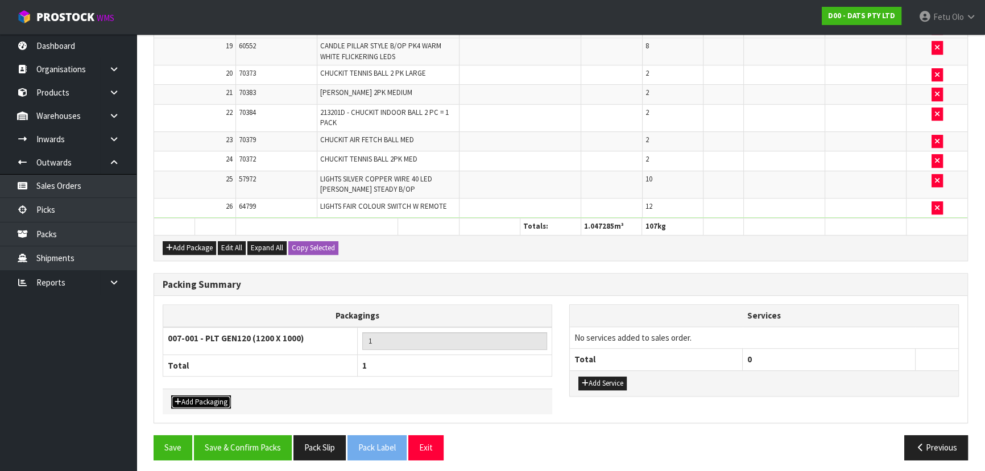
drag, startPoint x: 203, startPoint y: 397, endPoint x: 217, endPoint y: 381, distance: 21.7
click at [203, 395] on button "Add Packaging" at bounding box center [201, 402] width 60 height 14
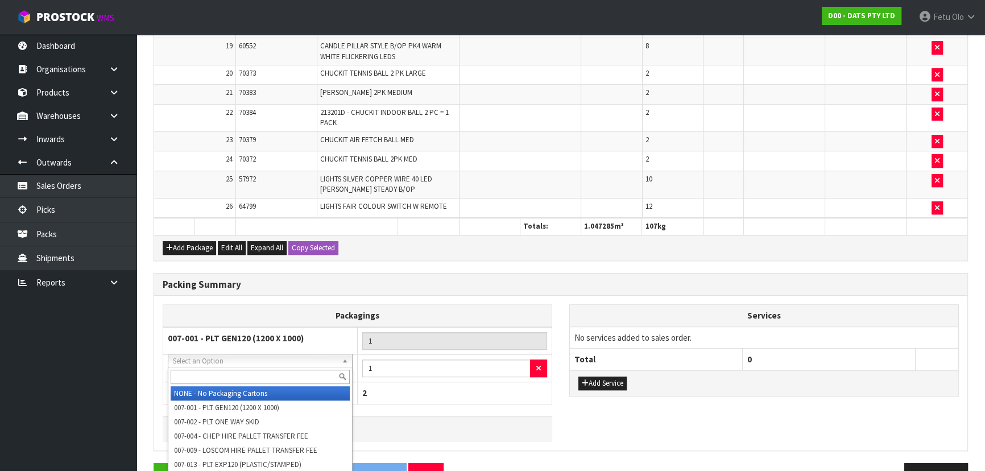
drag, startPoint x: 229, startPoint y: 360, endPoint x: 220, endPoint y: 378, distance: 19.8
click at [217, 381] on input "text" at bounding box center [260, 377] width 179 height 14
type input "OC"
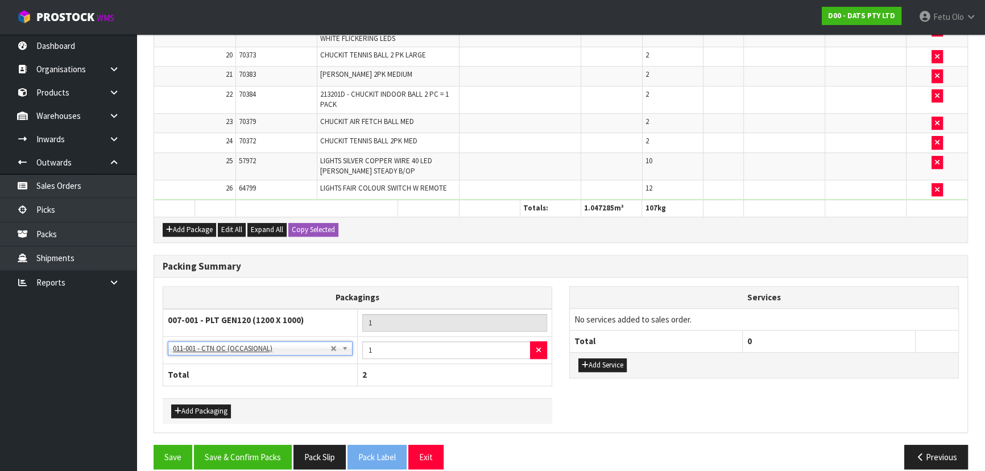
scroll to position [783, 0]
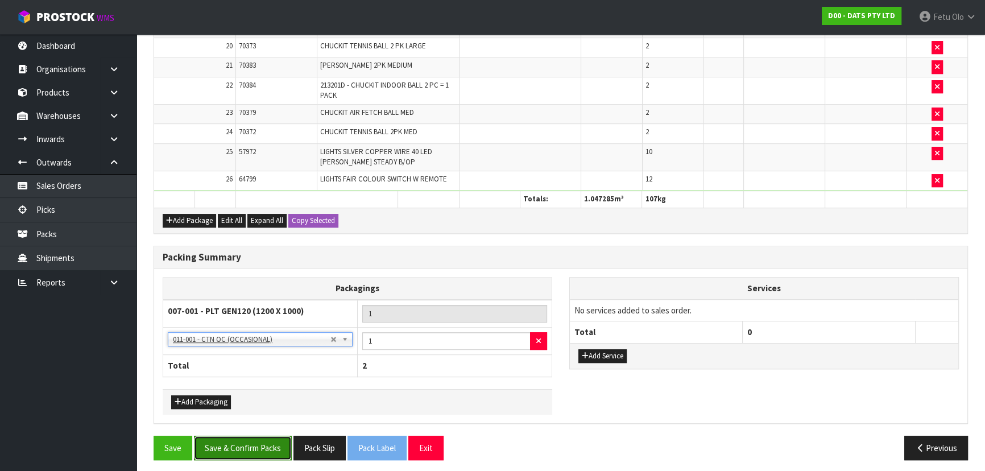
drag, startPoint x: 242, startPoint y: 434, endPoint x: 241, endPoint y: 424, distance: 10.3
click at [242, 436] on button "Save & Confirm Packs" at bounding box center [243, 448] width 98 height 24
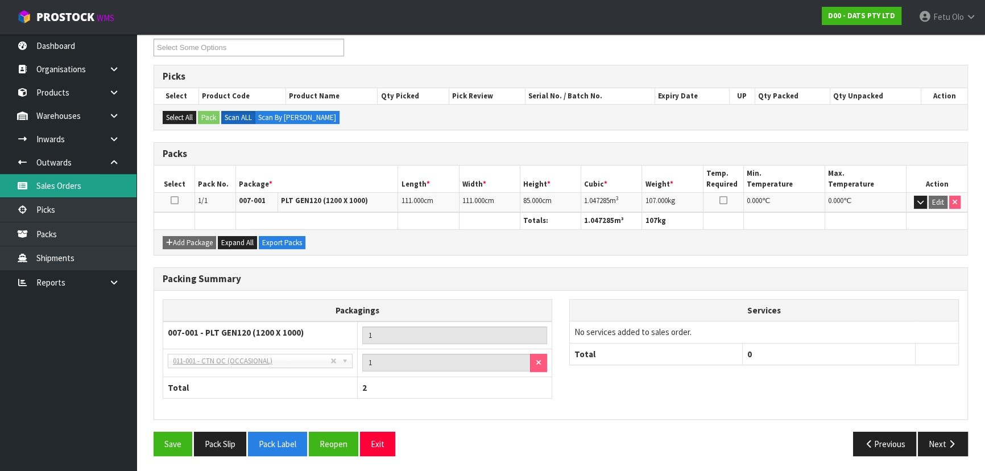
scroll to position [0, 0]
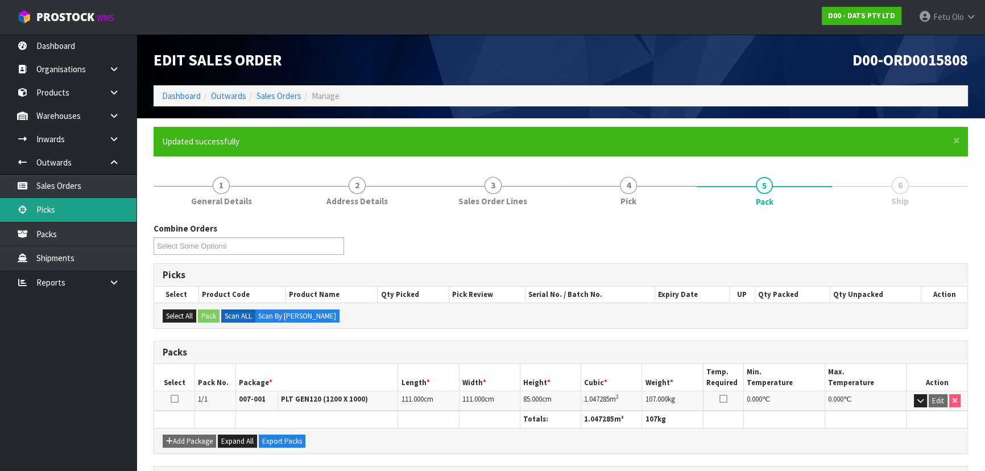
click at [56, 212] on link "Picks" at bounding box center [68, 209] width 137 height 23
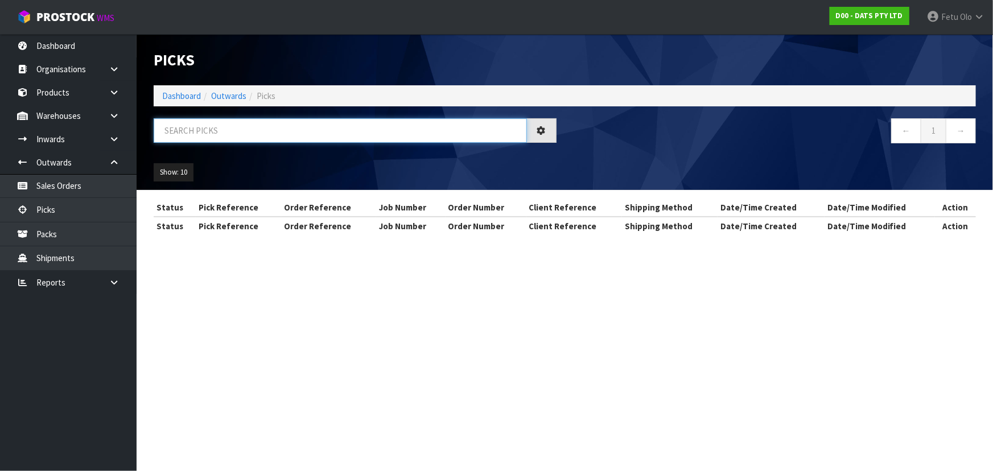
click at [275, 127] on input "text" at bounding box center [340, 130] width 373 height 24
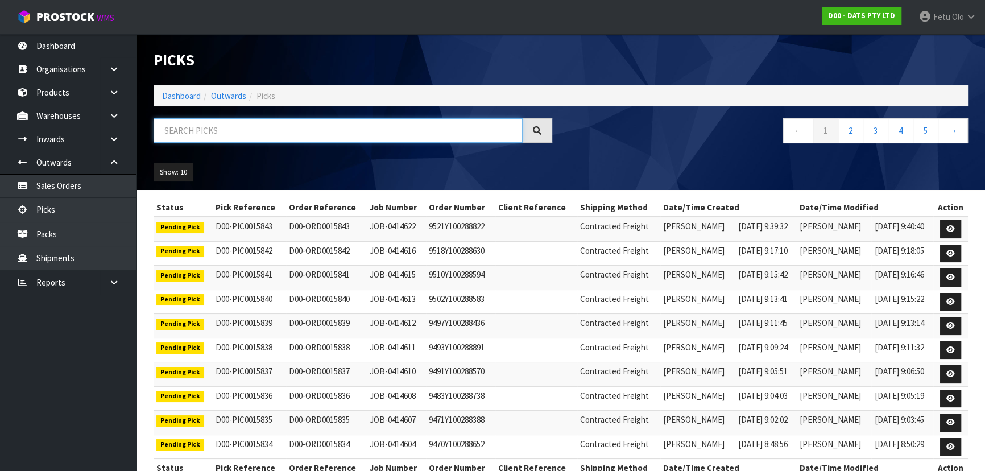
click at [276, 123] on input "text" at bounding box center [338, 130] width 369 height 24
type input "15806"
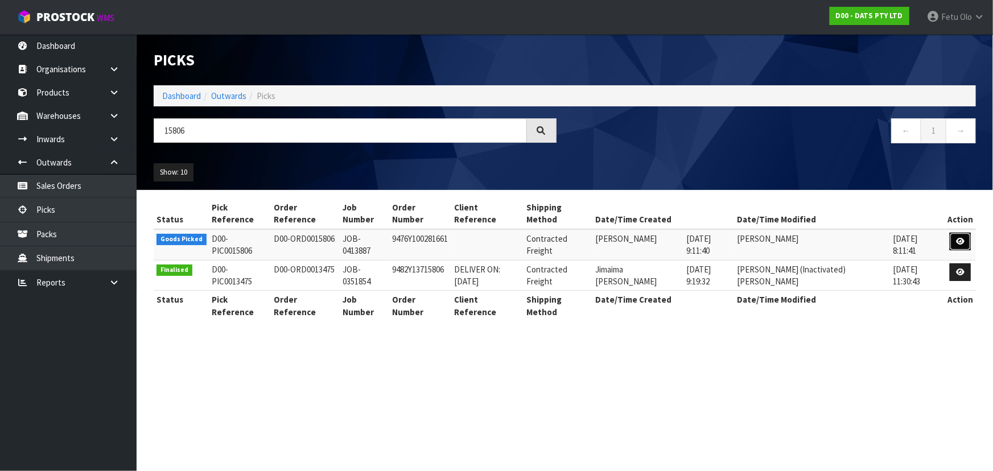
click at [965, 233] on link at bounding box center [960, 242] width 21 height 18
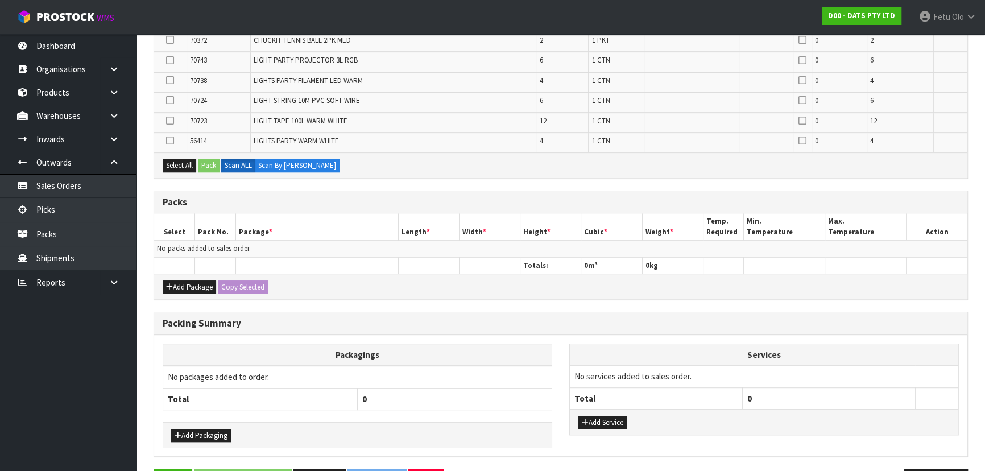
scroll to position [728, 0]
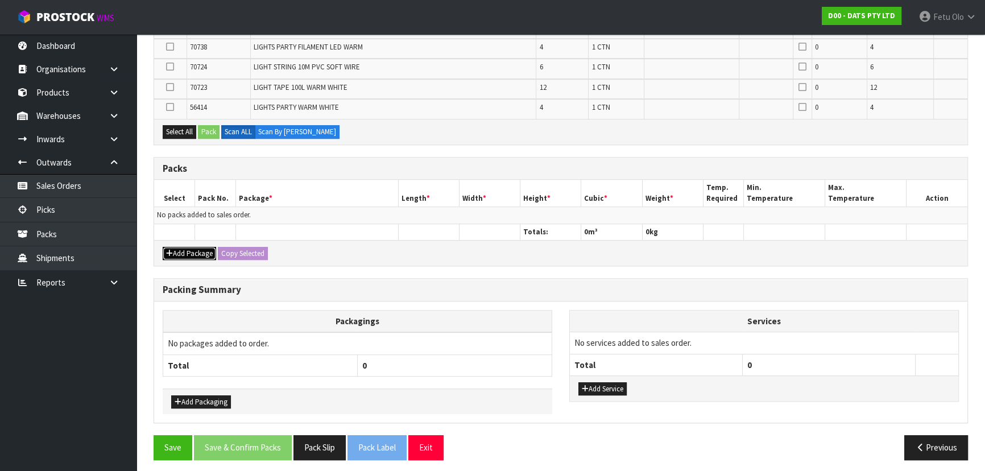
click at [183, 247] on button "Add Package" at bounding box center [189, 254] width 53 height 14
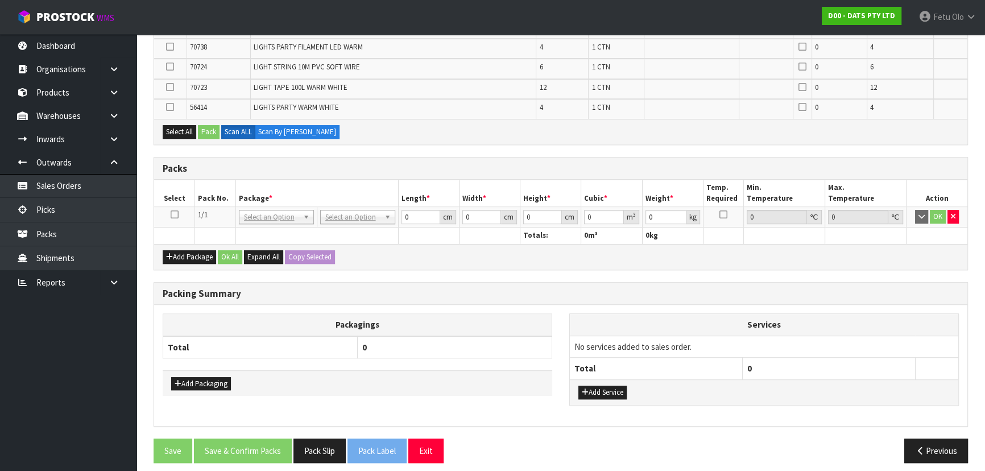
click at [175, 214] on icon at bounding box center [175, 214] width 8 height 1
click at [293, 193] on th "Package *" at bounding box center [317, 193] width 163 height 27
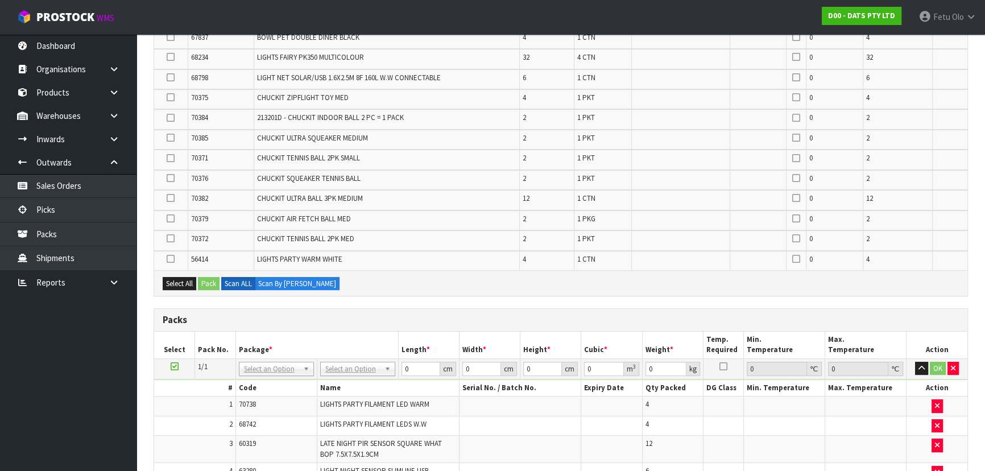
scroll to position [131, 0]
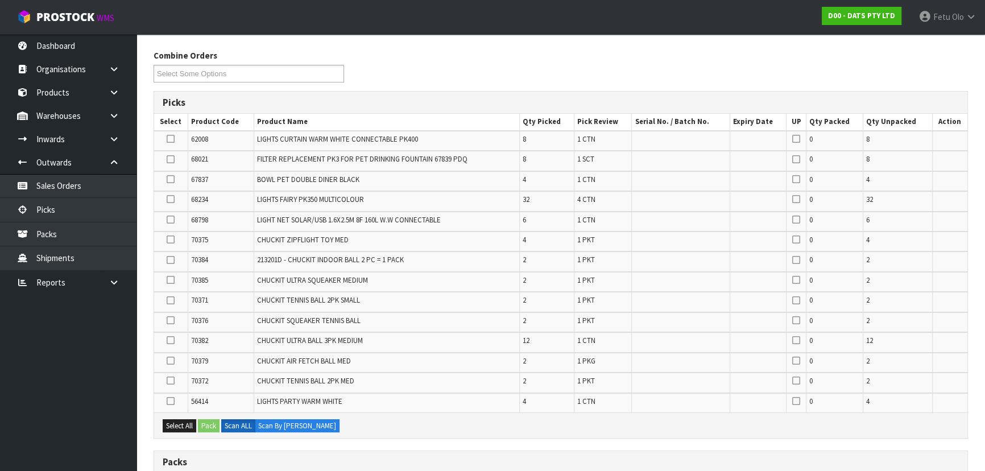
click at [168, 220] on icon at bounding box center [171, 220] width 8 height 1
click at [0, 0] on input "checkbox" at bounding box center [0, 0] width 0 height 0
click at [215, 419] on button "Pack" at bounding box center [209, 426] width 22 height 14
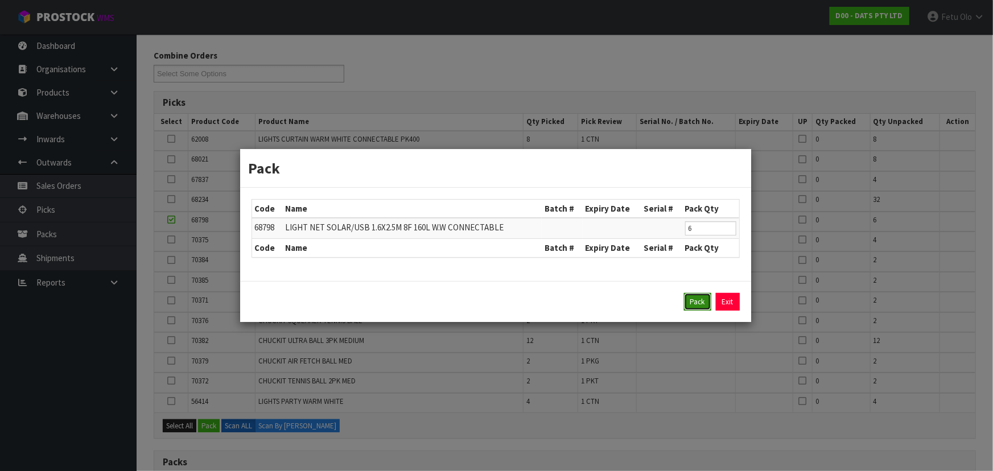
drag, startPoint x: 688, startPoint y: 304, endPoint x: 706, endPoint y: 284, distance: 26.2
click at [688, 303] on button "Pack" at bounding box center [697, 302] width 27 height 18
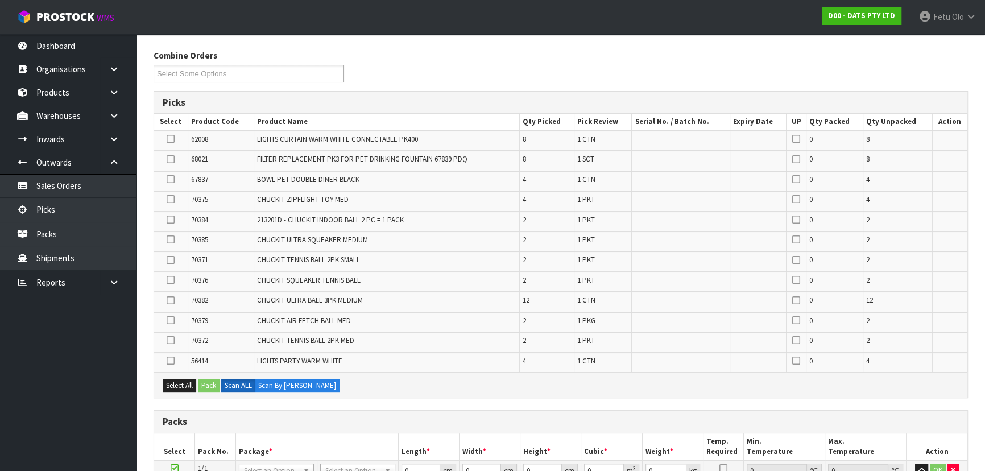
click at [173, 139] on icon at bounding box center [171, 139] width 8 height 1
click at [0, 0] on input "checkbox" at bounding box center [0, 0] width 0 height 0
click at [208, 381] on button "Pack" at bounding box center [209, 386] width 22 height 14
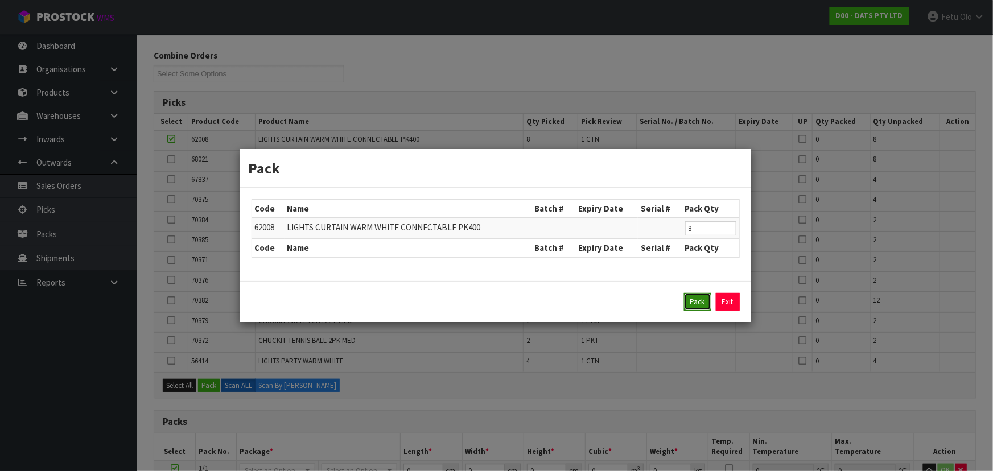
click at [688, 307] on button "Pack" at bounding box center [697, 302] width 27 height 18
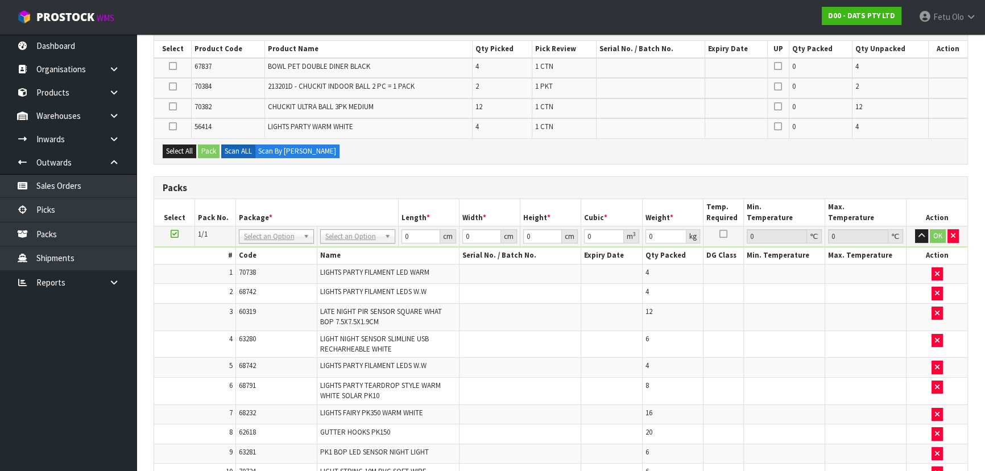
scroll to position [110, 0]
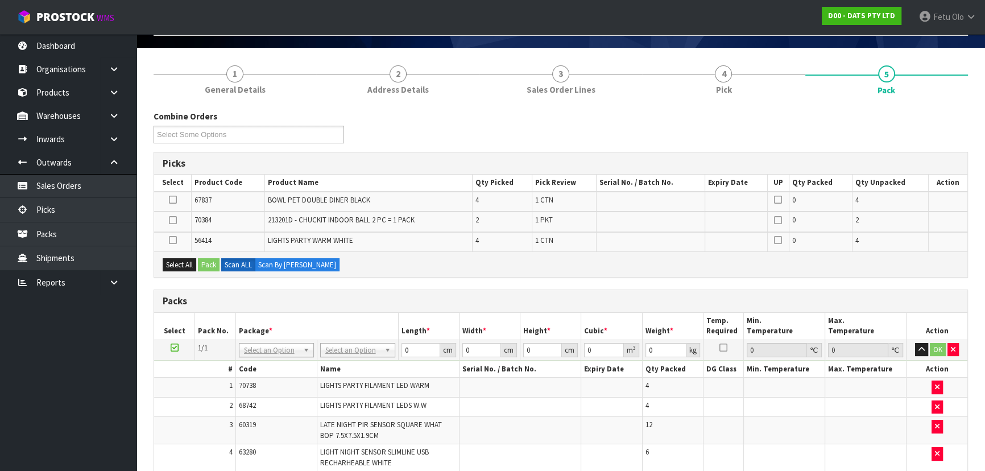
scroll to position [19, 0]
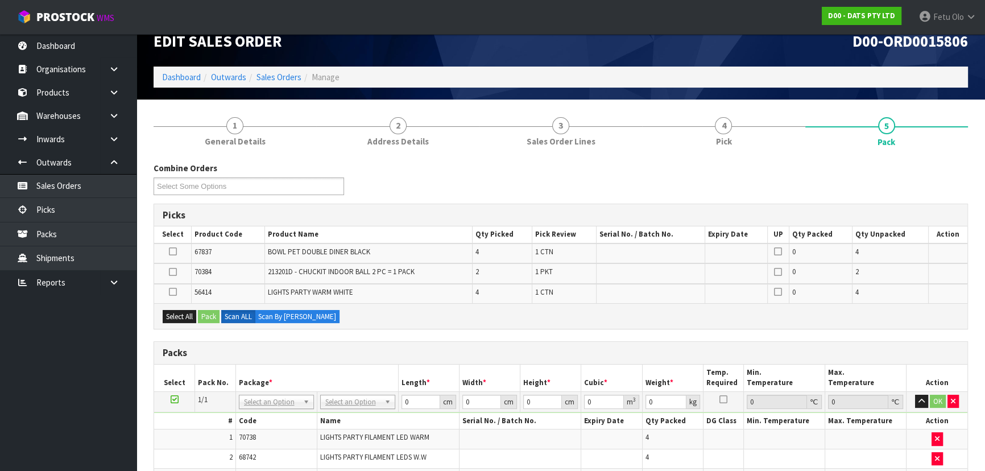
click at [637, 46] on h1 "D00-ORD0015806" at bounding box center [769, 40] width 399 height 17
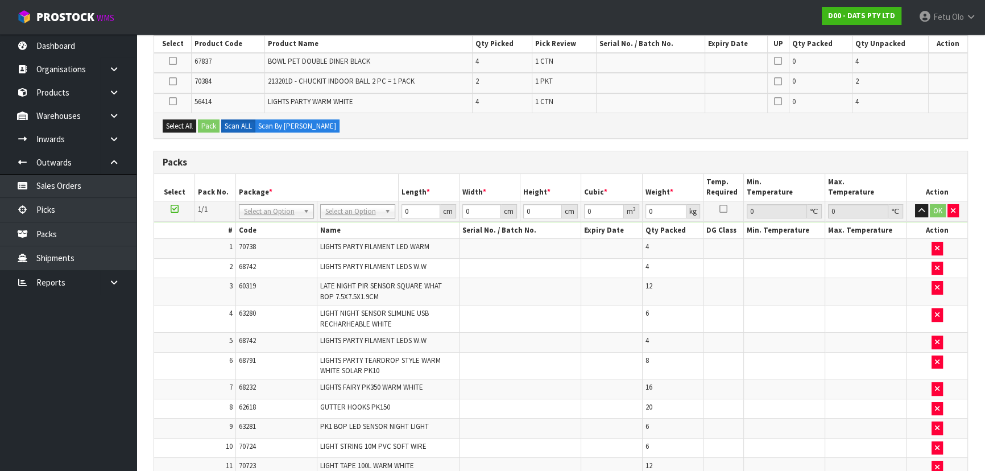
scroll to position [226, 0]
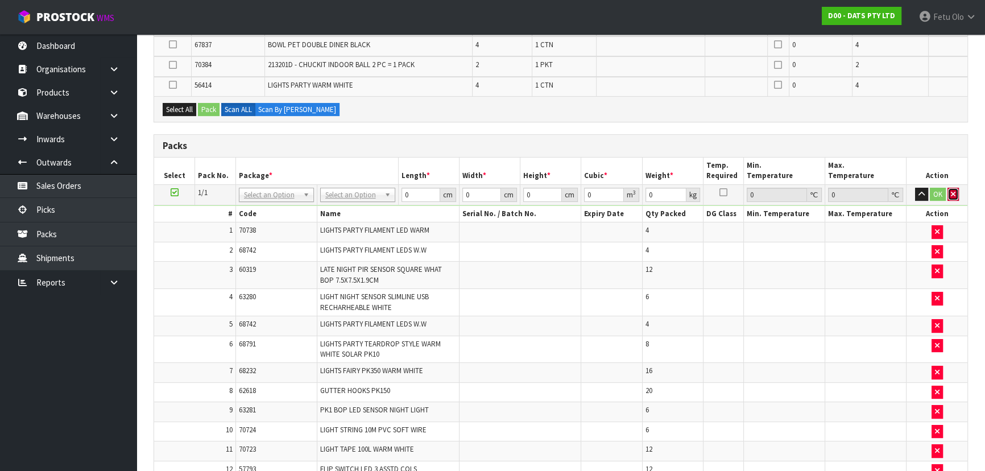
click at [955, 195] on icon "button" at bounding box center [953, 194] width 5 height 7
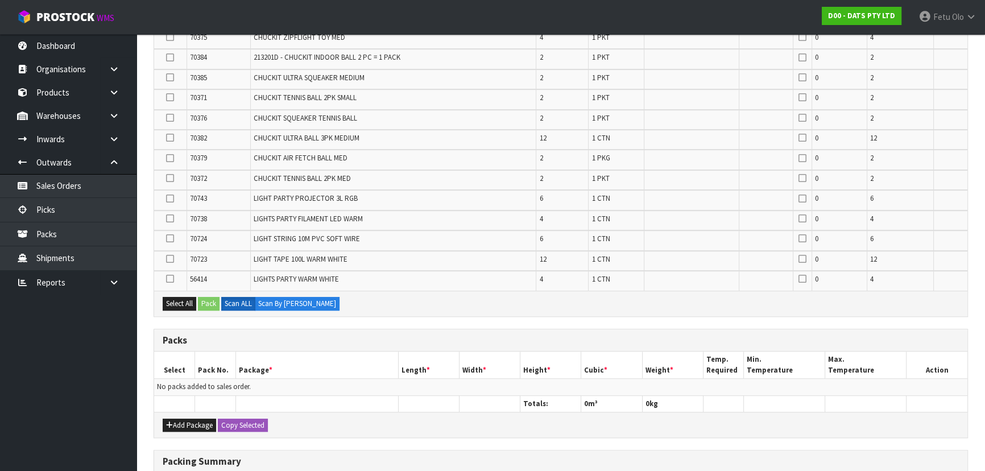
scroll to position [724, 0]
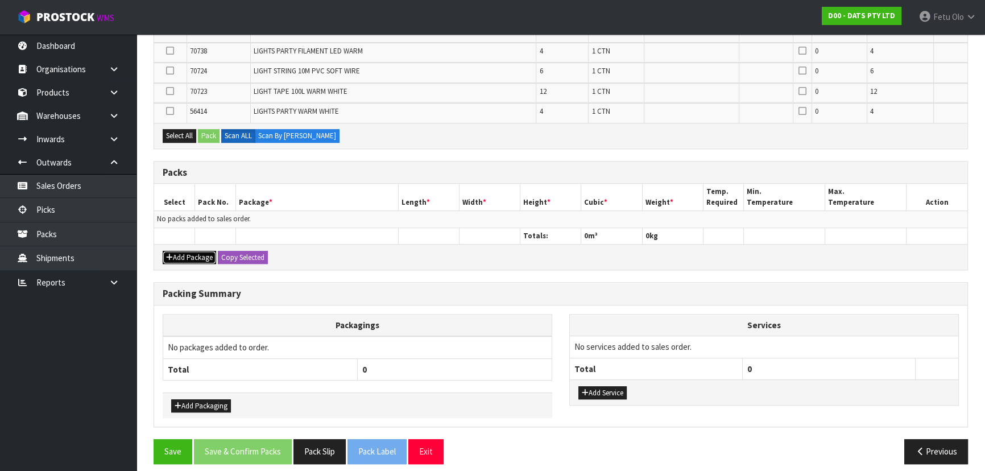
click at [172, 255] on button "Add Package" at bounding box center [189, 258] width 53 height 14
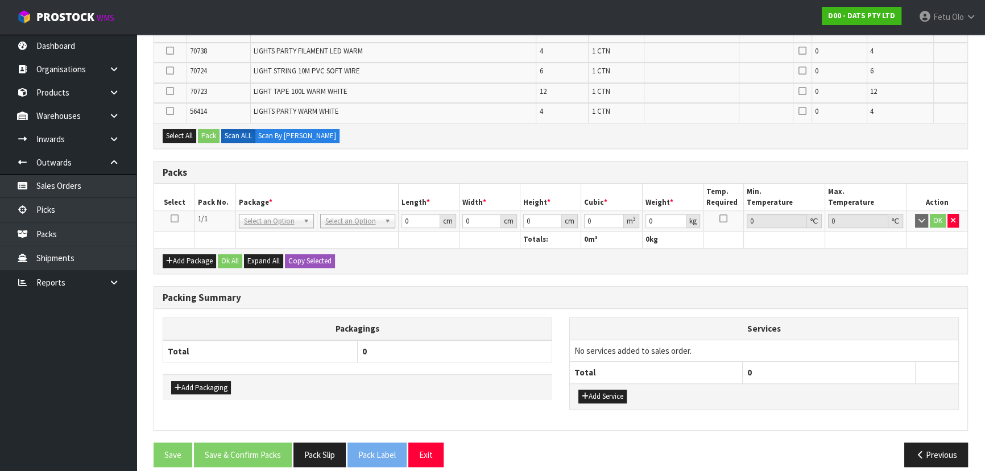
click at [172, 218] on icon at bounding box center [175, 218] width 8 height 1
click at [230, 196] on th "Pack No." at bounding box center [215, 197] width 41 height 27
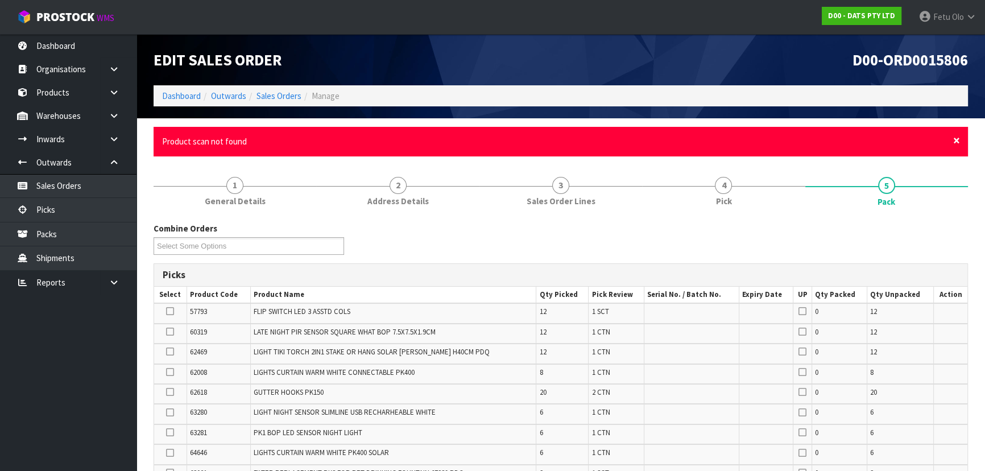
click at [957, 140] on span "×" at bounding box center [957, 141] width 7 height 16
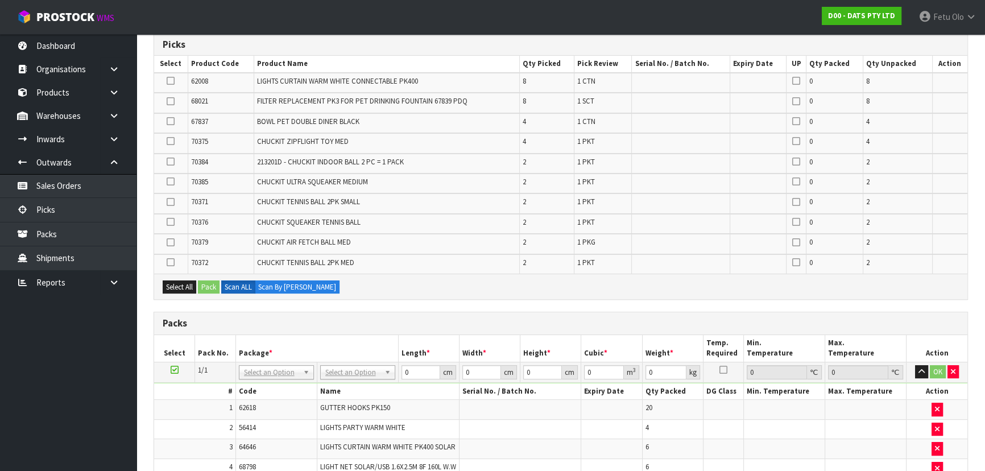
scroll to position [49, 0]
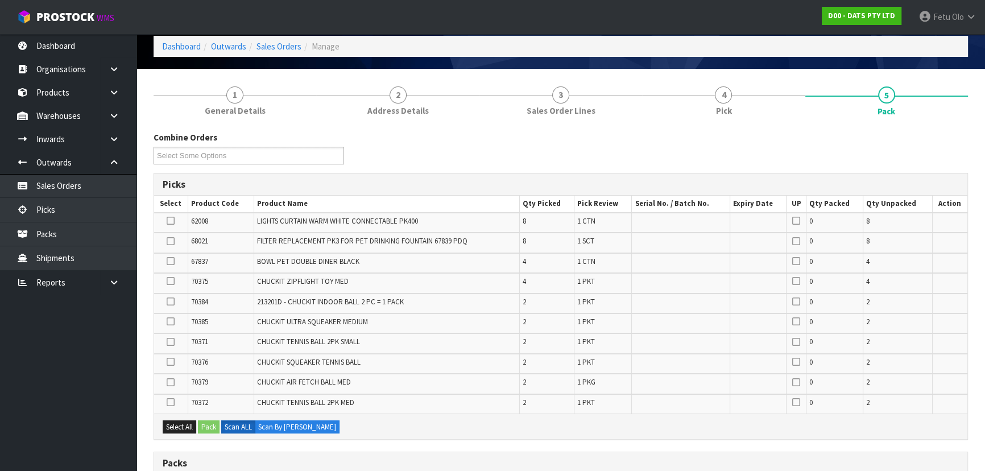
drag, startPoint x: 168, startPoint y: 218, endPoint x: 175, endPoint y: 233, distance: 16.3
click at [168, 221] on icon at bounding box center [171, 221] width 8 height 1
click at [0, 0] on input "checkbox" at bounding box center [0, 0] width 0 height 0
click at [209, 425] on button "Pack" at bounding box center [209, 427] width 22 height 14
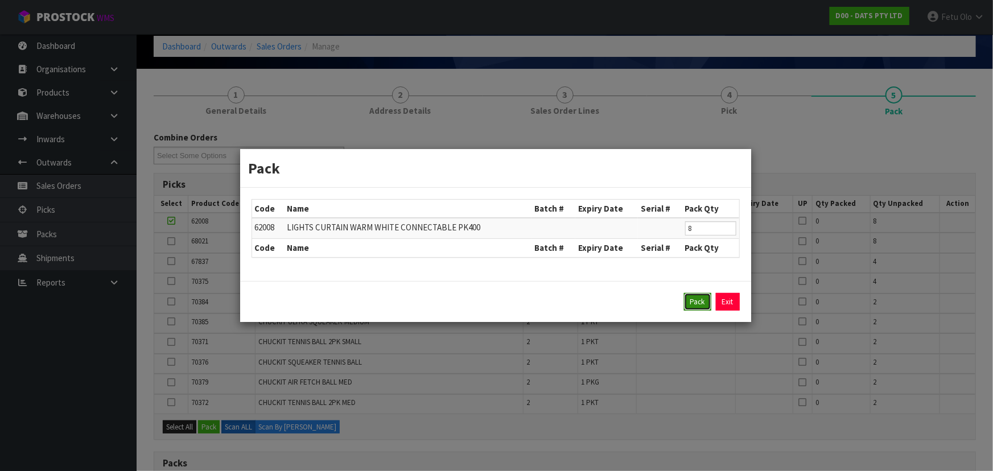
click at [692, 300] on button "Pack" at bounding box center [697, 302] width 27 height 18
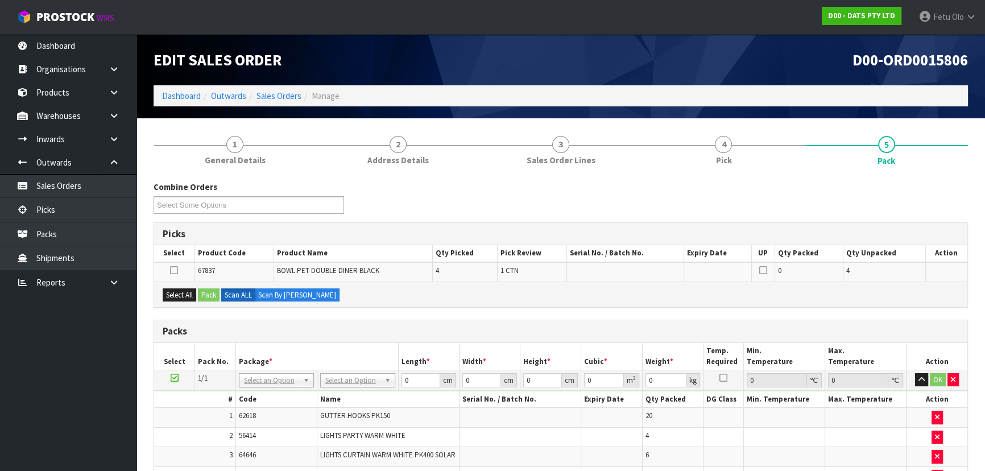
scroll to position [38, 0]
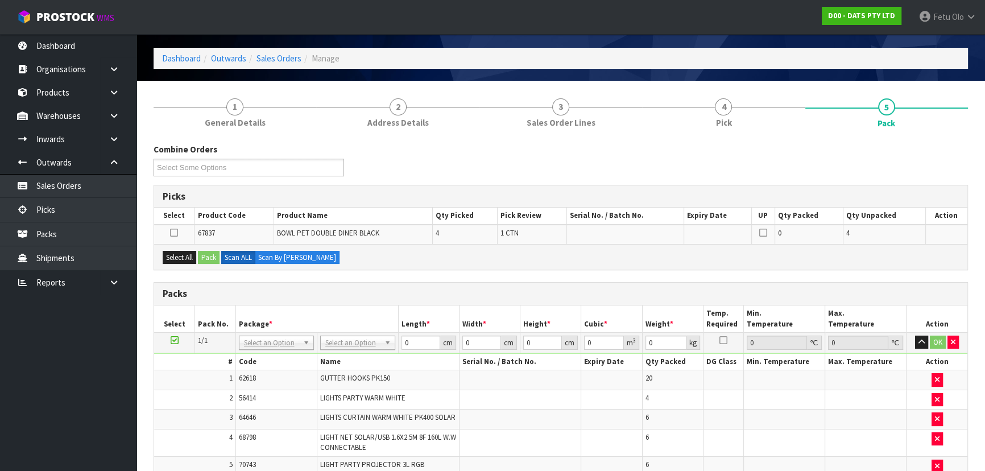
drag, startPoint x: 548, startPoint y: 282, endPoint x: 465, endPoint y: 495, distance: 228.4
drag, startPoint x: 465, startPoint y: 495, endPoint x: 538, endPoint y: 172, distance: 330.7
click at [538, 172] on div "Combine Orders D00-ORD0015806 D00-ORD0015808 D00-ORD0015817 D00-ORD0015818 D00-…" at bounding box center [561, 163] width 832 height 41
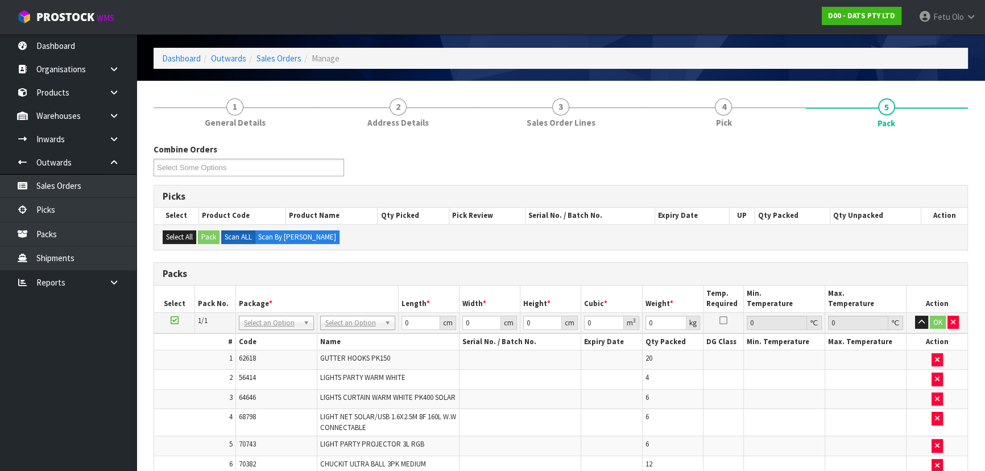
drag, startPoint x: 361, startPoint y: 317, endPoint x: 362, endPoint y: 325, distance: 8.6
type input "120"
type input "100"
type input "108.12"
drag, startPoint x: 414, startPoint y: 324, endPoint x: 402, endPoint y: 328, distance: 12.4
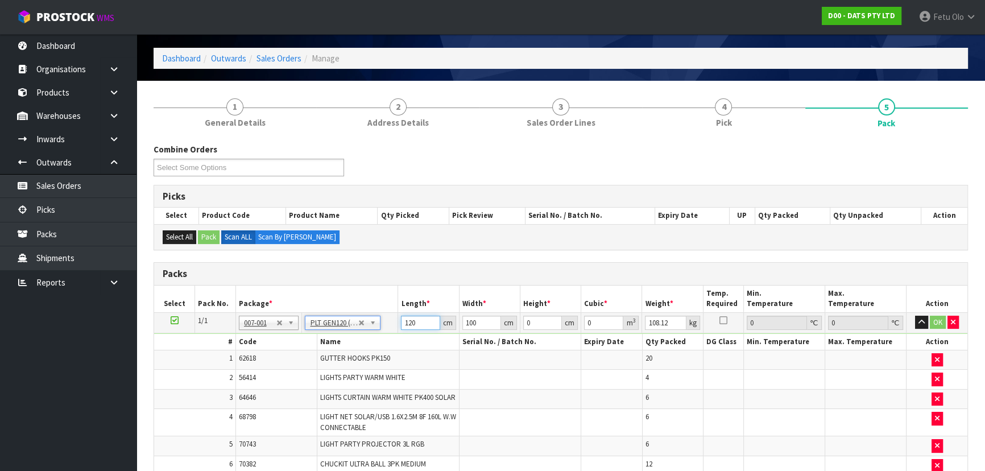
click at [402, 328] on input "120" at bounding box center [420, 323] width 39 height 14
type input "109"
type input "1"
type input "0.011881"
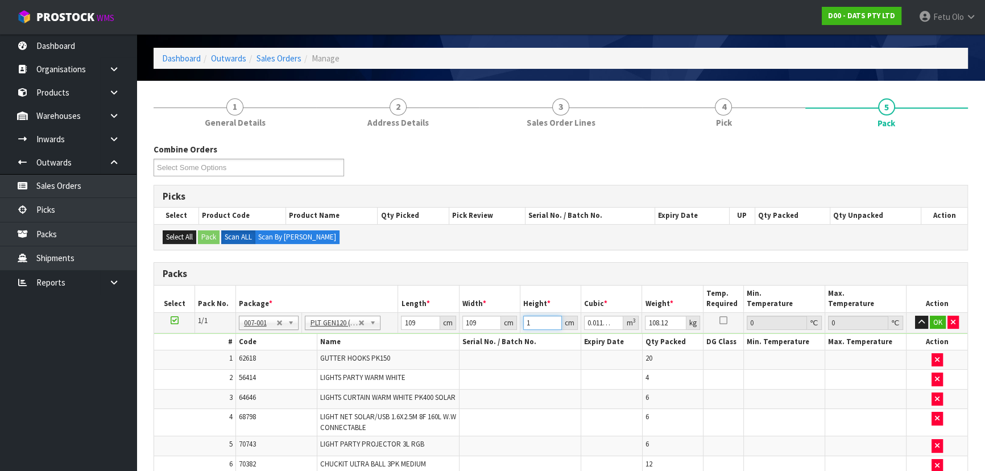
type input "10"
type input "0.11881"
type input "109"
type input "1.295029"
type input "109"
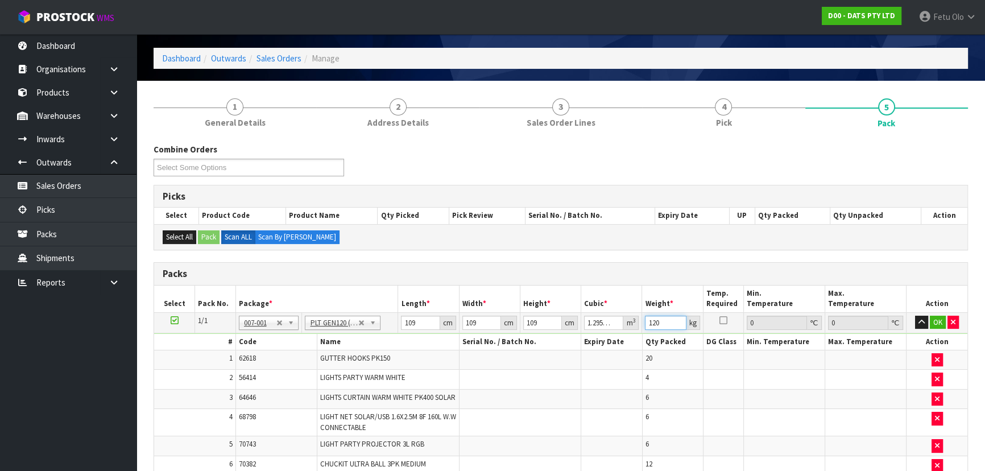
type input "120"
click button "OK" at bounding box center [938, 323] width 16 height 14
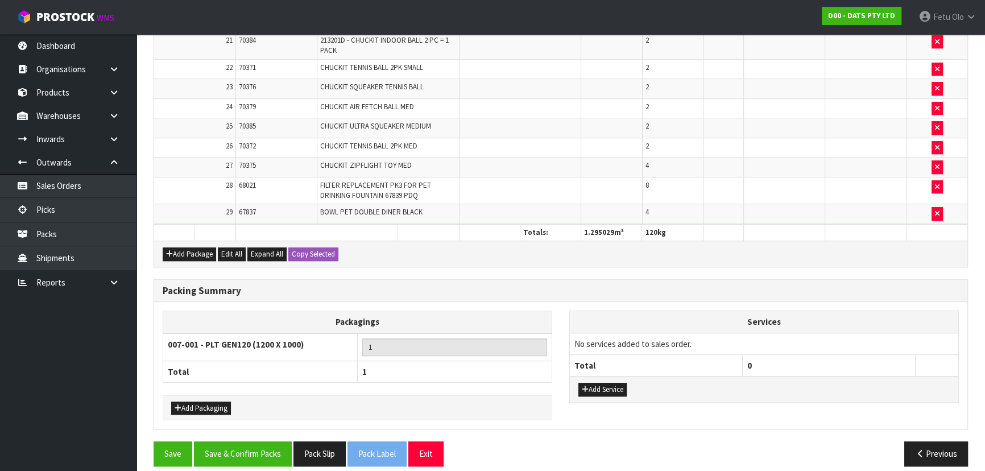
scroll to position [806, 0]
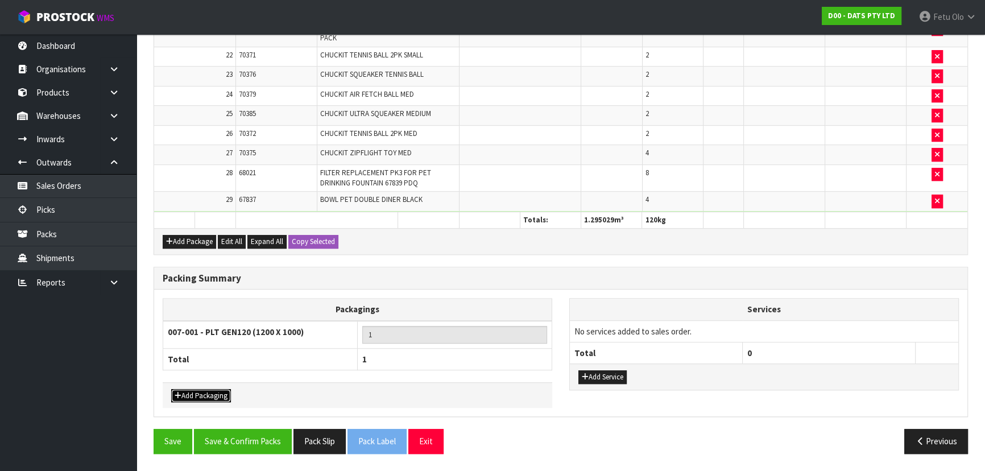
click at [201, 393] on button "Add Packaging" at bounding box center [201, 396] width 60 height 14
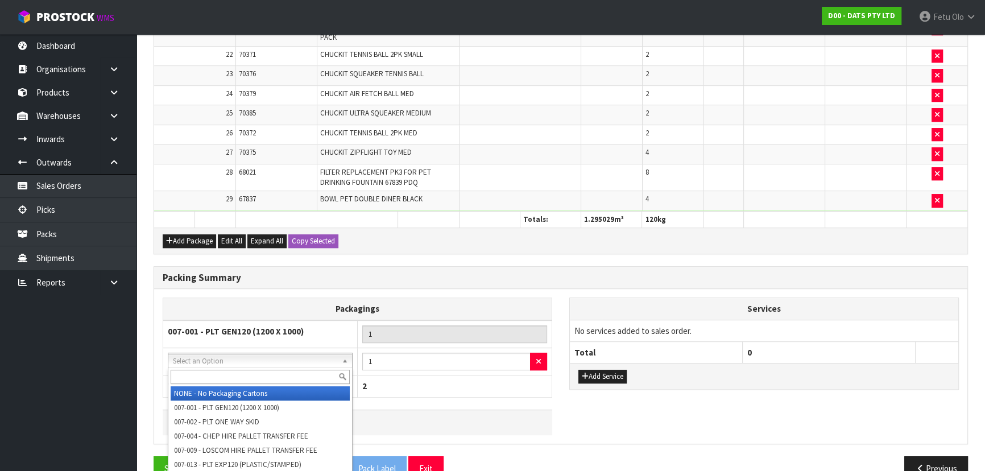
click at [216, 374] on input "text" at bounding box center [260, 377] width 179 height 14
type input "OC"
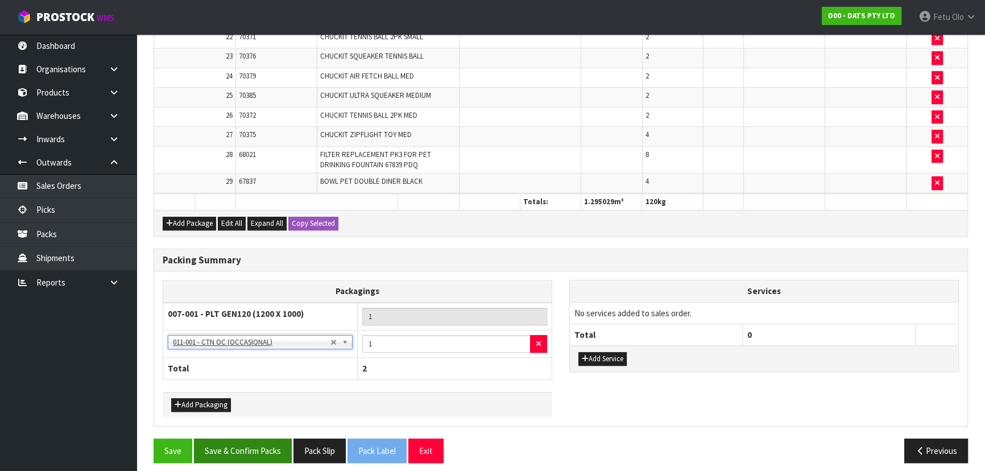
scroll to position [834, 0]
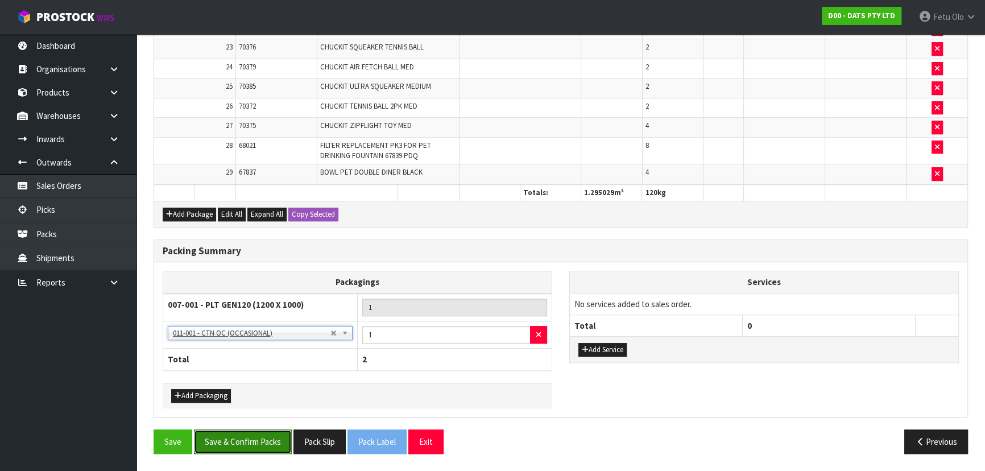
click at [246, 437] on button "Save & Confirm Packs" at bounding box center [243, 442] width 98 height 24
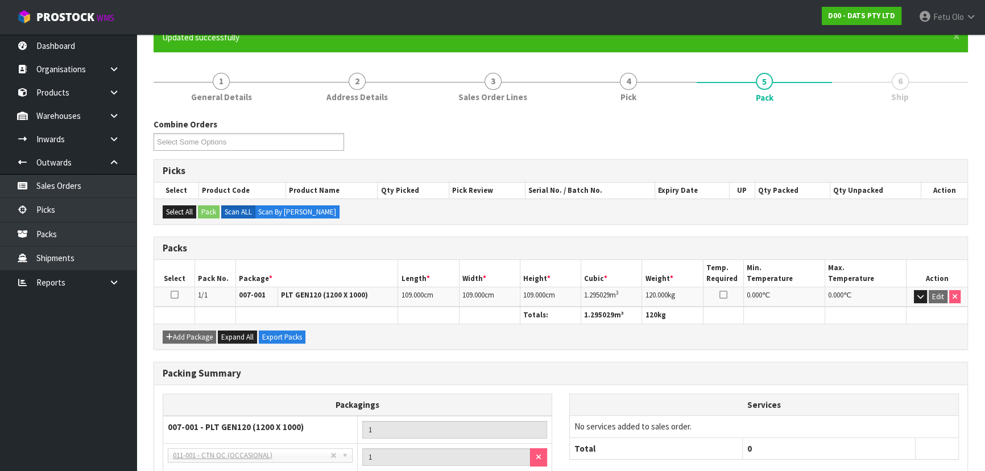
scroll to position [0, 0]
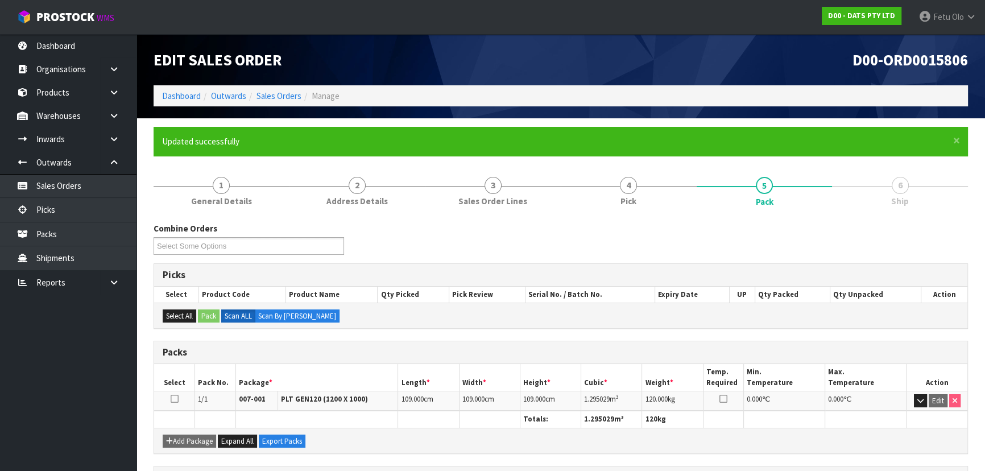
drag, startPoint x: 188, startPoint y: 81, endPoint x: 188, endPoint y: 91, distance: 9.7
click at [188, 81] on div "Edit Sales Order" at bounding box center [353, 59] width 416 height 51
click at [188, 44] on div "Edit Sales Order" at bounding box center [353, 59] width 416 height 51
click at [175, 96] on link "Dashboard" at bounding box center [181, 95] width 39 height 11
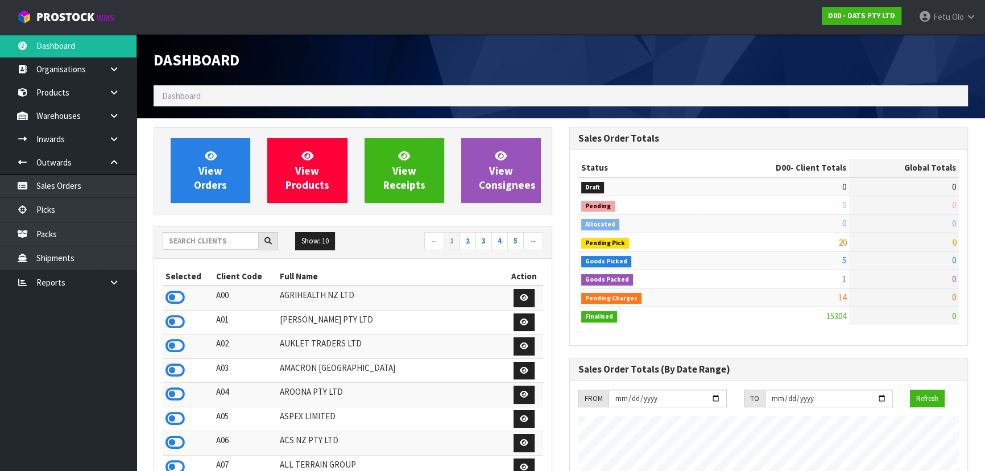
scroll to position [708, 415]
click at [206, 244] on input "text" at bounding box center [211, 241] width 96 height 18
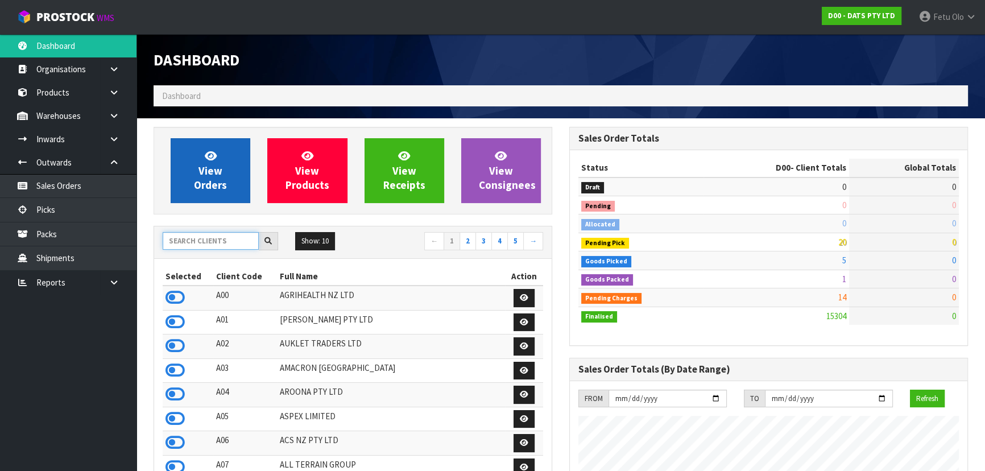
scroll to position [897, 415]
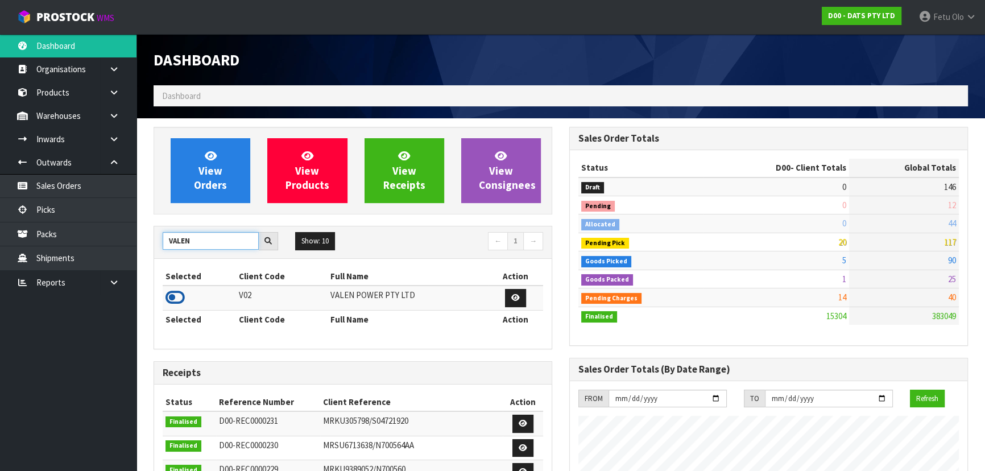
type input "VALEN"
click at [172, 299] on icon at bounding box center [175, 297] width 19 height 17
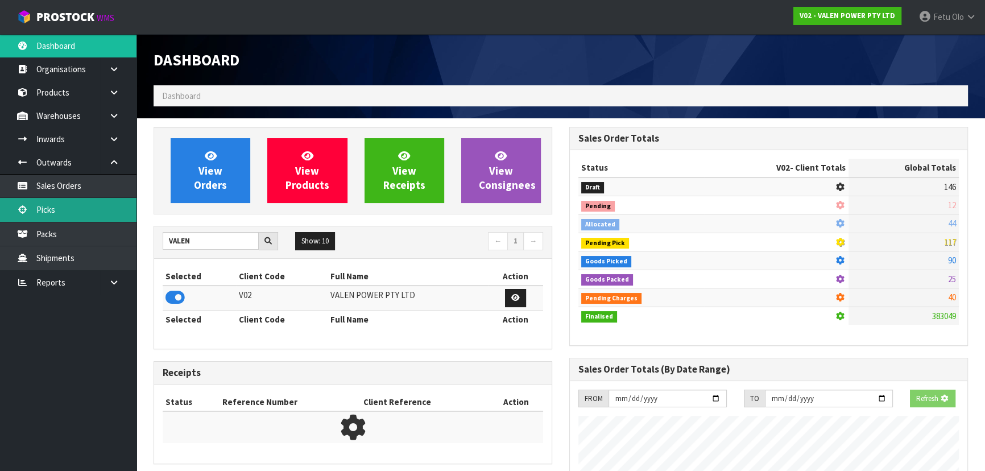
scroll to position [708, 415]
click at [49, 212] on link "Picks" at bounding box center [68, 209] width 137 height 23
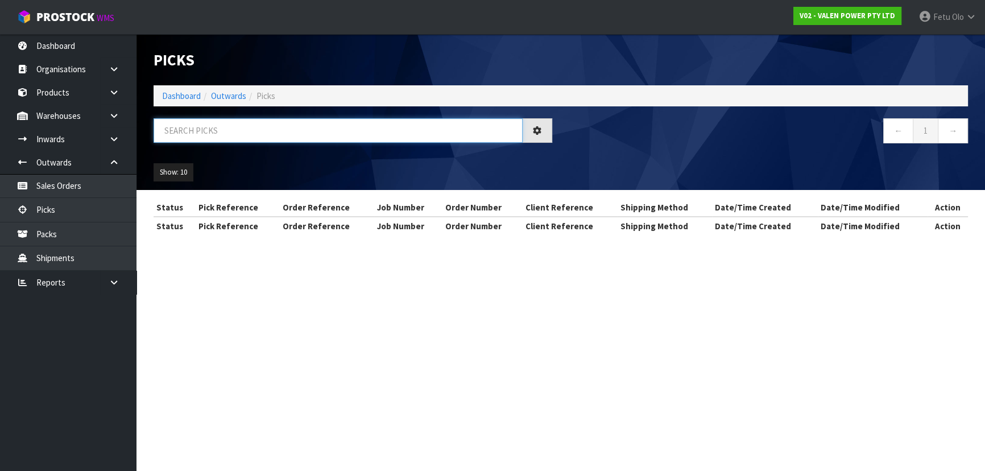
click at [296, 128] on input "text" at bounding box center [338, 130] width 369 height 24
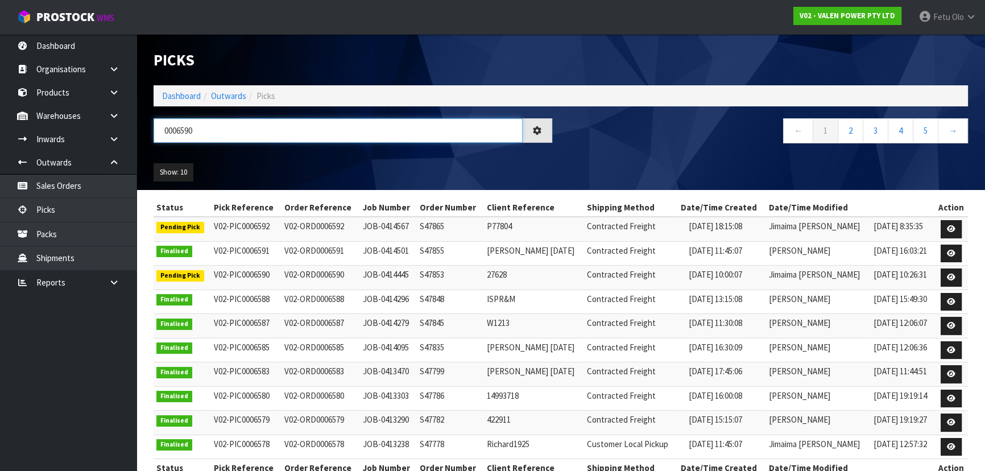
type input "0006590"
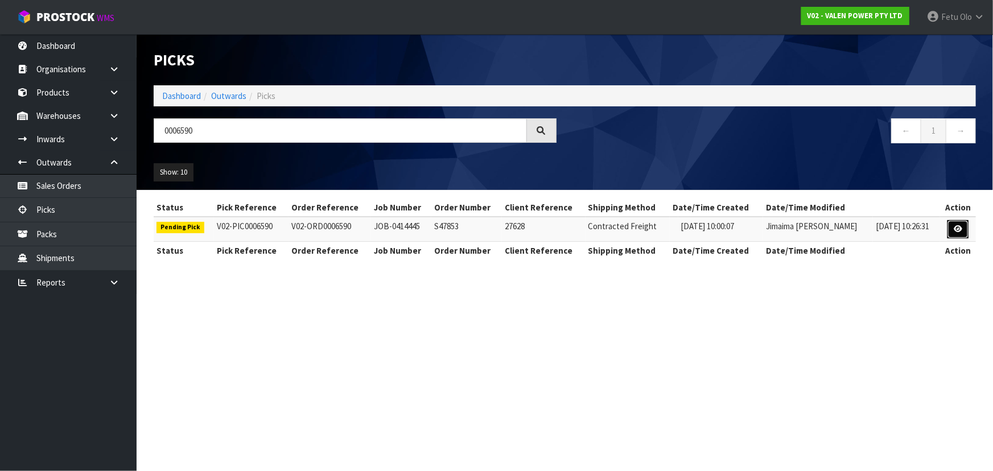
click at [959, 226] on icon at bounding box center [958, 228] width 9 height 7
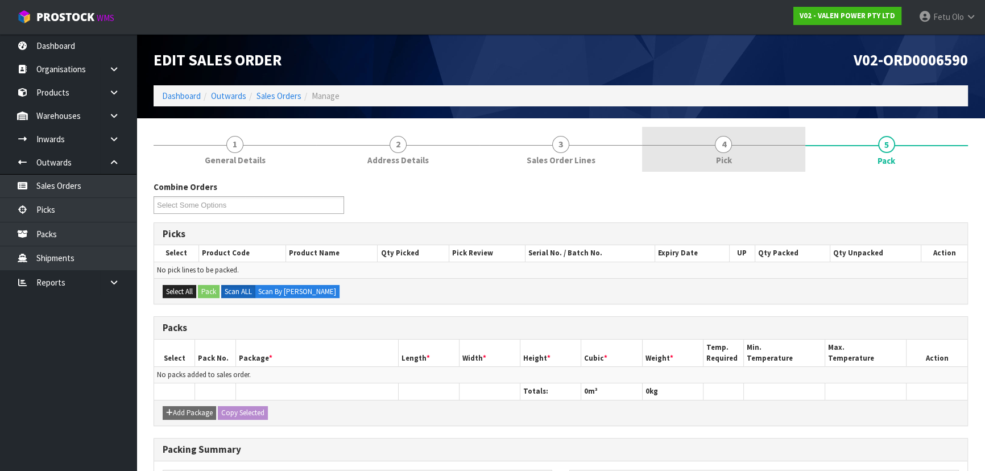
drag, startPoint x: 699, startPoint y: 135, endPoint x: 726, endPoint y: 168, distance: 42.8
click at [699, 134] on link "4 Pick" at bounding box center [723, 149] width 163 height 45
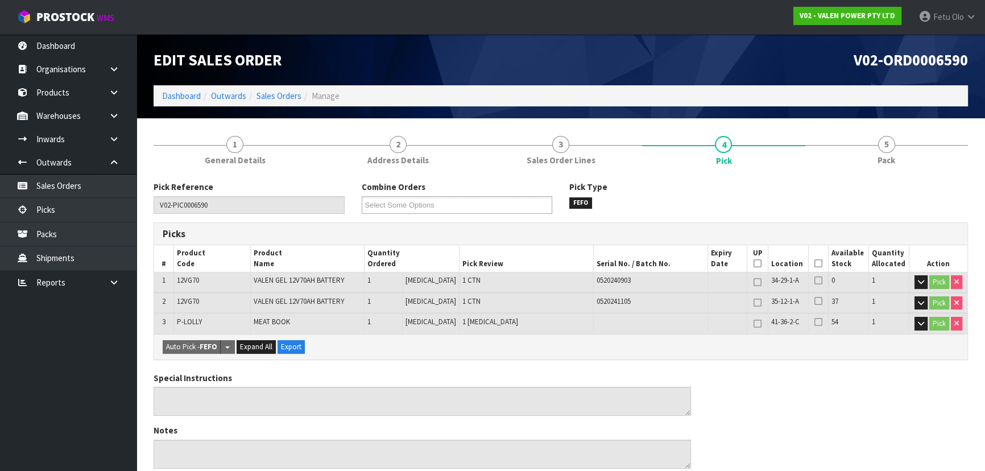
click at [813, 257] on th "Picked" at bounding box center [819, 258] width 20 height 27
click at [818, 263] on icon at bounding box center [819, 263] width 8 height 1
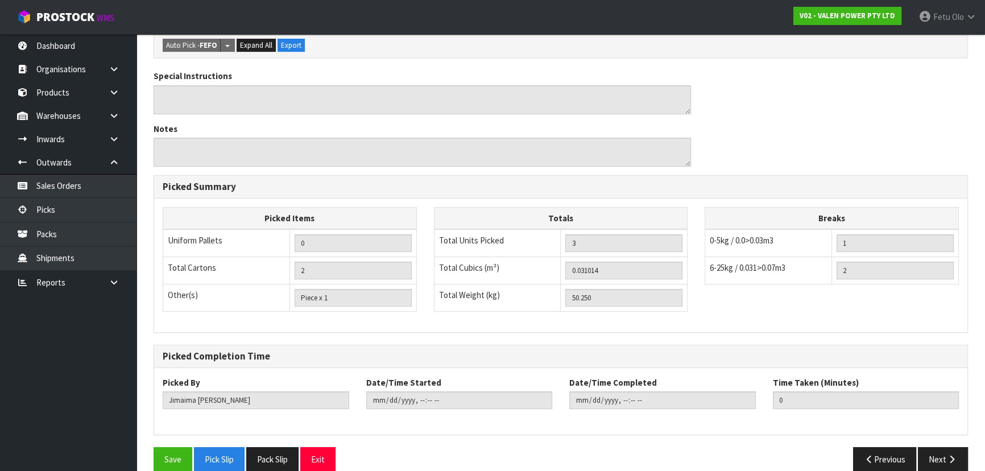
scroll to position [358, 0]
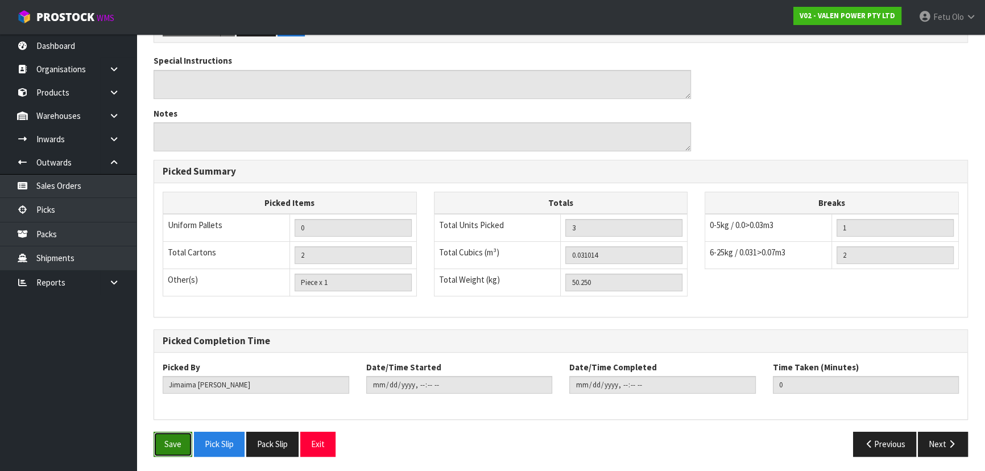
click at [175, 444] on button "Save" at bounding box center [173, 444] width 39 height 24
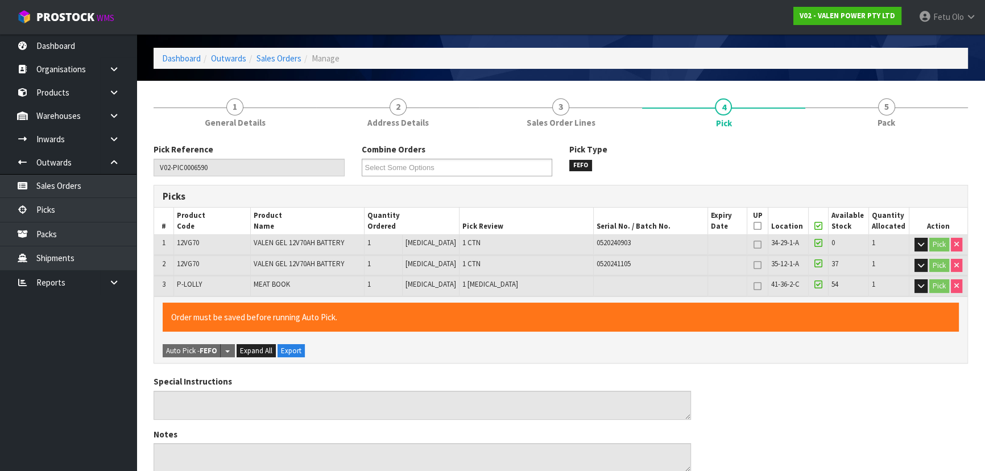
scroll to position [0, 0]
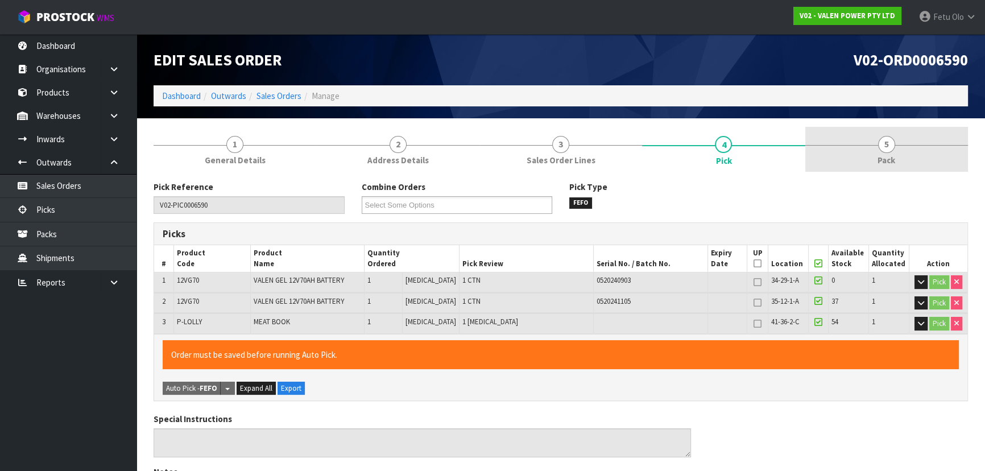
click at [896, 152] on link "5 Pack" at bounding box center [887, 149] width 163 height 45
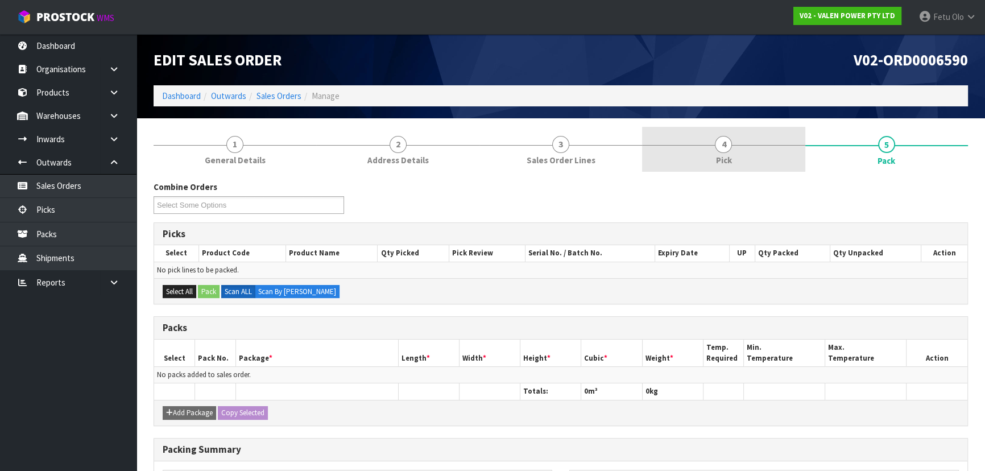
click at [711, 138] on link "4 Pick" at bounding box center [723, 149] width 163 height 45
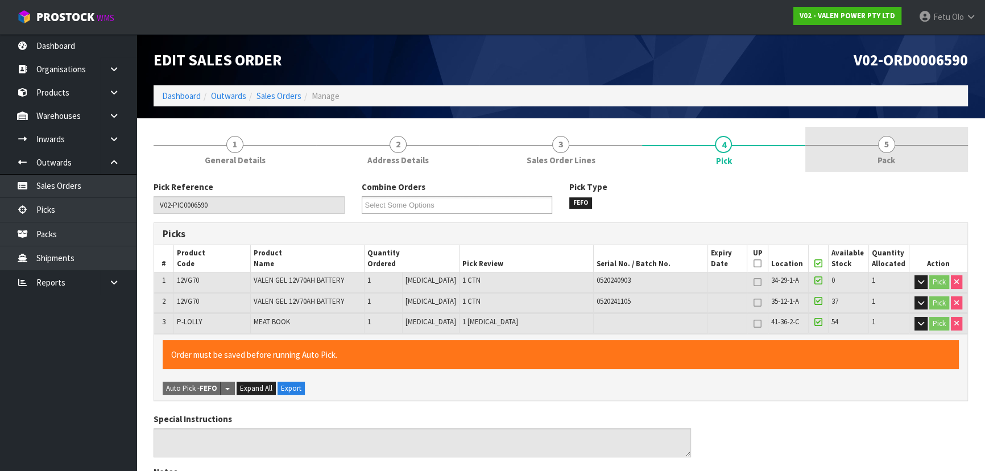
click at [871, 143] on link "5 Pack" at bounding box center [887, 149] width 163 height 45
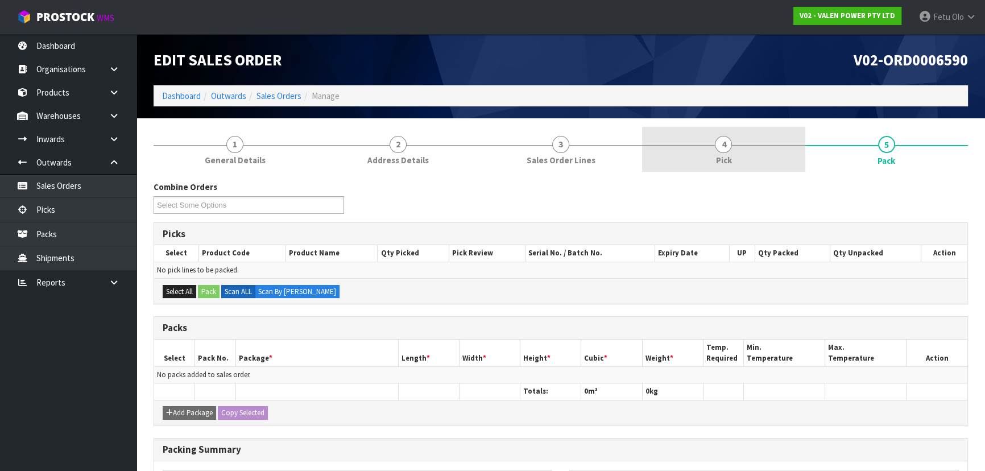
click at [736, 154] on link "4 Pick" at bounding box center [723, 149] width 163 height 45
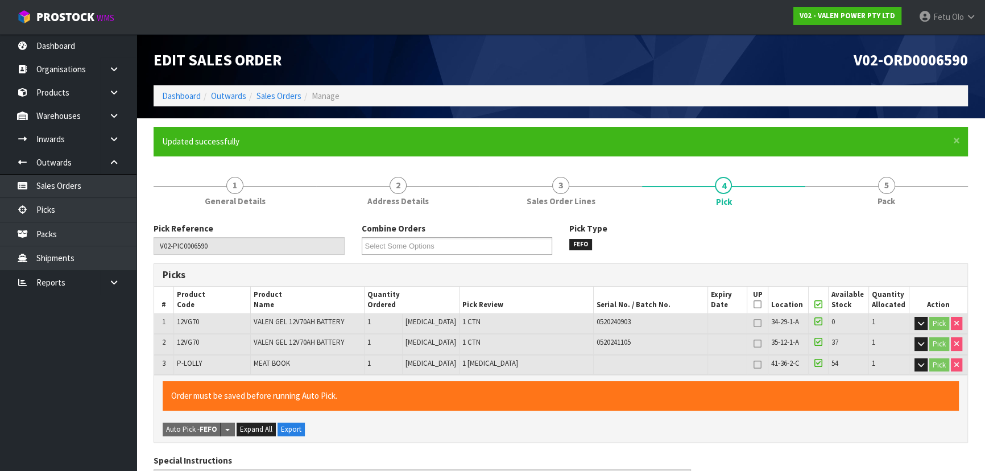
type input "Fetu Olo"
type input "2025-09-26T11:02:45"
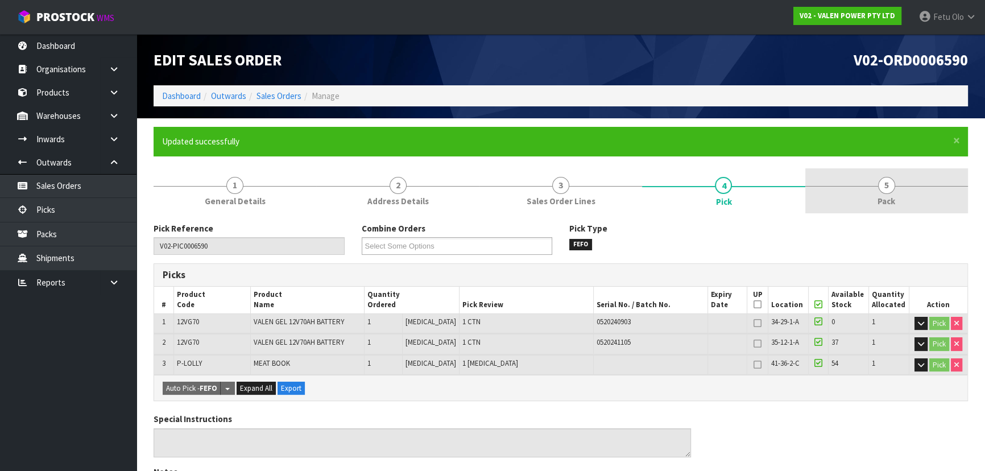
click at [910, 192] on link "5 Pack" at bounding box center [887, 190] width 163 height 45
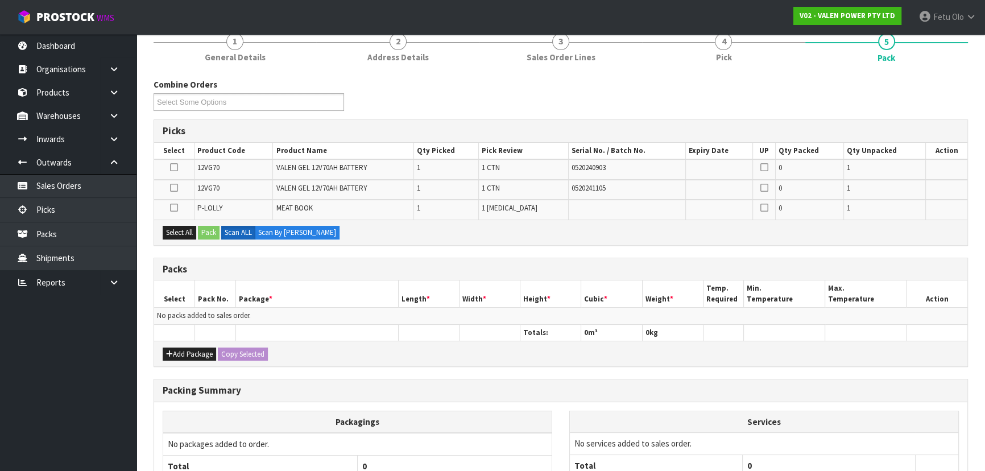
scroll to position [247, 0]
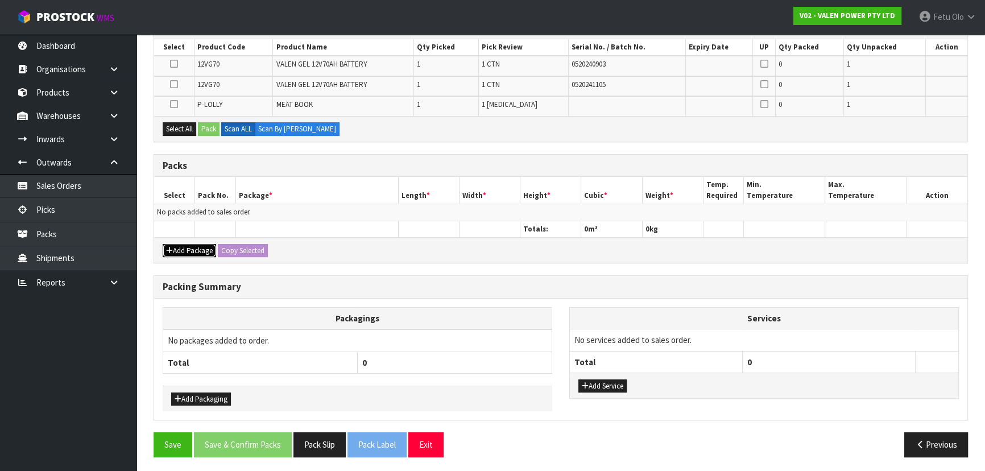
click at [174, 247] on button "Add Package" at bounding box center [189, 251] width 53 height 14
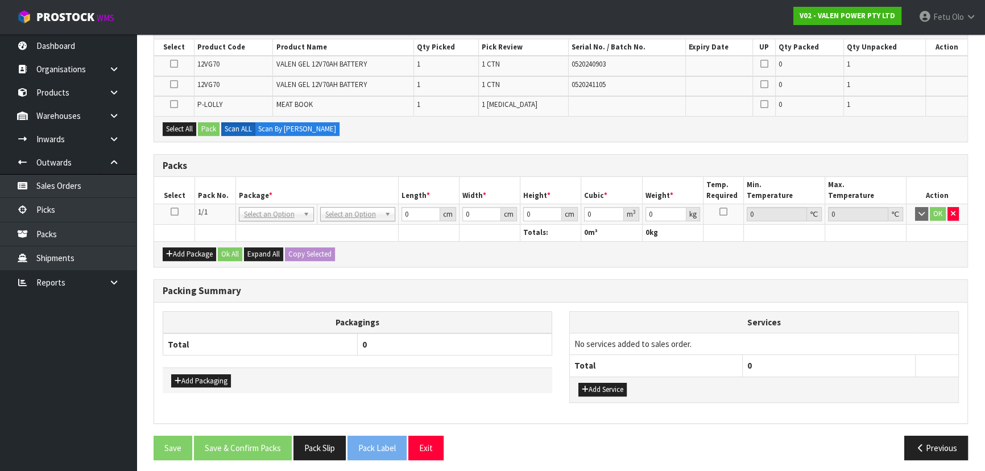
click at [172, 212] on icon at bounding box center [175, 212] width 8 height 1
click at [221, 201] on th "Pack No." at bounding box center [215, 190] width 41 height 27
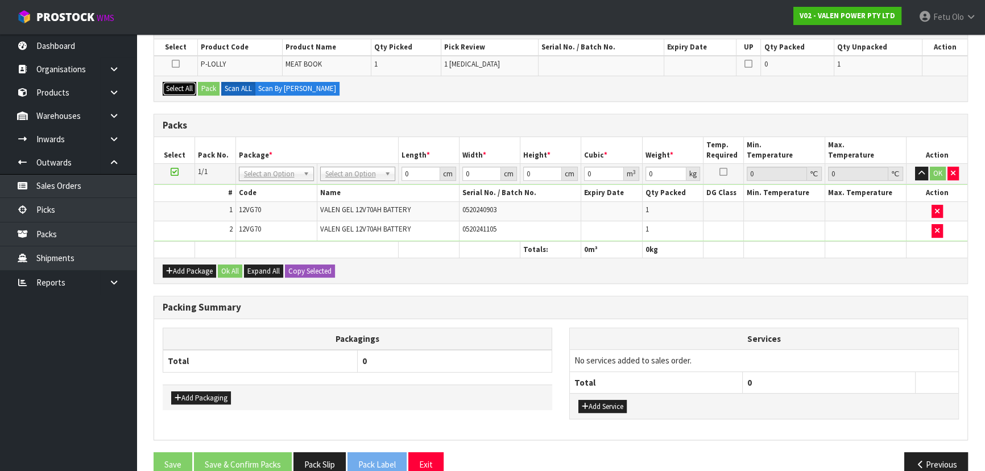
click at [192, 91] on button "Select All" at bounding box center [180, 89] width 34 height 14
click at [222, 85] on div "Select All Pack Scan ALL Scan By Quantity" at bounding box center [561, 89] width 814 height 26
click at [205, 89] on button "Pack" at bounding box center [209, 89] width 22 height 14
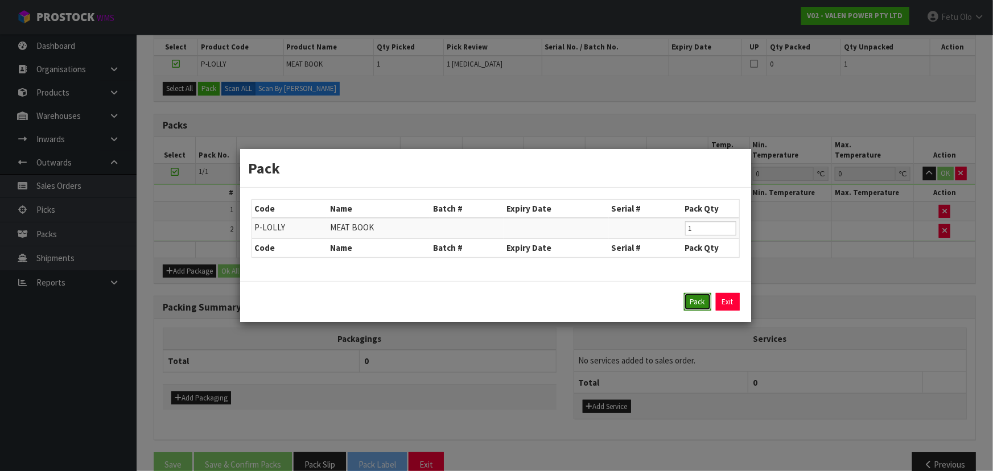
click at [698, 300] on button "Pack" at bounding box center [697, 302] width 27 height 18
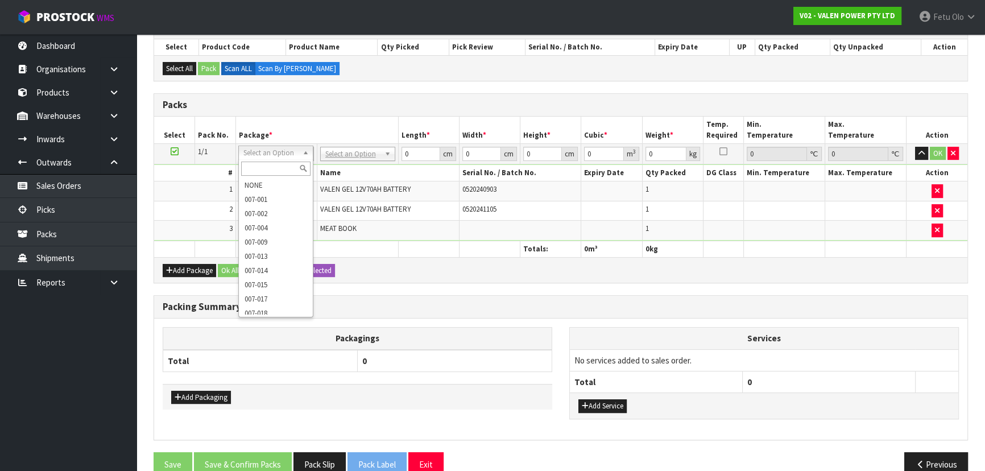
click at [274, 171] on input "text" at bounding box center [275, 169] width 69 height 14
type input "V"
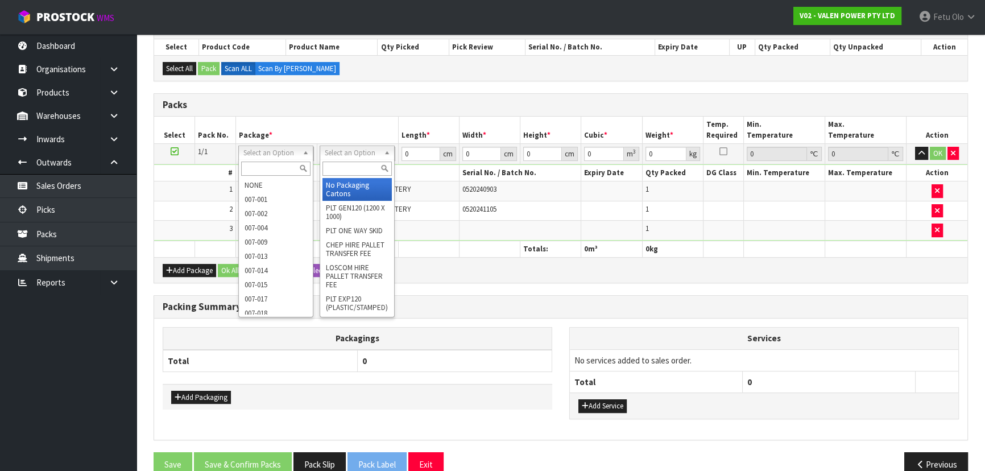
click at [347, 170] on input "text" at bounding box center [357, 169] width 69 height 14
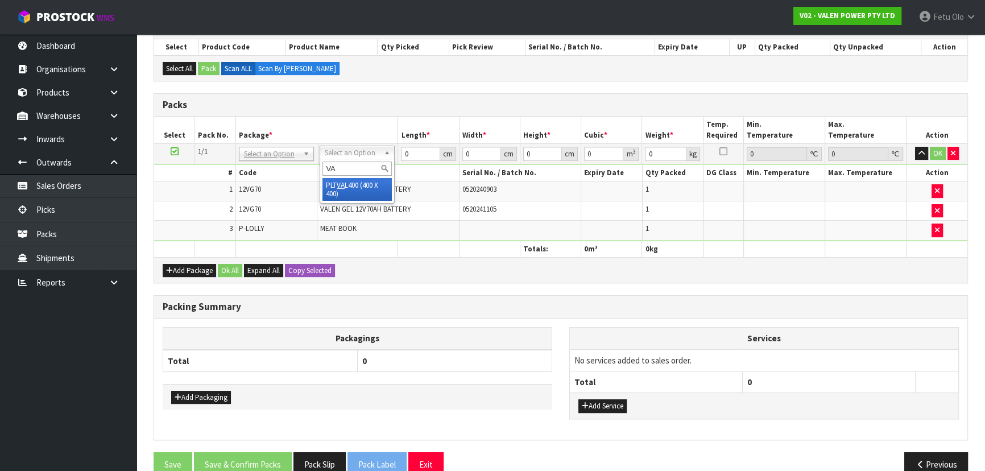
type input "VA"
type input "40"
type input "54.25"
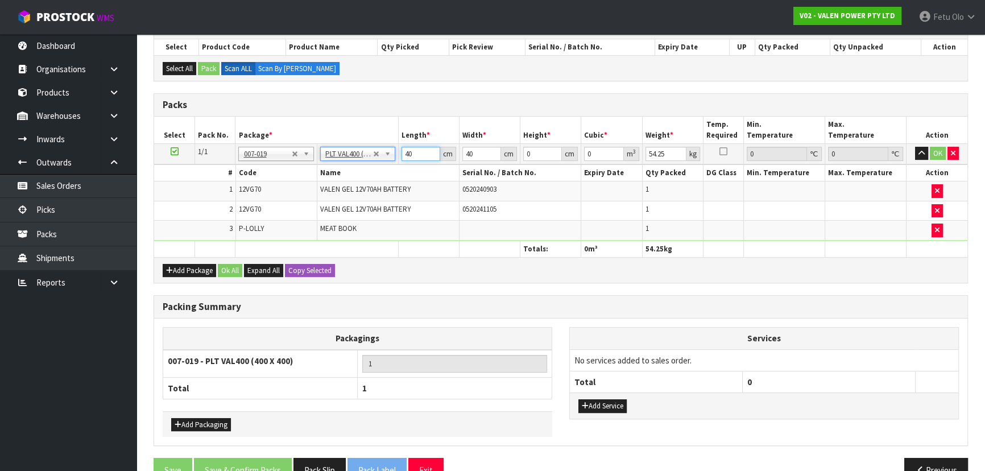
drag, startPoint x: 414, startPoint y: 154, endPoint x: 339, endPoint y: 169, distance: 76.7
click at [340, 170] on tbody "1/1 NONE 007-001 007-002 007-004 007-009 007-013 007-014 007-015 007-017 007-01…" at bounding box center [561, 191] width 814 height 97
type input "0"
type input "50.25"
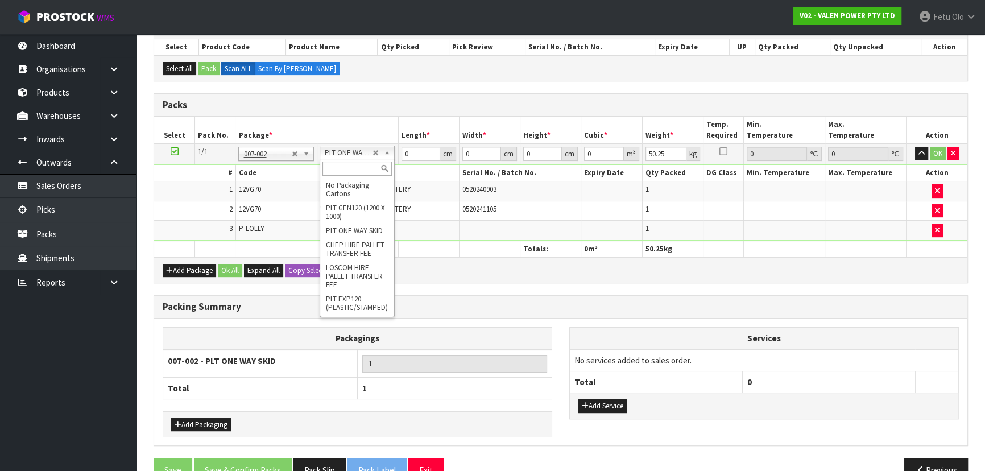
click at [349, 169] on input "text" at bounding box center [357, 169] width 69 height 14
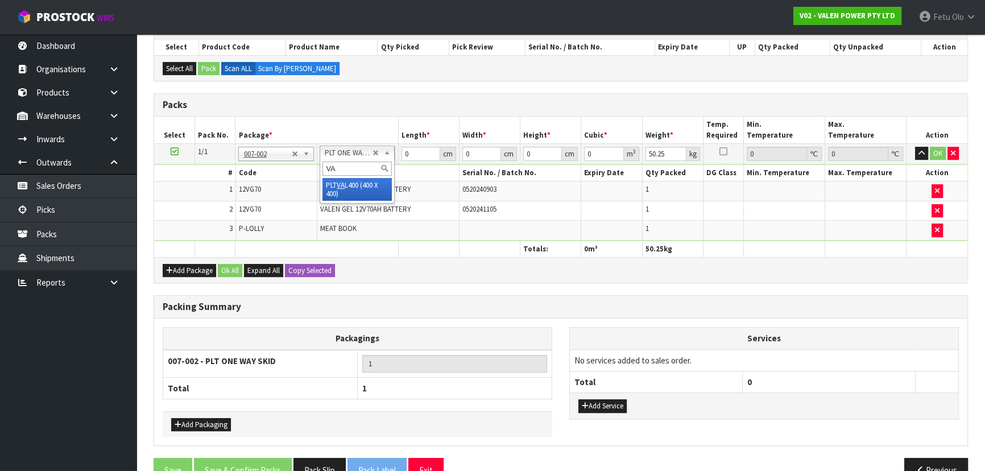
type input "VA"
type input "40"
type input "54.25"
drag, startPoint x: 419, startPoint y: 154, endPoint x: 342, endPoint y: 171, distance: 78.7
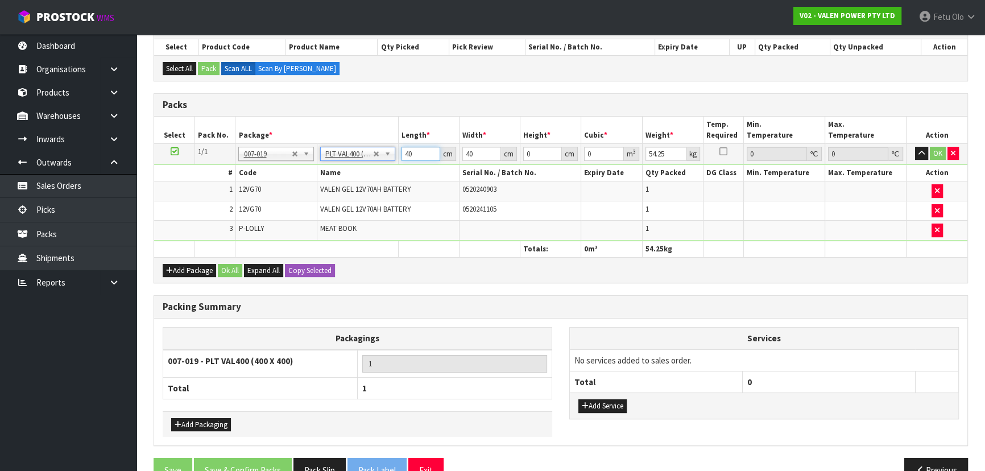
click at [342, 171] on tbody "1/1 NONE 007-001 007-002 007-004 007-009 007-013 007-014 007-015 007-017 007-01…" at bounding box center [561, 191] width 814 height 97
type input "54"
type input "41"
type input "3"
type input "0.006642"
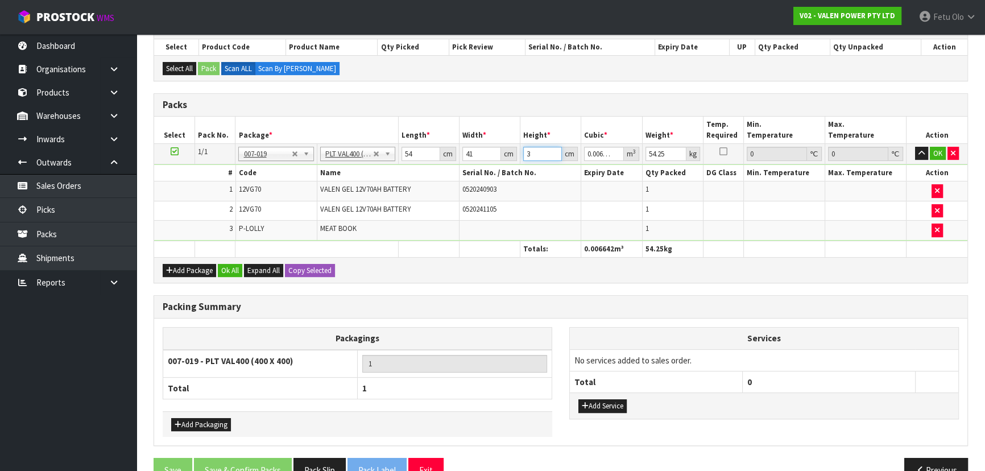
type input "37"
type input "0.081918"
type input "37"
type input "55"
click button "OK" at bounding box center [938, 154] width 16 height 14
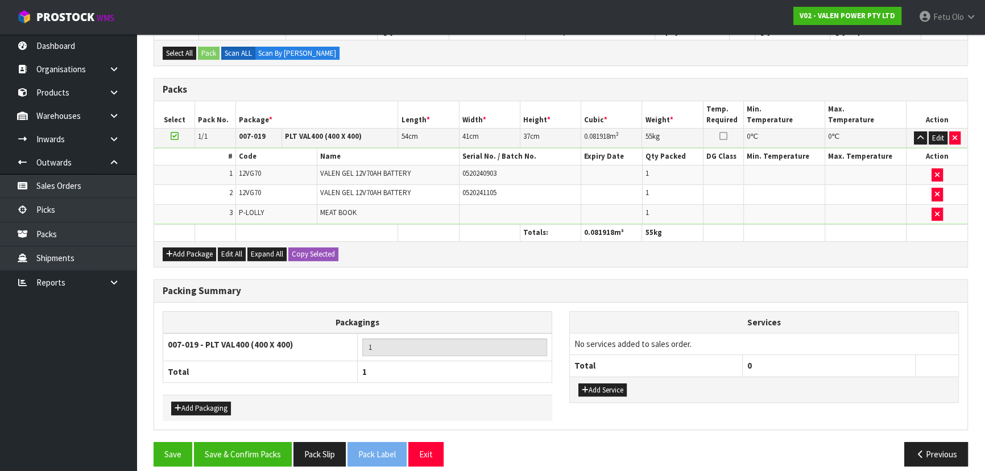
scroll to position [272, 0]
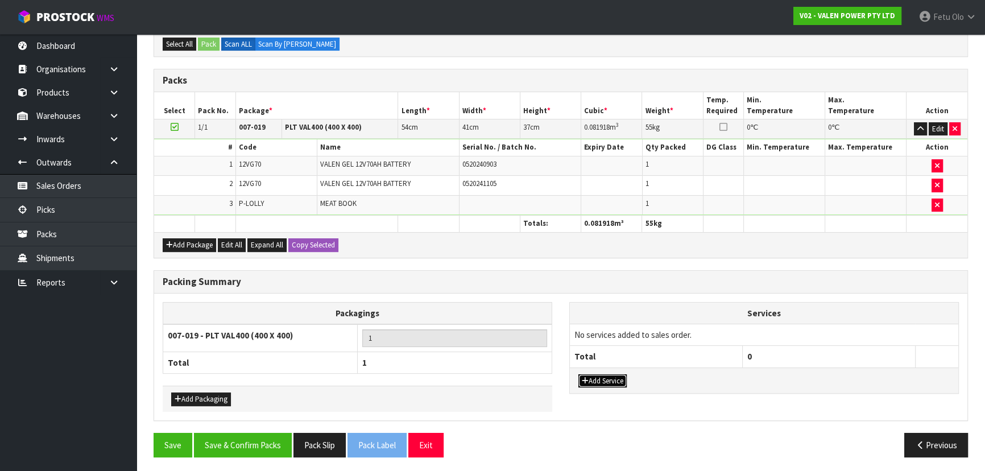
click at [609, 378] on button "Add Service" at bounding box center [603, 381] width 48 height 14
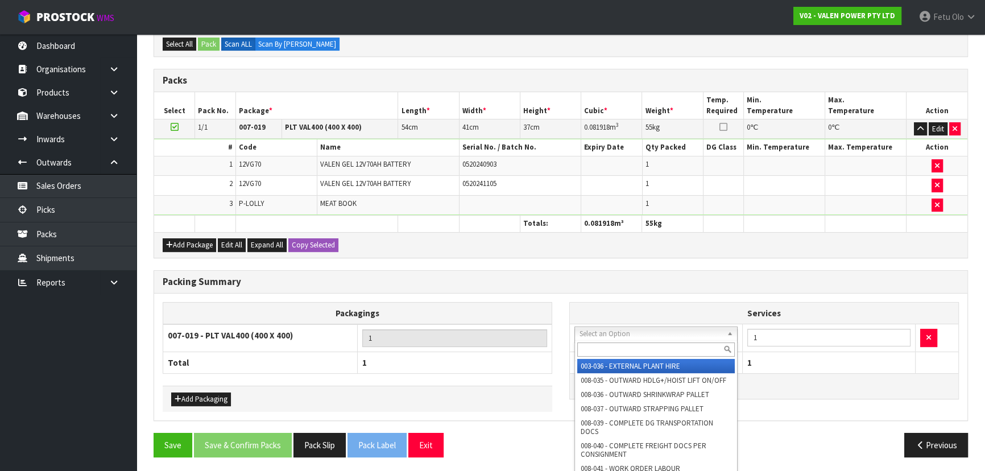
drag, startPoint x: 618, startPoint y: 335, endPoint x: 610, endPoint y: 352, distance: 18.3
click at [609, 349] on input "text" at bounding box center [656, 350] width 158 height 14
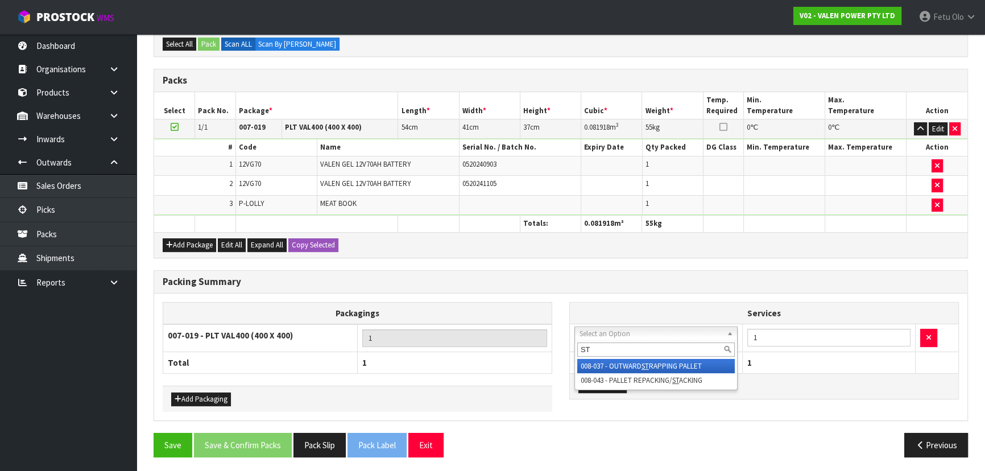
type input "ST"
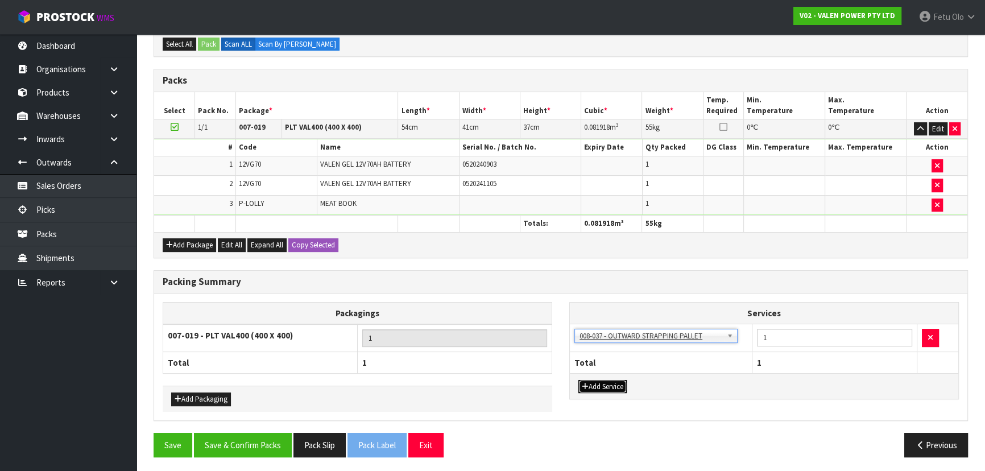
click at [598, 380] on button "Add Service" at bounding box center [603, 387] width 48 height 14
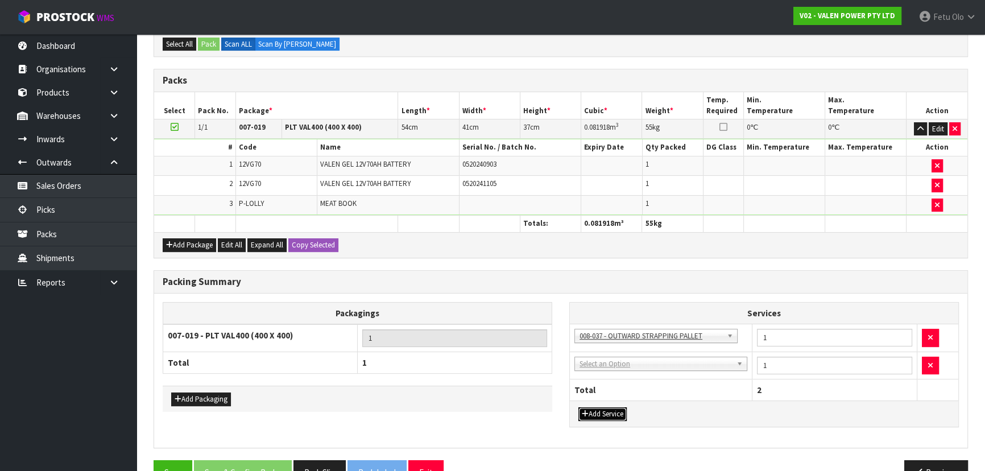
drag, startPoint x: 607, startPoint y: 362, endPoint x: 605, endPoint y: 376, distance: 13.8
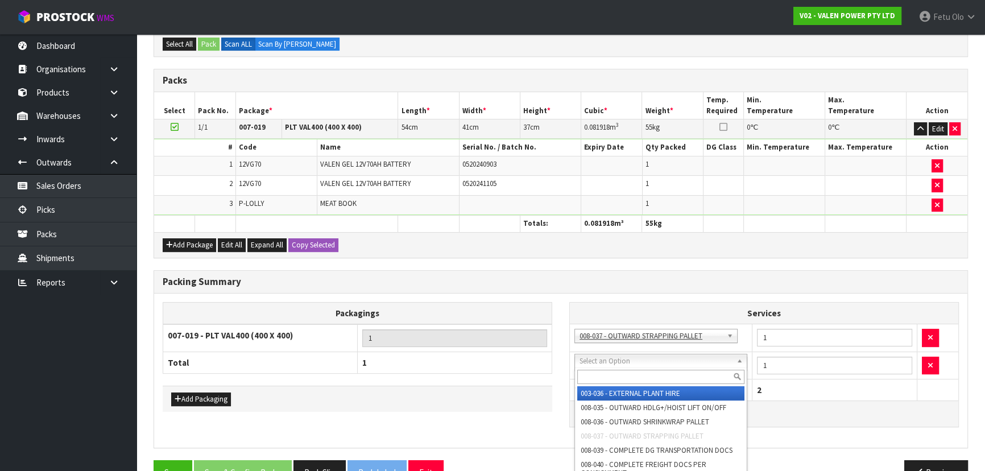
click at [604, 376] on input "text" at bounding box center [660, 377] width 167 height 14
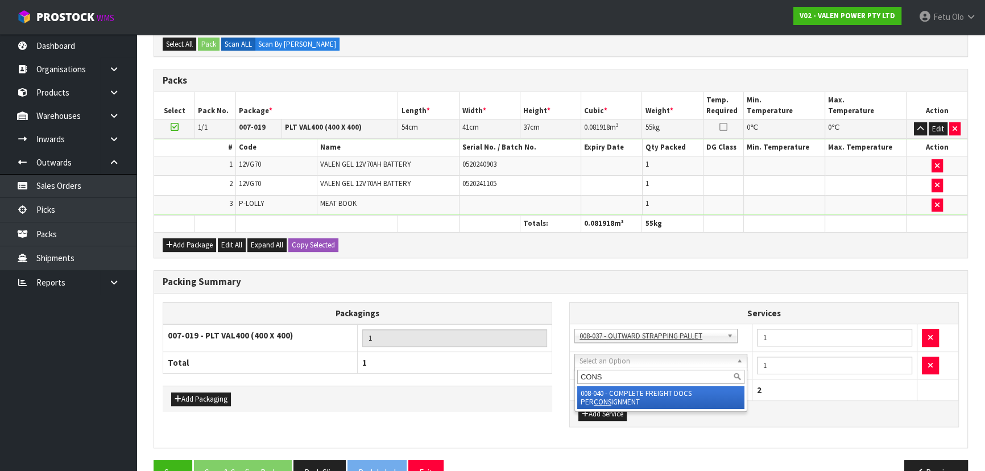
type input "CONS"
drag, startPoint x: 599, startPoint y: 390, endPoint x: 569, endPoint y: 387, distance: 30.2
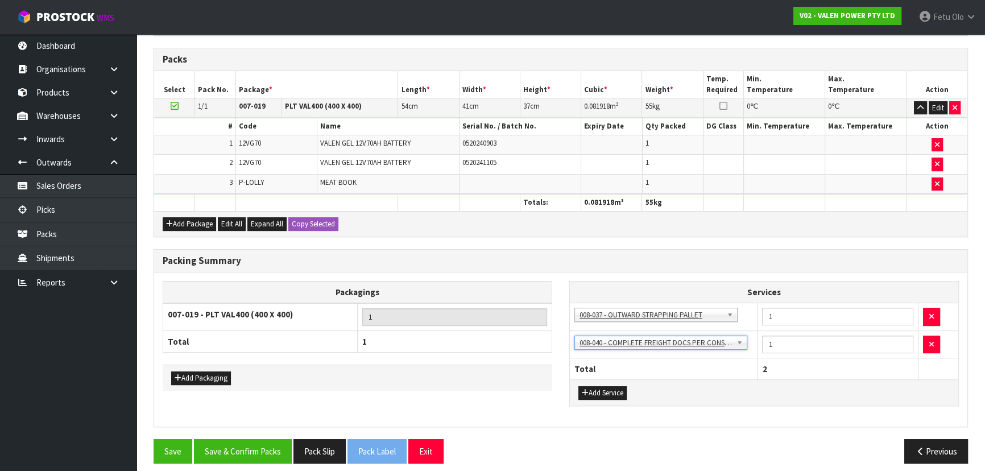
scroll to position [299, 0]
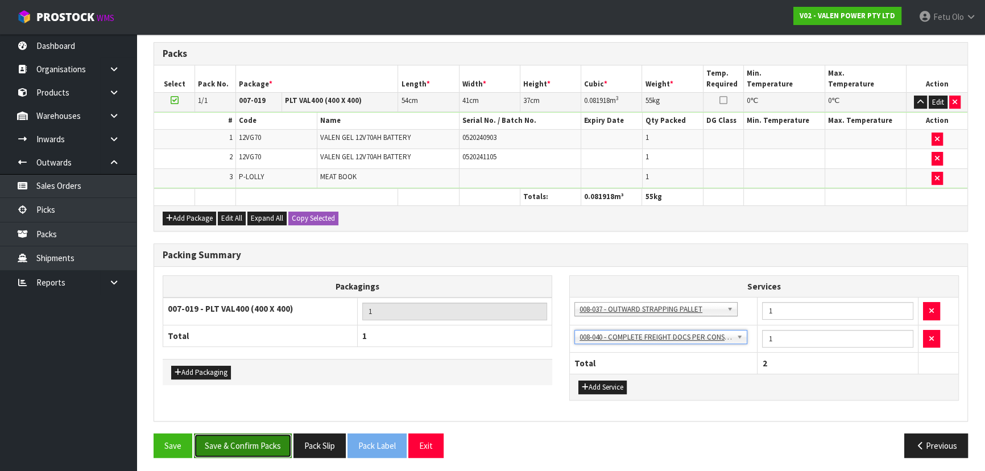
drag, startPoint x: 238, startPoint y: 444, endPoint x: 239, endPoint y: 434, distance: 10.3
click at [238, 444] on button "Save & Confirm Packs" at bounding box center [243, 446] width 98 height 24
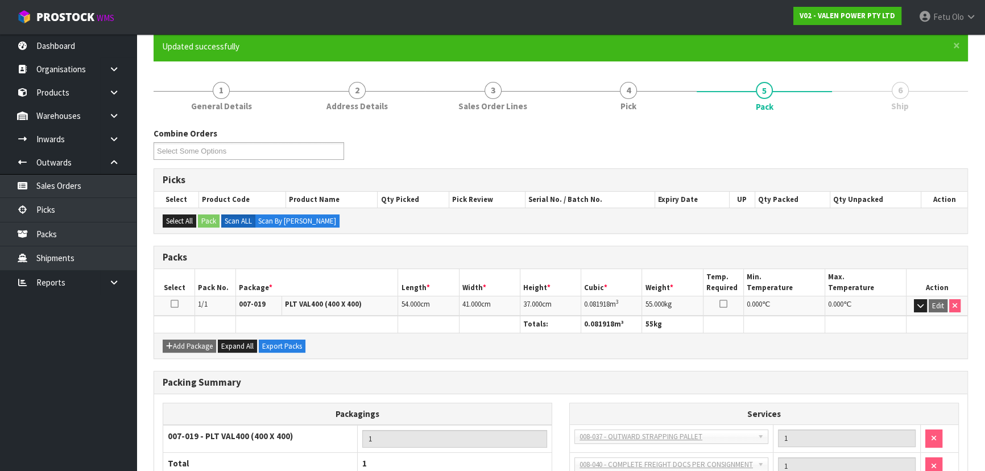
scroll to position [94, 0]
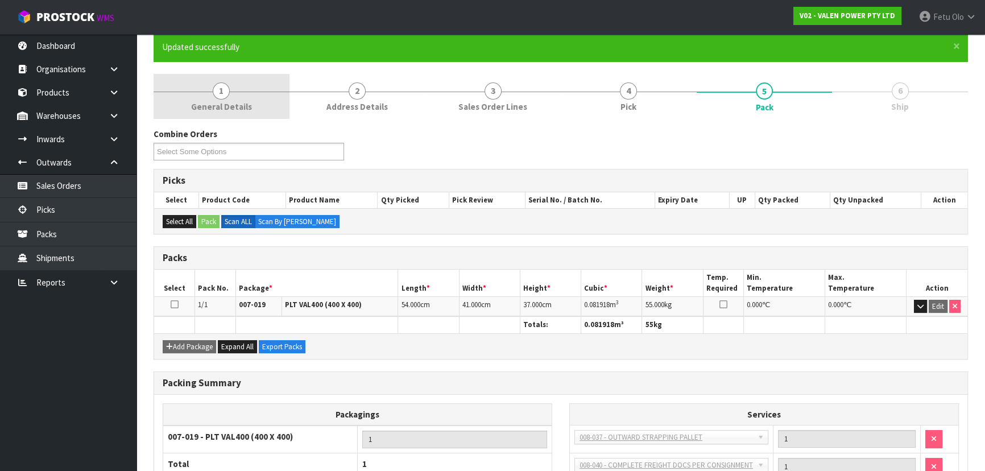
click at [233, 98] on link "1 General Details" at bounding box center [222, 96] width 136 height 45
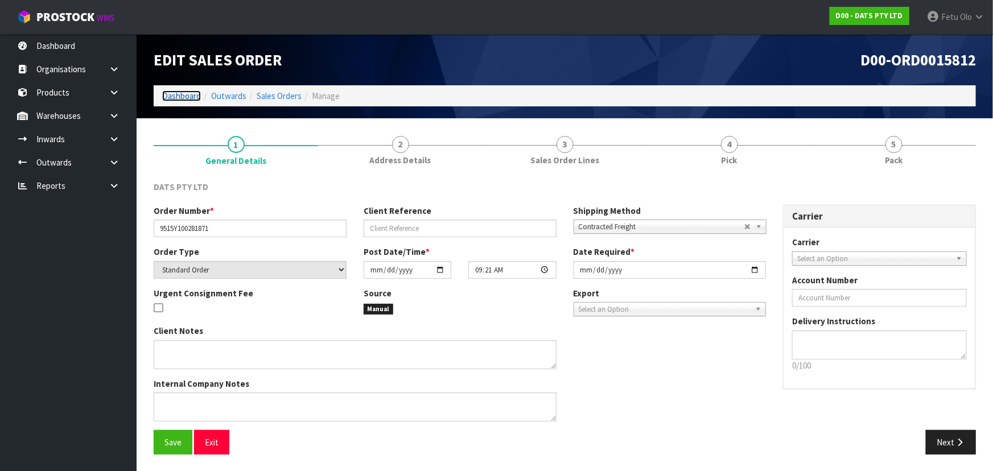
click at [183, 91] on link "Dashboard" at bounding box center [181, 95] width 39 height 11
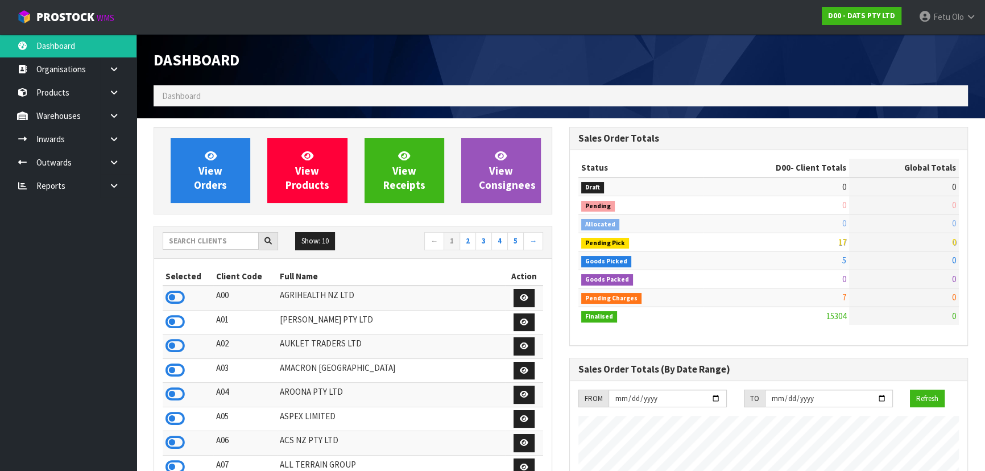
scroll to position [897, 415]
click at [954, 186] on span "143" at bounding box center [950, 186] width 12 height 11
click at [951, 221] on span "56" at bounding box center [952, 223] width 8 height 11
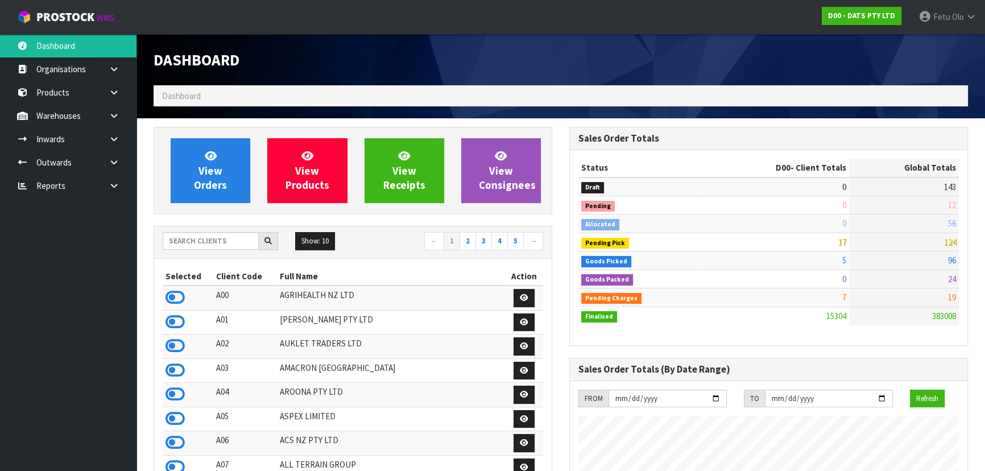
click at [951, 239] on span "124" at bounding box center [950, 242] width 12 height 11
click at [952, 228] on span "56" at bounding box center [952, 223] width 8 height 11
click at [206, 241] on input "text" at bounding box center [211, 241] width 96 height 18
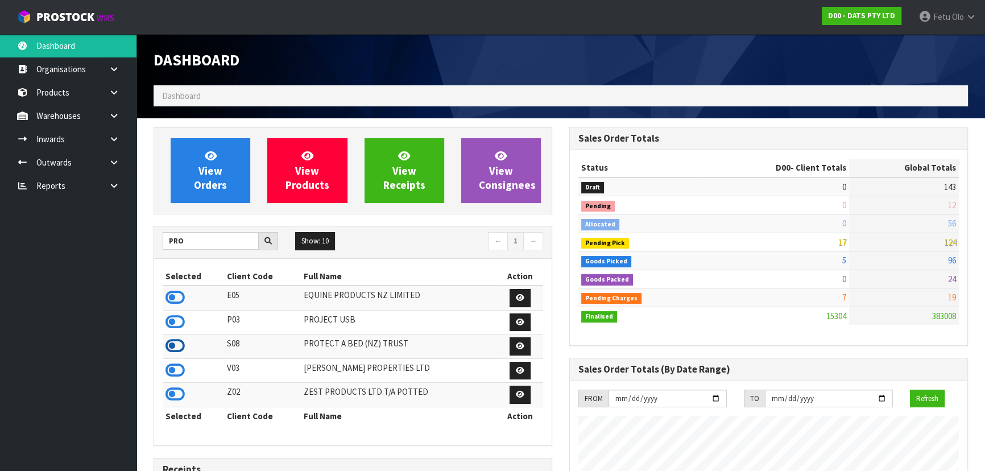
click at [176, 346] on icon at bounding box center [175, 345] width 19 height 17
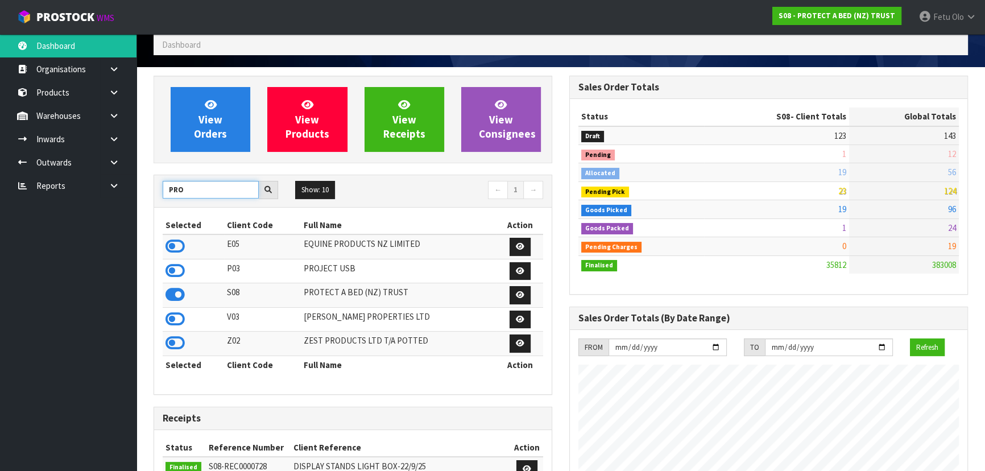
drag, startPoint x: 165, startPoint y: 196, endPoint x: 1, endPoint y: 251, distance: 172.9
click at [0, 251] on body "Toggle navigation ProStock WMS S08 - PROTECT A BED (NZ) TRUST Fetu Olo Logout D…" at bounding box center [492, 184] width 985 height 471
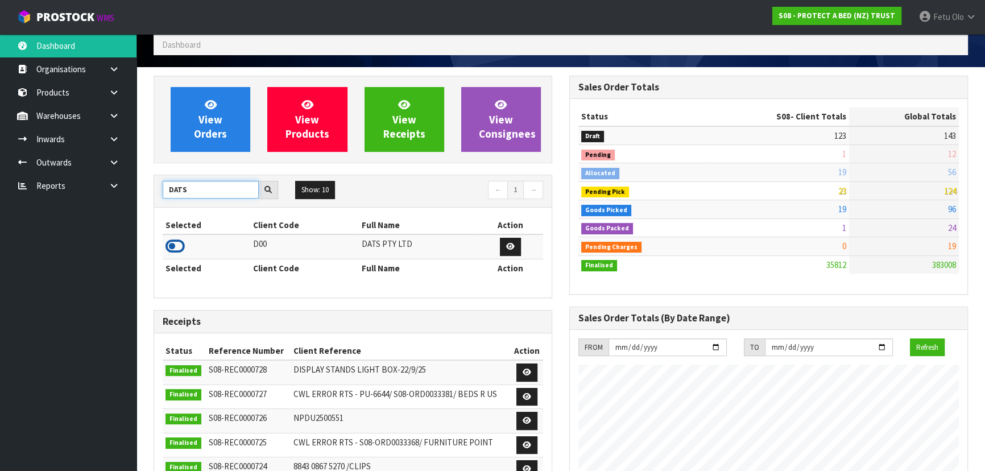
type input "DATS"
click at [176, 245] on icon at bounding box center [175, 246] width 19 height 17
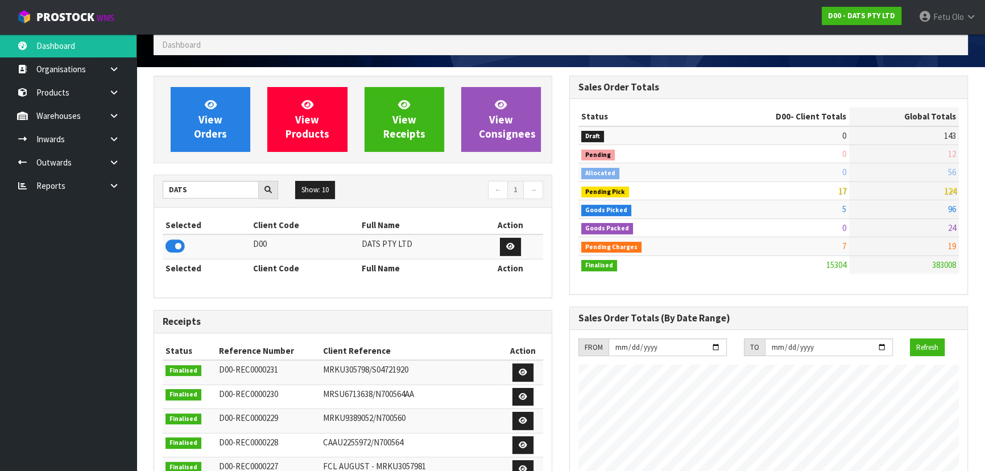
scroll to position [897, 415]
click at [109, 159] on icon at bounding box center [114, 162] width 11 height 9
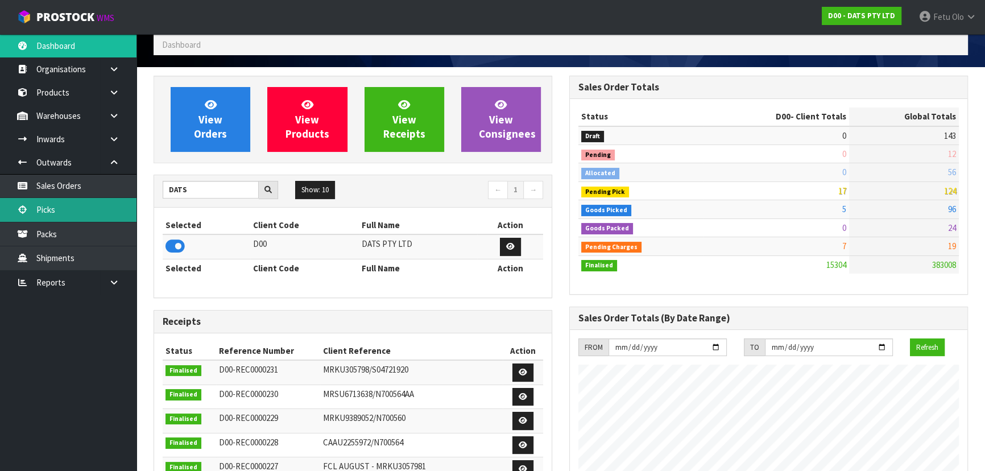
click at [68, 210] on link "Picks" at bounding box center [68, 209] width 137 height 23
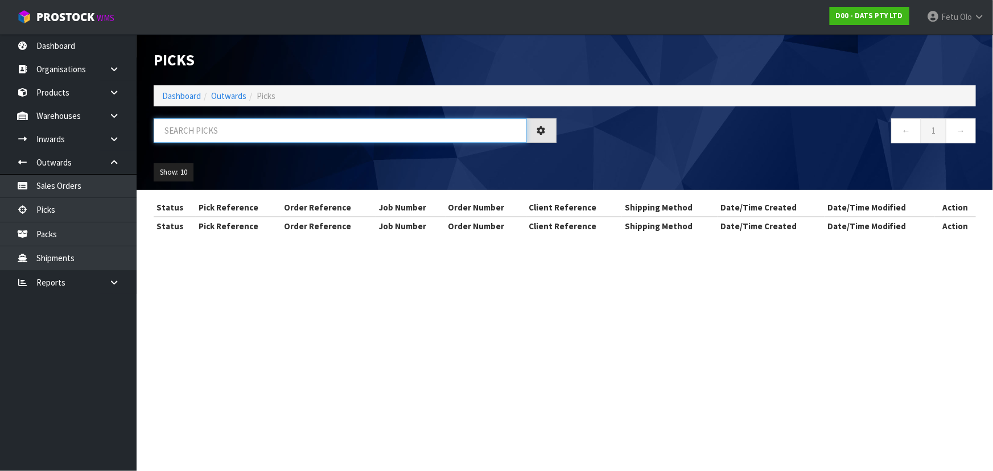
click at [277, 127] on input "text" at bounding box center [340, 130] width 373 height 24
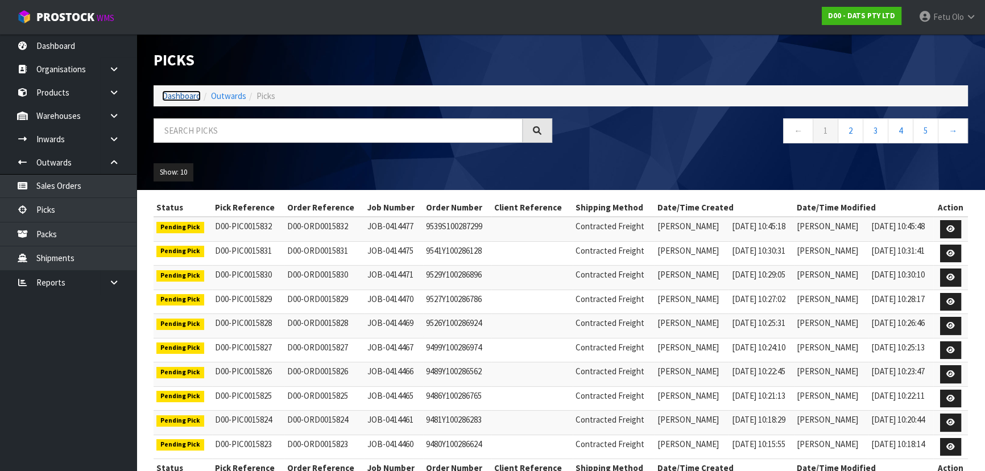
click at [197, 97] on link "Dashboard" at bounding box center [181, 95] width 39 height 11
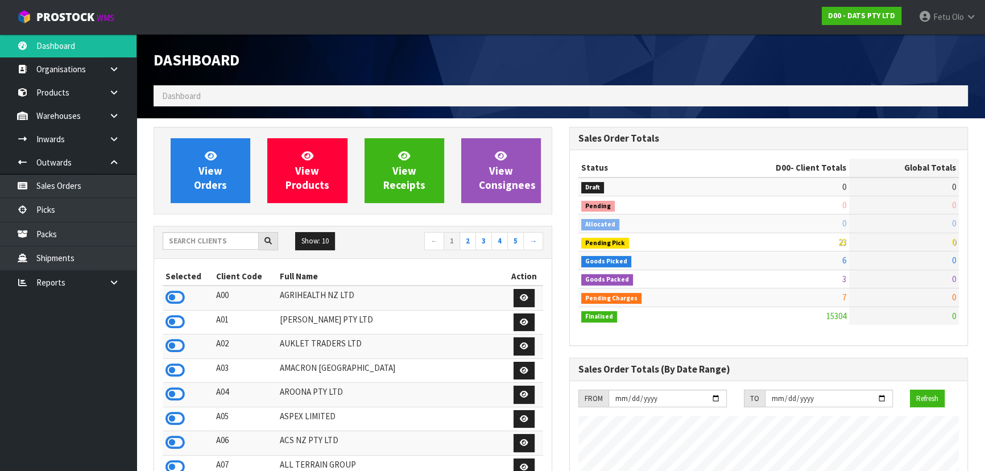
scroll to position [897, 415]
click at [940, 239] on td "127" at bounding box center [904, 242] width 110 height 18
click at [942, 243] on td "127" at bounding box center [904, 242] width 110 height 18
click at [939, 244] on td "127" at bounding box center [904, 242] width 110 height 18
click at [539, 67] on h1 "Dashboard" at bounding box center [353, 59] width 399 height 17
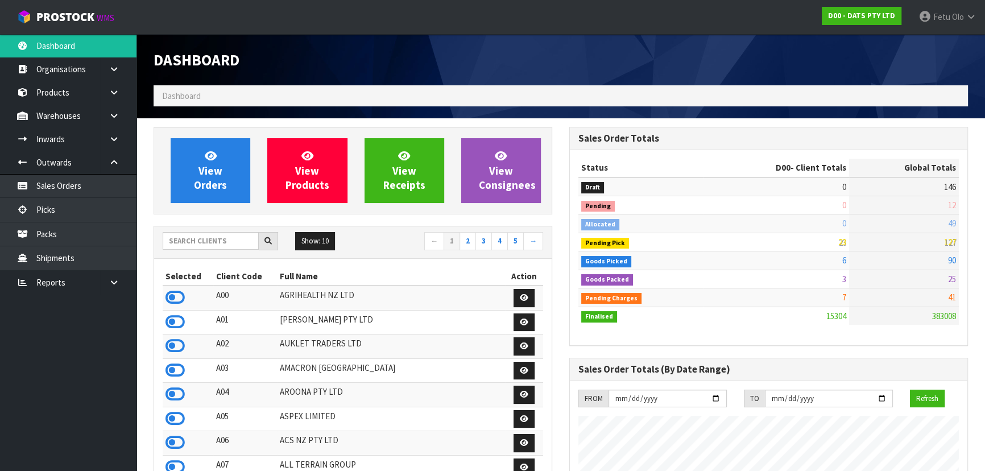
scroll to position [897, 415]
click at [209, 233] on input "text" at bounding box center [211, 241] width 96 height 18
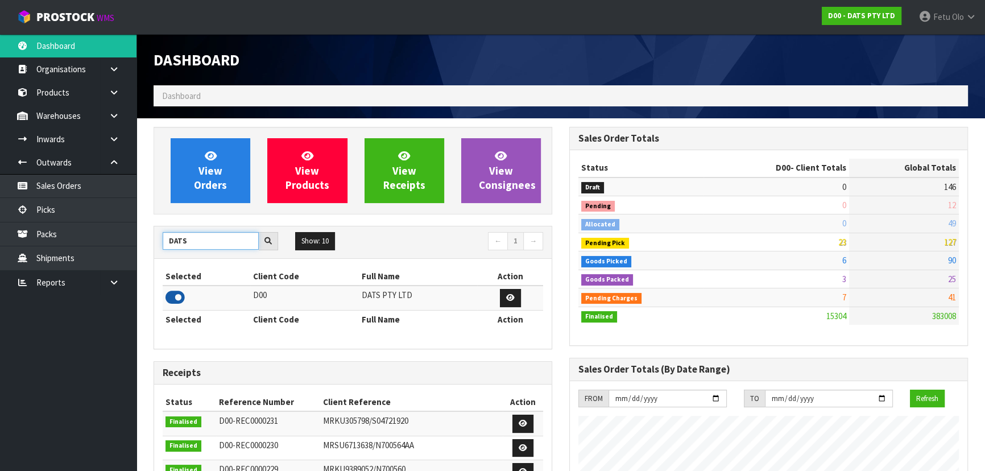
type input "DATS"
click at [174, 296] on icon at bounding box center [175, 297] width 19 height 17
click at [64, 207] on link "Picks" at bounding box center [68, 209] width 137 height 23
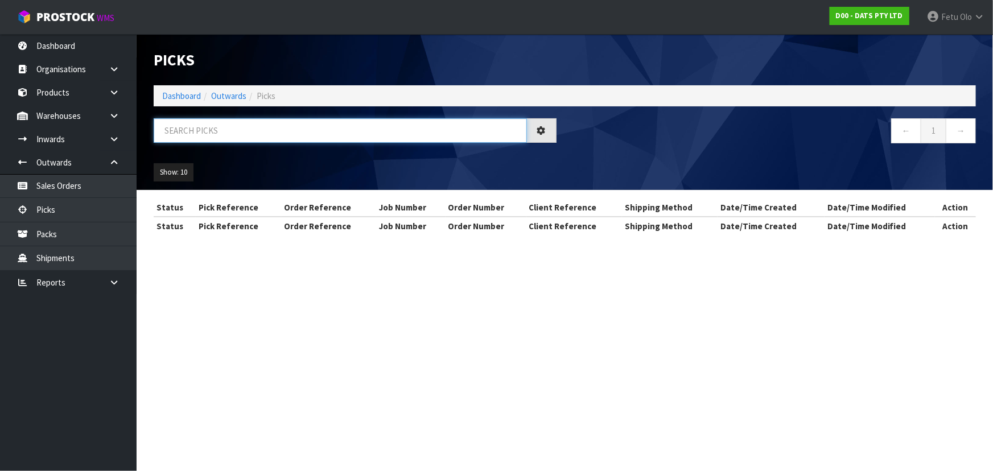
click at [319, 130] on input "text" at bounding box center [340, 130] width 373 height 24
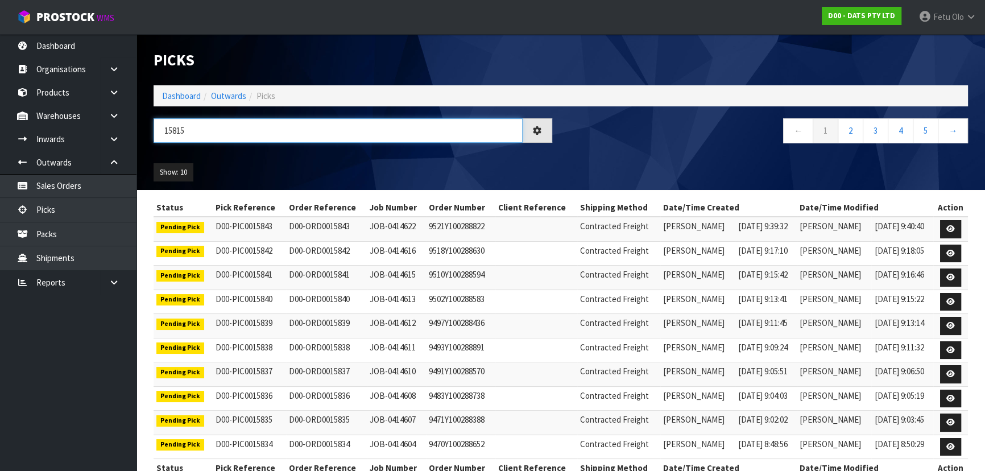
type input "15815"
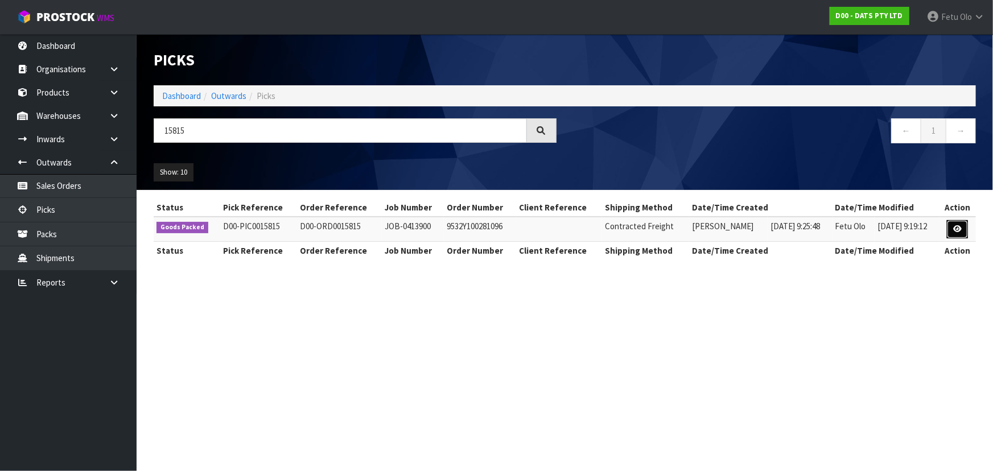
click at [958, 227] on icon at bounding box center [957, 228] width 9 height 7
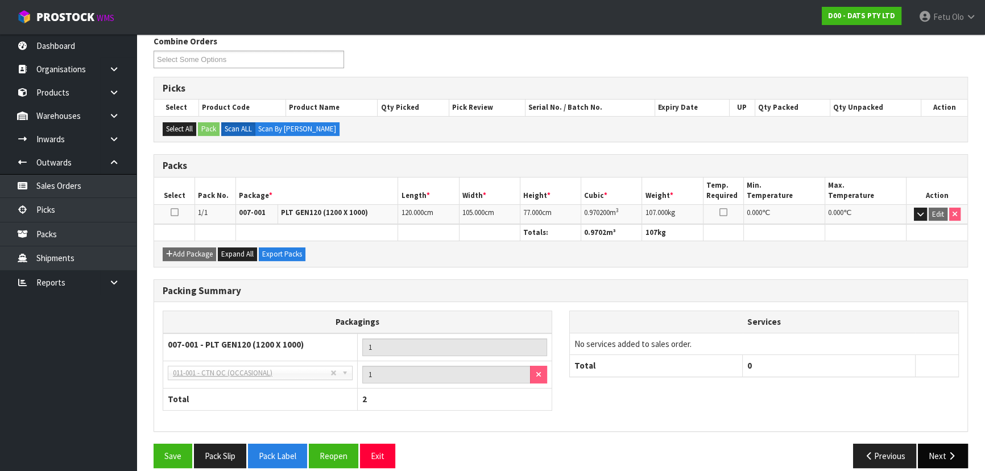
scroll to position [157, 0]
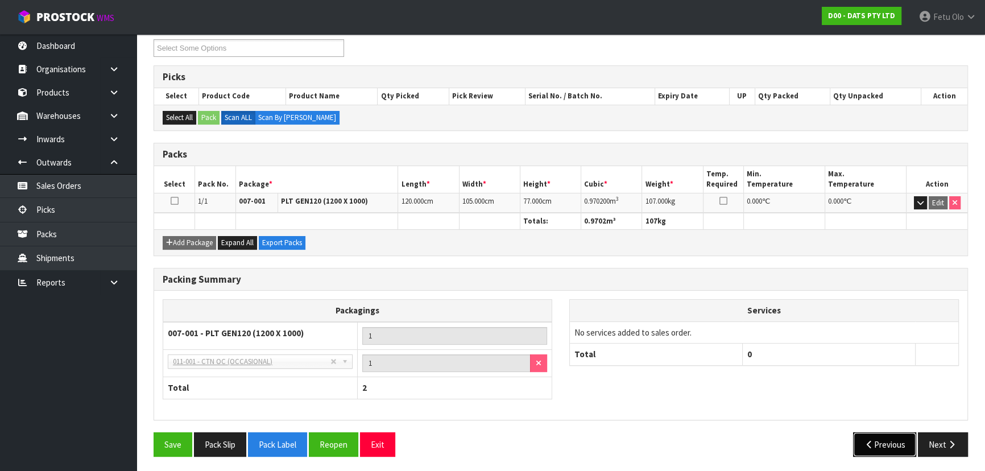
click at [871, 448] on button "Previous" at bounding box center [885, 444] width 64 height 24
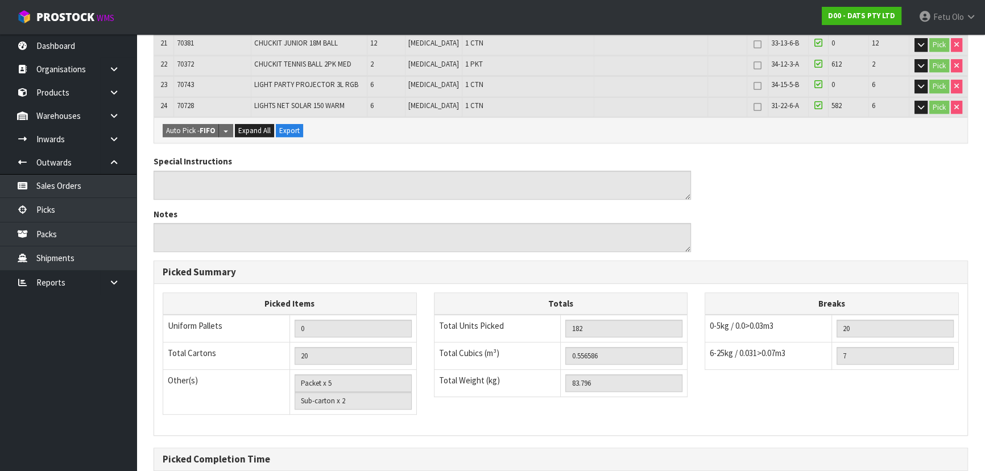
scroll to position [853, 0]
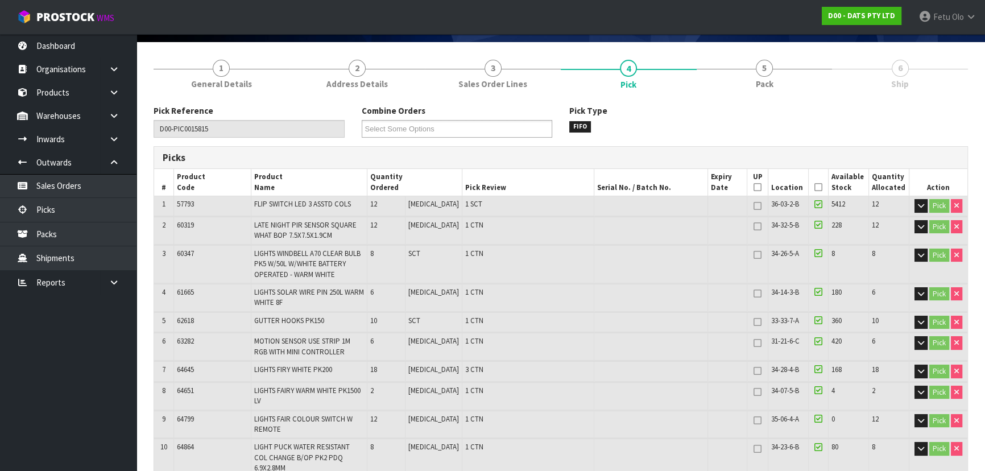
scroll to position [0, 0]
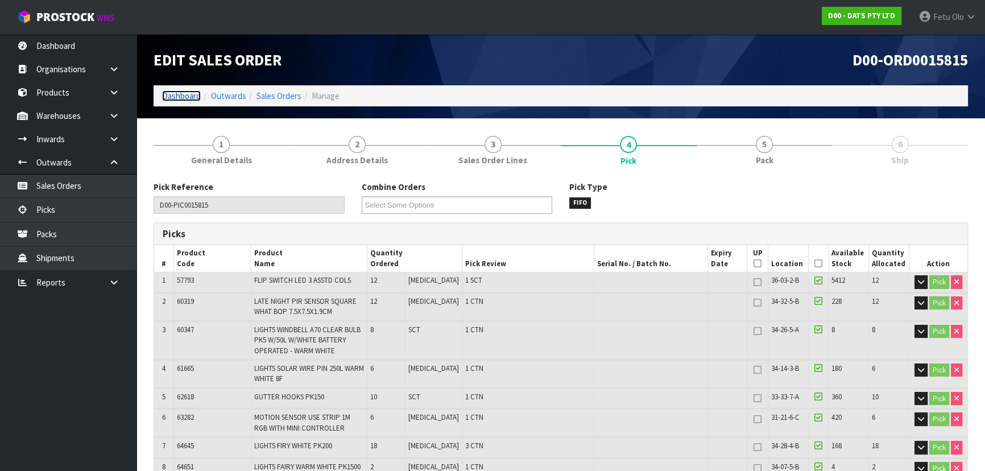
click at [181, 92] on link "Dashboard" at bounding box center [181, 95] width 39 height 11
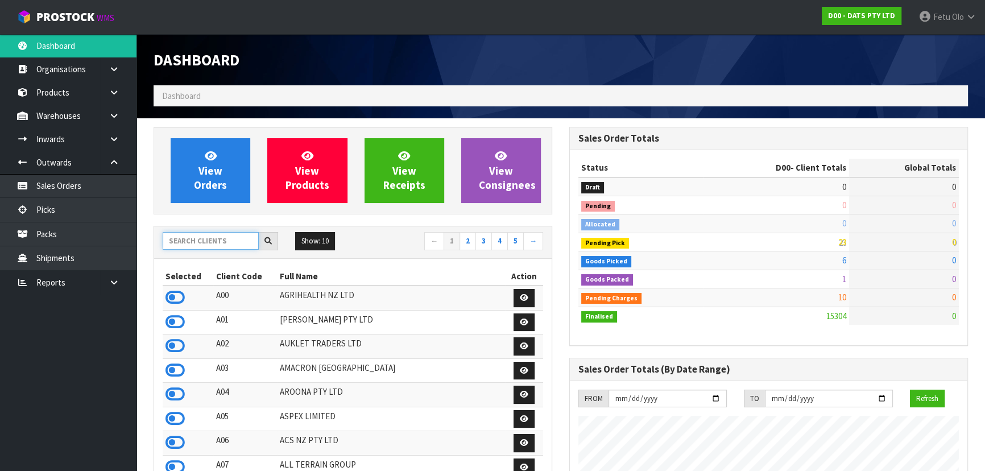
scroll to position [897, 415]
click at [228, 237] on input "text" at bounding box center [211, 241] width 96 height 18
type input "K01"
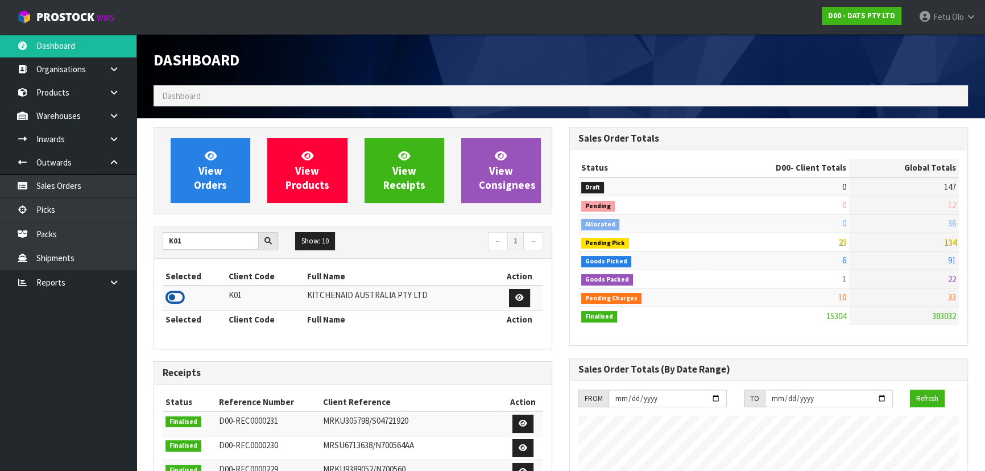
click at [168, 295] on icon at bounding box center [175, 297] width 19 height 17
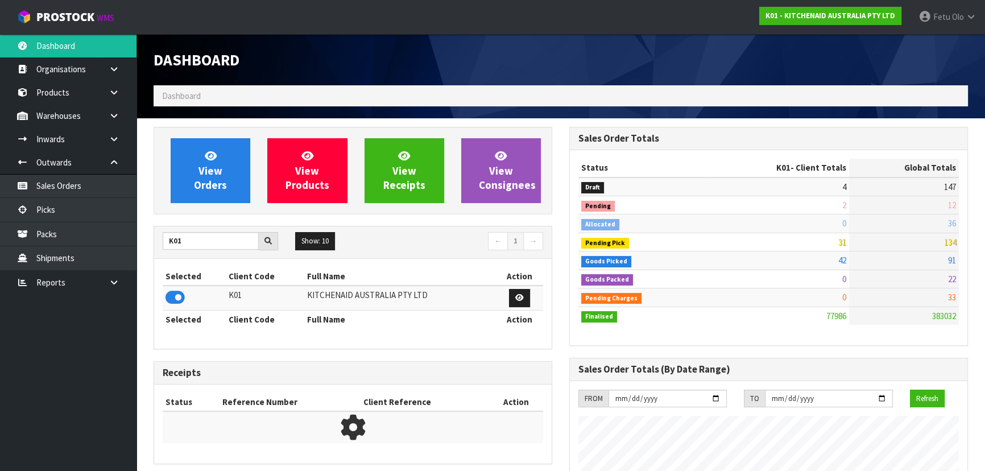
scroll to position [860, 415]
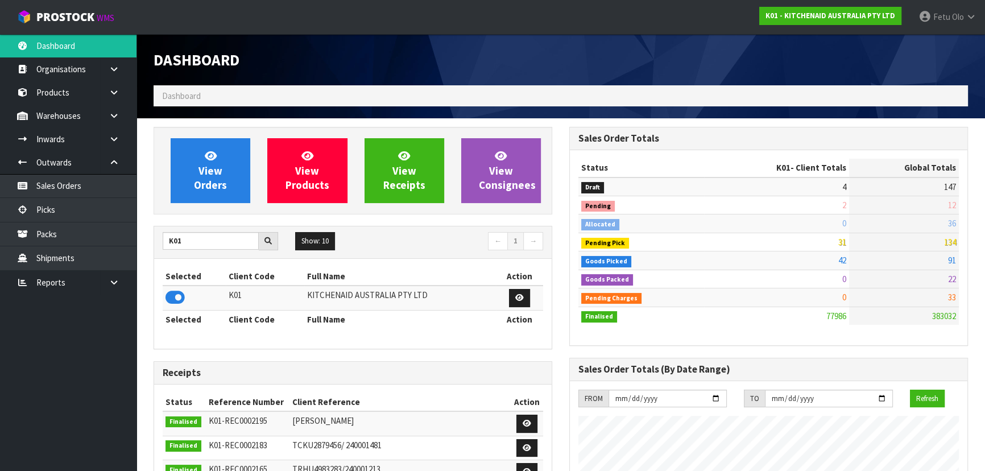
scroll to position [860, 415]
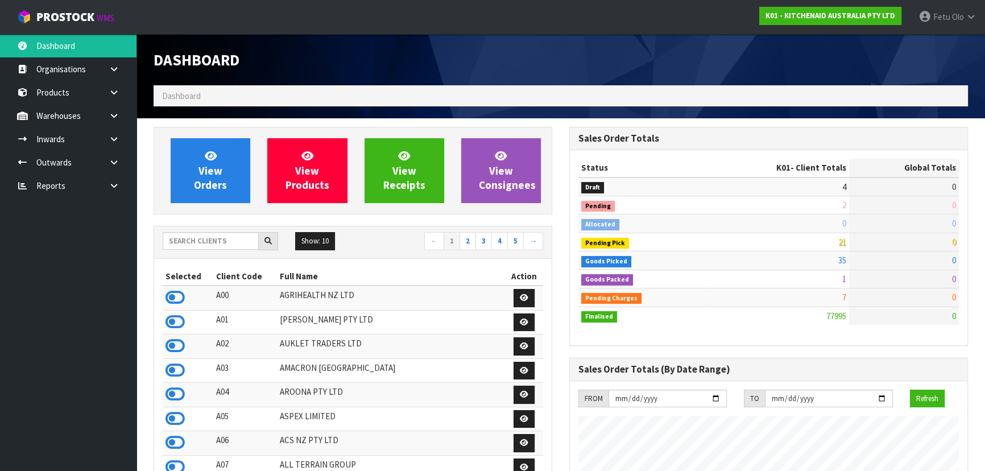
scroll to position [860, 415]
click at [210, 239] on input "text" at bounding box center [211, 241] width 96 height 18
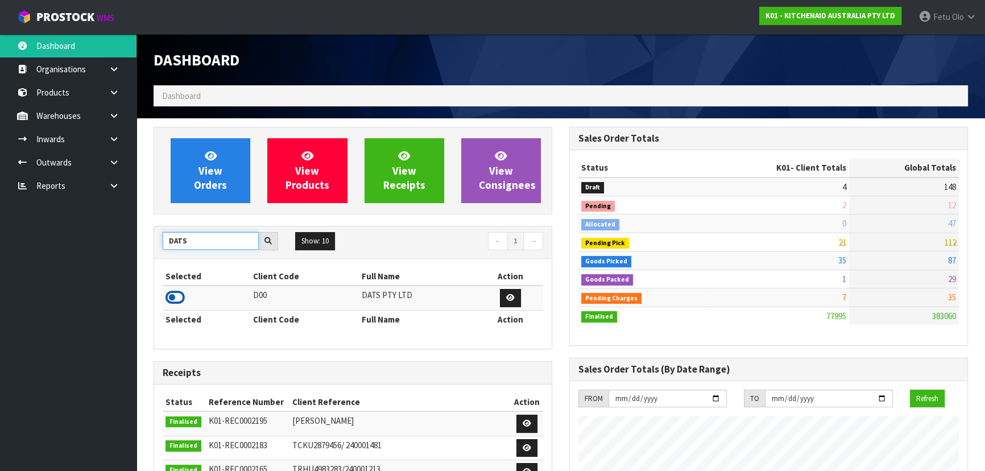
type input "DATS"
click at [171, 296] on icon at bounding box center [175, 297] width 19 height 17
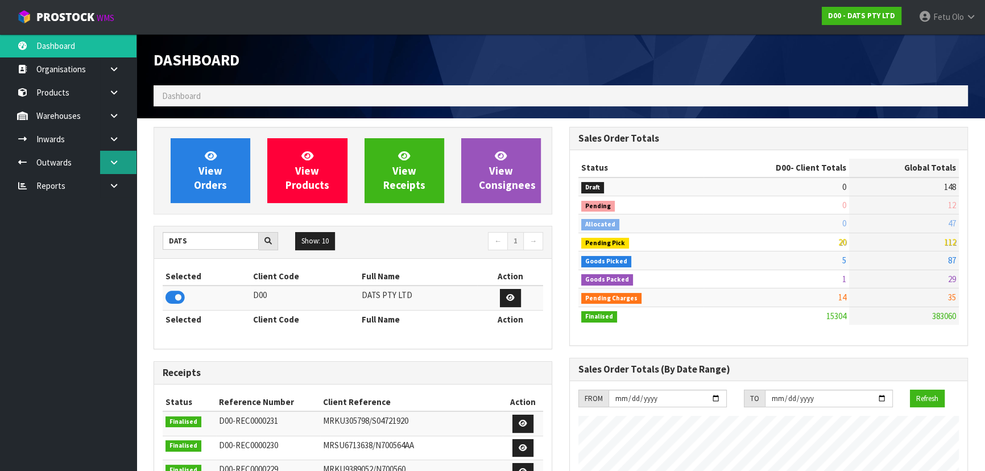
scroll to position [897, 415]
click at [115, 160] on icon at bounding box center [114, 162] width 11 height 9
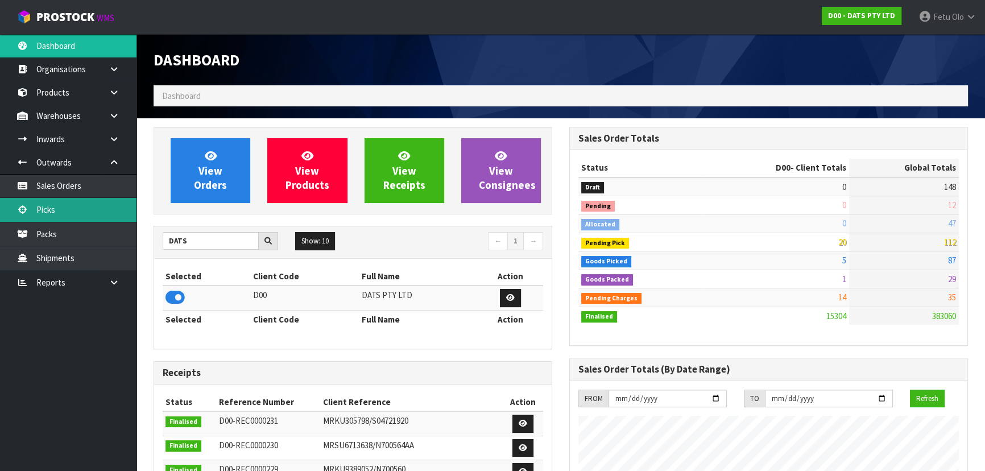
click at [33, 216] on link "Picks" at bounding box center [68, 209] width 137 height 23
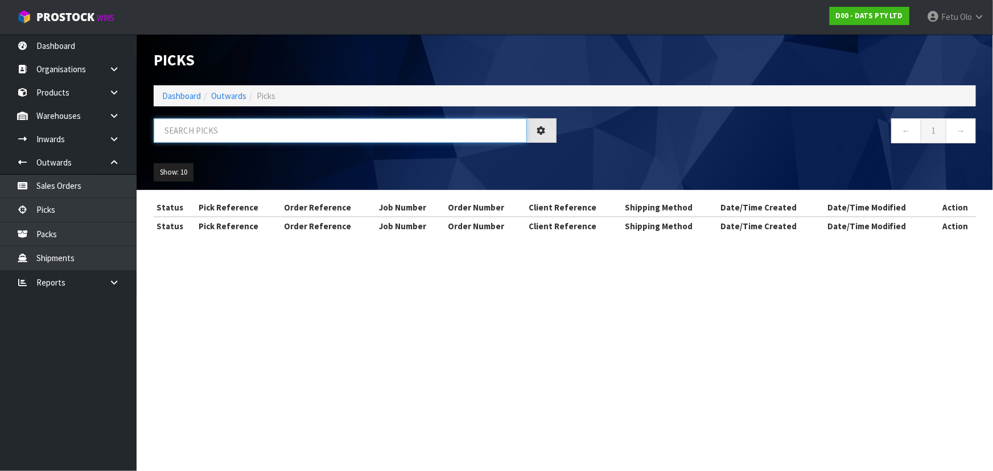
click at [242, 121] on input "text" at bounding box center [340, 130] width 373 height 24
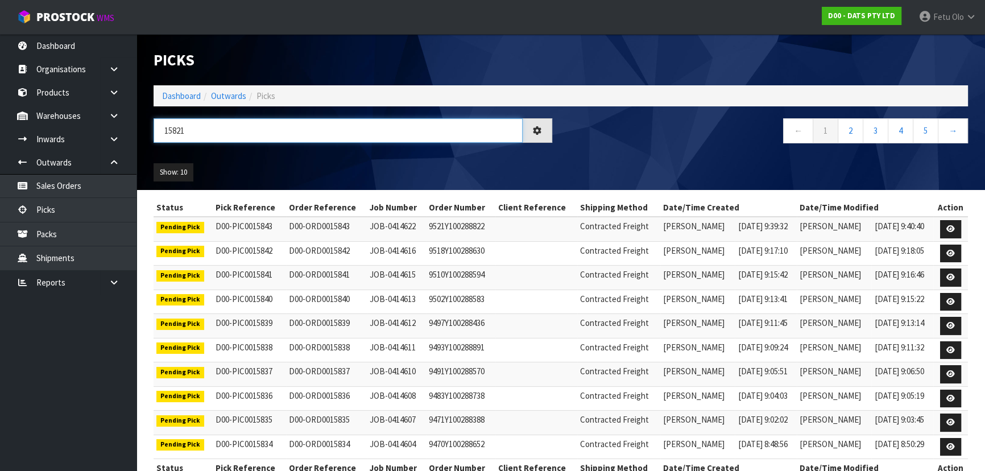
type input "15821"
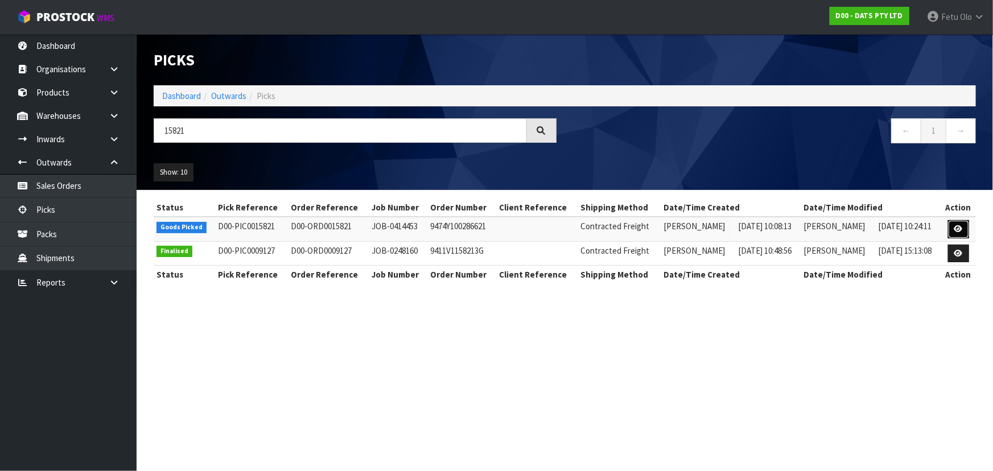
click at [955, 223] on link at bounding box center [958, 229] width 21 height 18
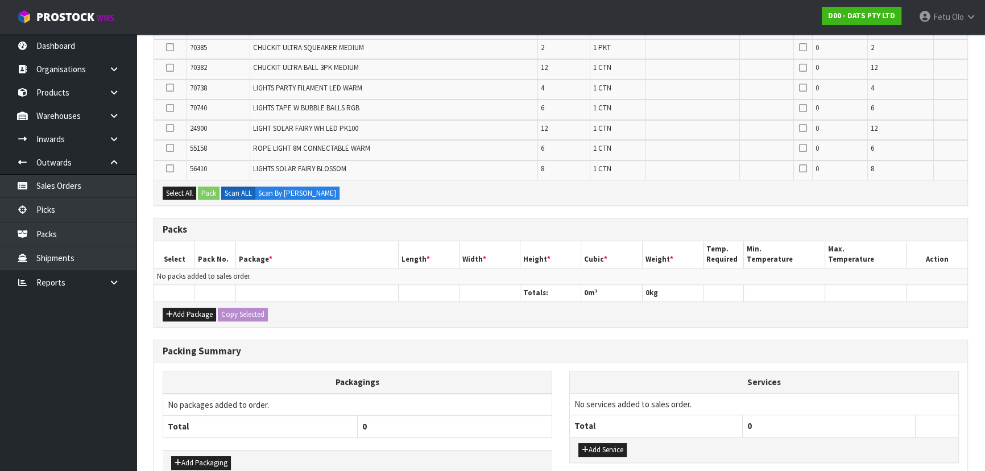
scroll to position [567, 0]
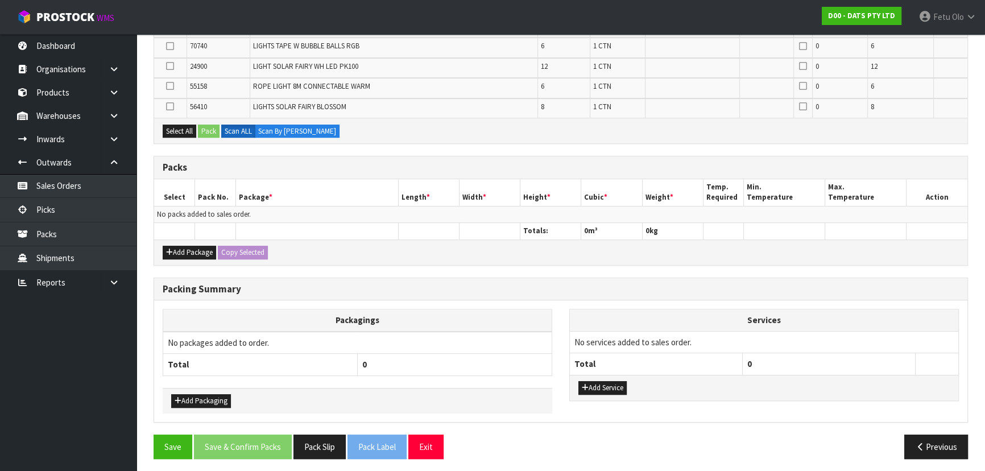
click at [198, 256] on div "Add Package Copy Selected" at bounding box center [561, 253] width 814 height 26
click at [183, 253] on button "Add Package" at bounding box center [189, 253] width 53 height 14
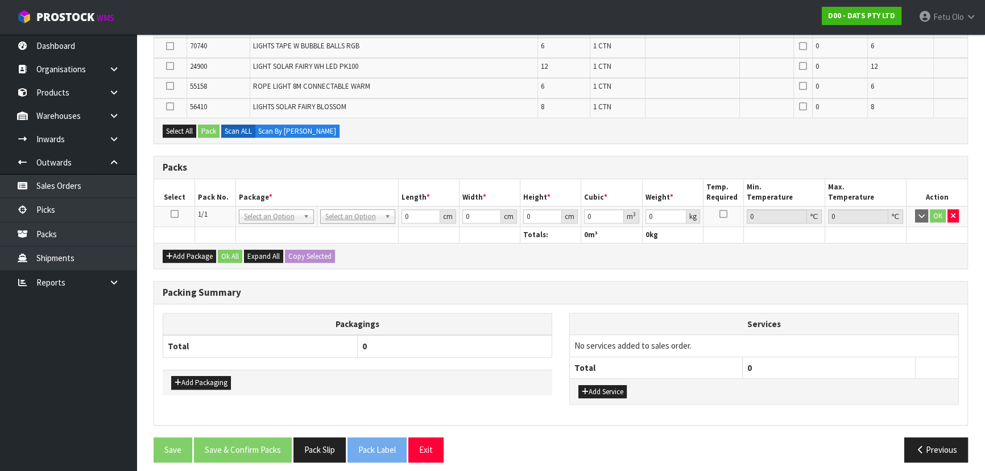
click at [172, 214] on icon at bounding box center [175, 214] width 8 height 1
click at [189, 287] on h3 "Packing Summary" at bounding box center [561, 292] width 797 height 11
drag, startPoint x: 189, startPoint y: 286, endPoint x: 188, endPoint y: 280, distance: 6.4
click at [189, 287] on h3 "Packing Summary" at bounding box center [561, 292] width 797 height 11
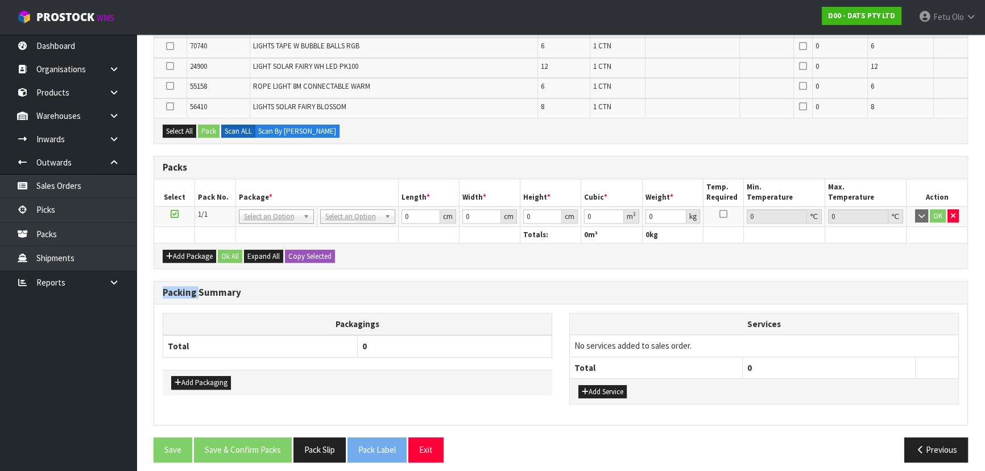
click at [188, 282] on div "Packing Summary" at bounding box center [561, 293] width 814 height 23
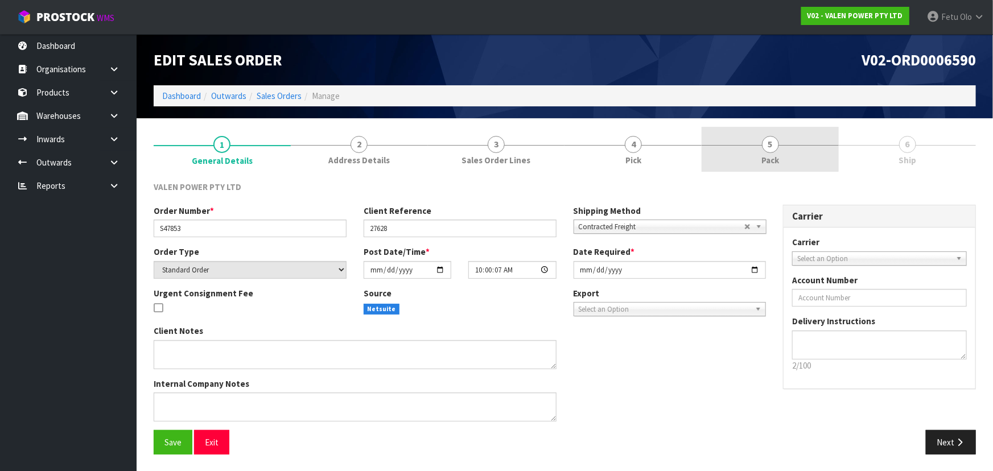
click at [791, 151] on link "5 Pack" at bounding box center [770, 149] width 137 height 45
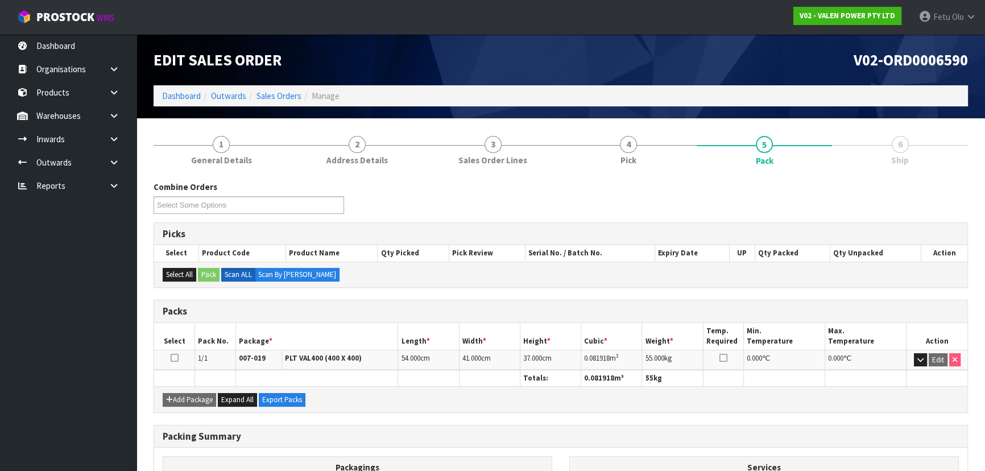
click at [896, 143] on span "6" at bounding box center [900, 144] width 17 height 17
click at [601, 196] on div "Combine Orders V02-ORD0006576 V02-ORD0006590 V02-ORD0006592 V02-ORD0006593 Sele…" at bounding box center [561, 201] width 832 height 41
